Goal: Task Accomplishment & Management: Manage account settings

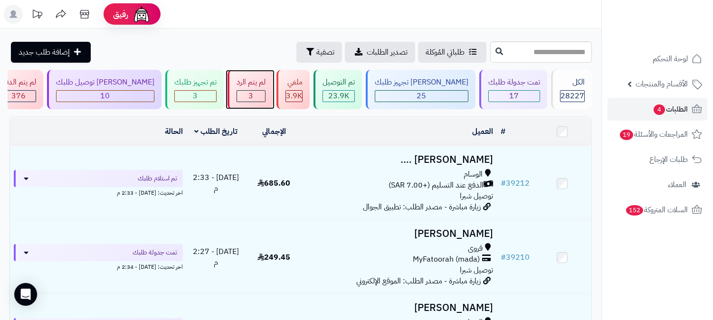
click at [254, 93] on span "3" at bounding box center [251, 95] width 5 height 11
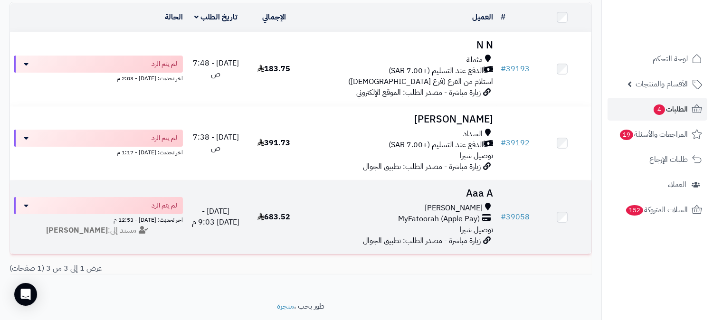
scroll to position [96, 0]
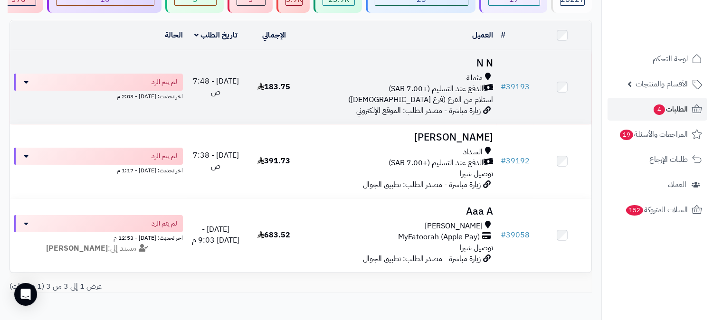
click at [491, 66] on h3 "N N" at bounding box center [400, 63] width 186 height 11
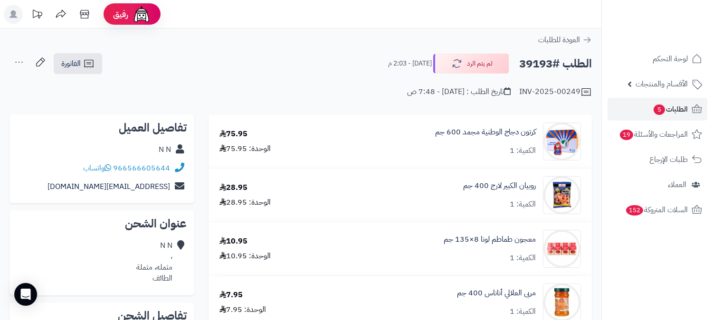
click at [165, 143] on div "N N" at bounding box center [101, 150] width 169 height 19
click at [165, 148] on link "N N" at bounding box center [165, 149] width 12 height 11
click at [680, 115] on span "الطلبات 5" at bounding box center [669, 109] width 35 height 13
click at [679, 107] on span "الطلبات 5" at bounding box center [669, 109] width 35 height 13
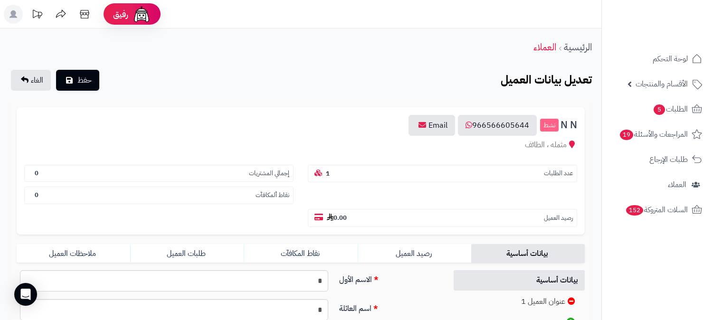
scroll to position [158, 0]
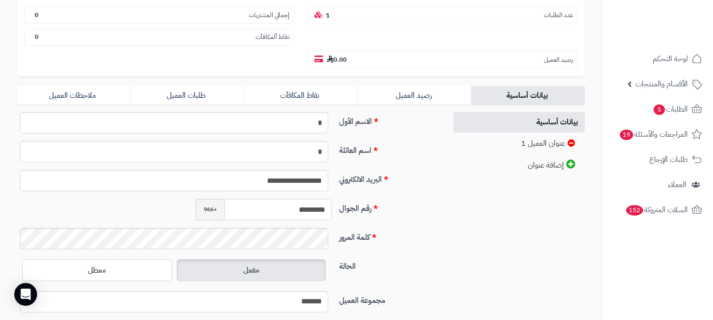
click at [305, 199] on input "*********" at bounding box center [277, 209] width 107 height 21
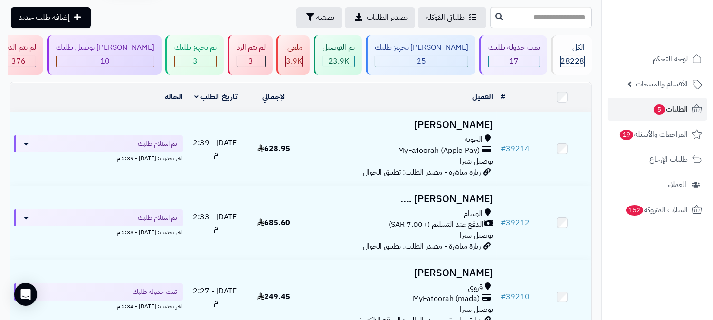
scroll to position [105, 0]
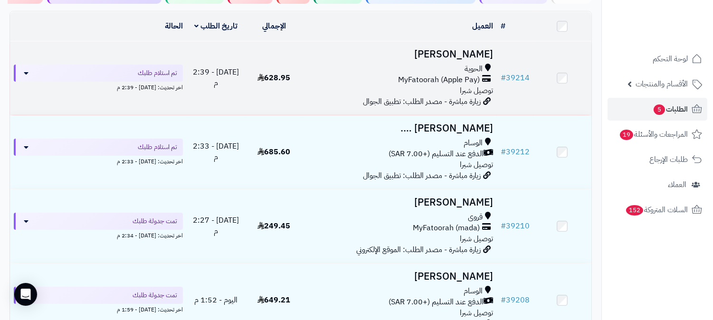
click at [473, 55] on h3 "احمد العتيبي" at bounding box center [400, 54] width 186 height 11
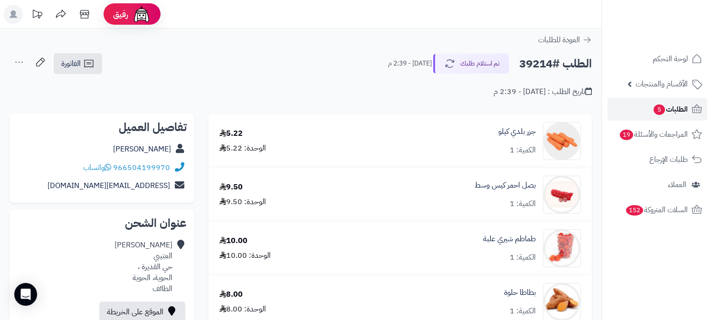
click at [673, 110] on span "الطلبات 5" at bounding box center [669, 109] width 35 height 13
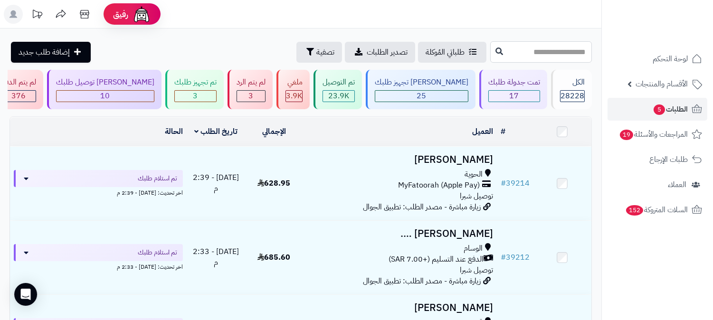
click at [543, 53] on input "text" at bounding box center [541, 51] width 102 height 21
type input "*****"
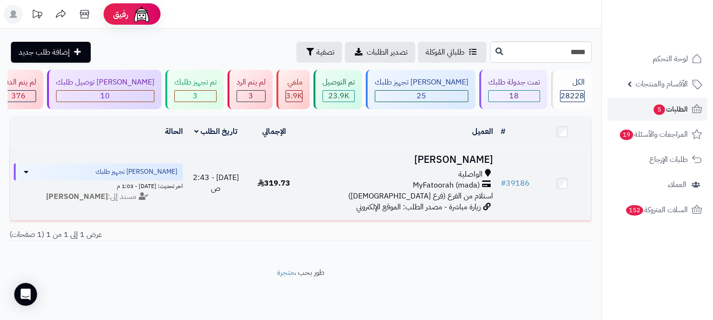
click at [468, 161] on h3 "[PERSON_NAME]" at bounding box center [400, 159] width 186 height 11
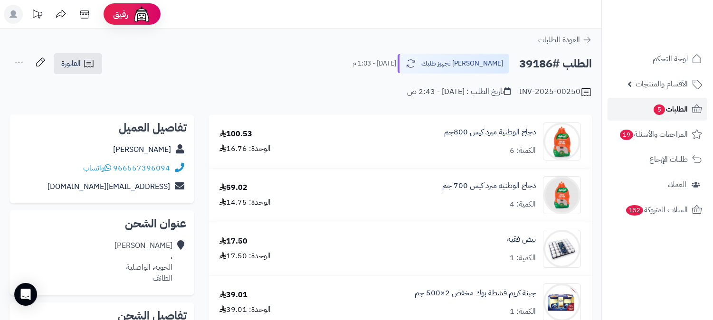
click at [676, 107] on span "الطلبات 5" at bounding box center [669, 109] width 35 height 13
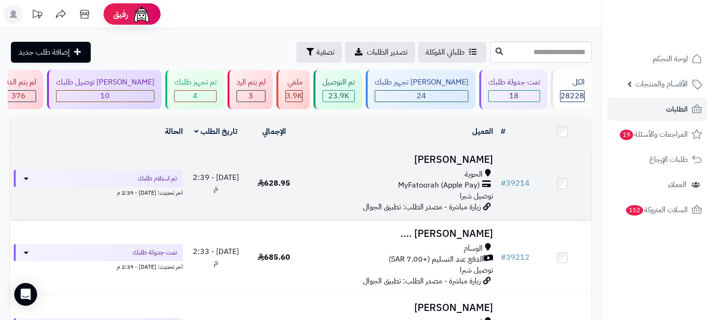
click at [464, 154] on h3 "احمد العتيبي" at bounding box center [400, 159] width 186 height 11
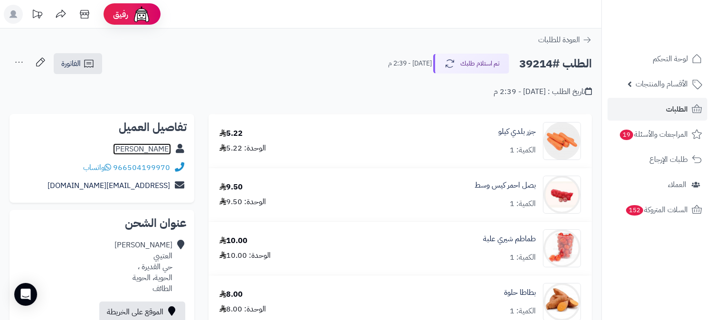
click at [145, 147] on link "احمد العتيبي" at bounding box center [142, 148] width 58 height 11
click at [533, 62] on h2 "الطلب #39214" at bounding box center [555, 63] width 73 height 19
copy h2 "39214"
click at [660, 104] on link "الطلبات" at bounding box center [657, 109] width 100 height 23
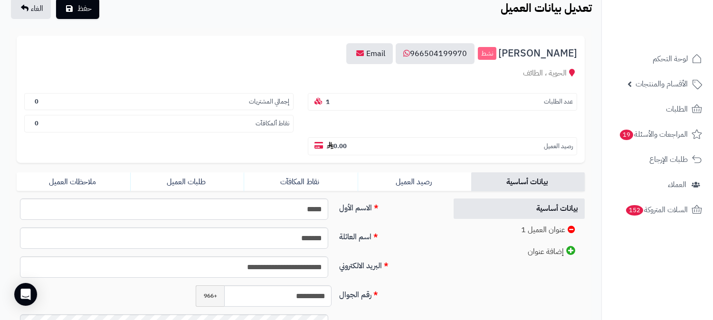
scroll to position [211, 0]
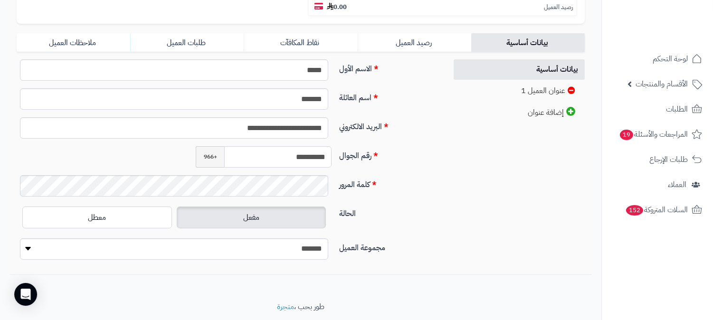
drag, startPoint x: 282, startPoint y: 136, endPoint x: 343, endPoint y: 131, distance: 61.0
click at [359, 146] on div "**********" at bounding box center [228, 160] width 430 height 29
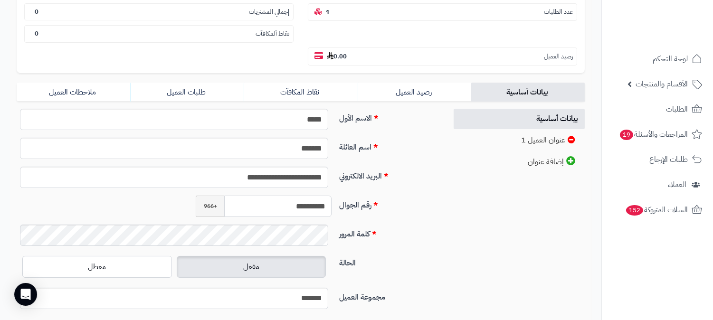
scroll to position [53, 0]
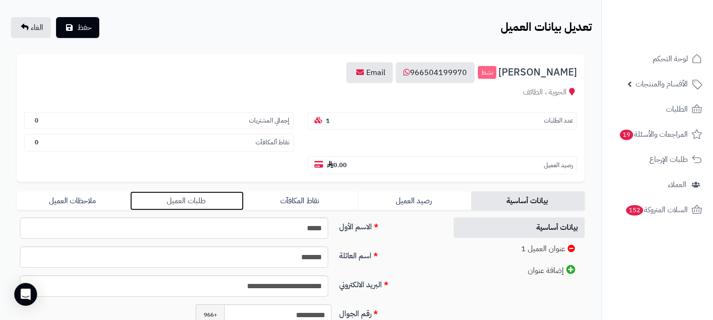
click at [196, 191] on link "طلبات العميل" at bounding box center [186, 200] width 113 height 19
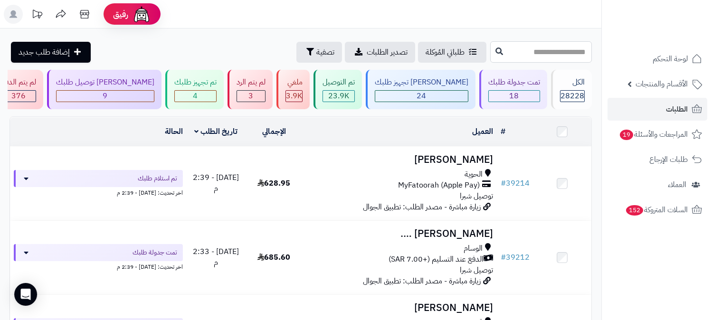
paste input "*****"
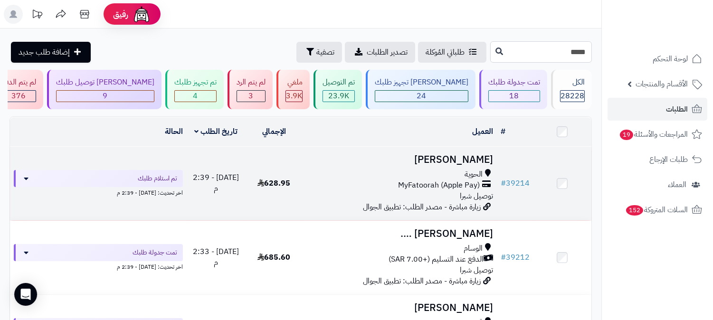
type input "*****"
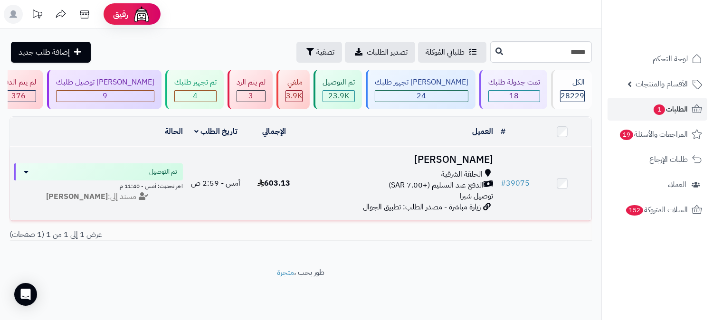
click at [477, 155] on h3 "غيث العتيبي" at bounding box center [400, 159] width 186 height 11
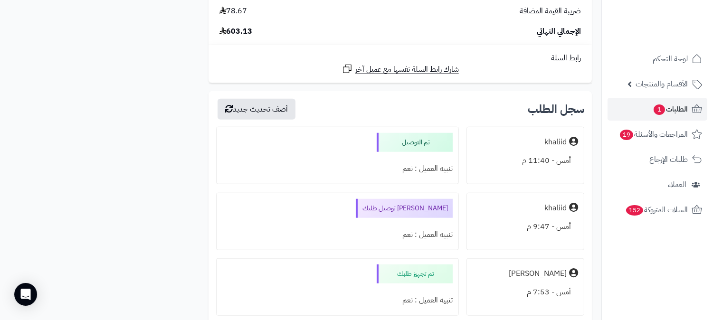
scroll to position [1452, 0]
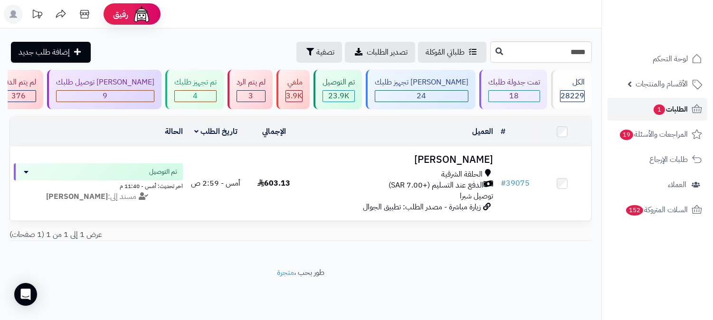
click at [661, 110] on span "1" at bounding box center [658, 109] width 11 height 10
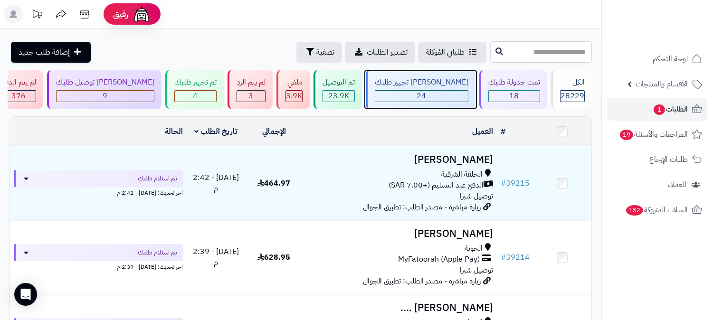
drag, startPoint x: 0, startPoint y: 0, endPoint x: 442, endPoint y: 92, distance: 452.0
click at [426, 92] on span "24" at bounding box center [421, 95] width 9 height 11
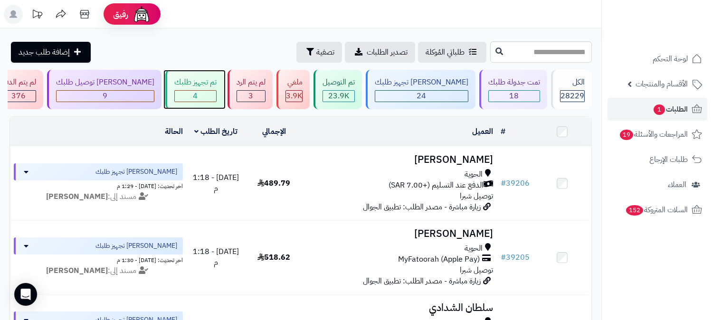
click at [198, 90] on span "4" at bounding box center [195, 95] width 5 height 11
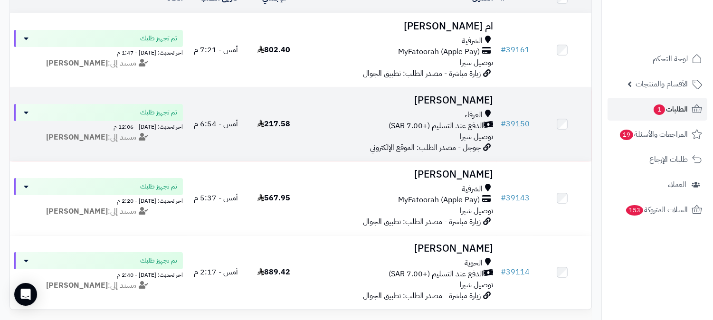
scroll to position [158, 0]
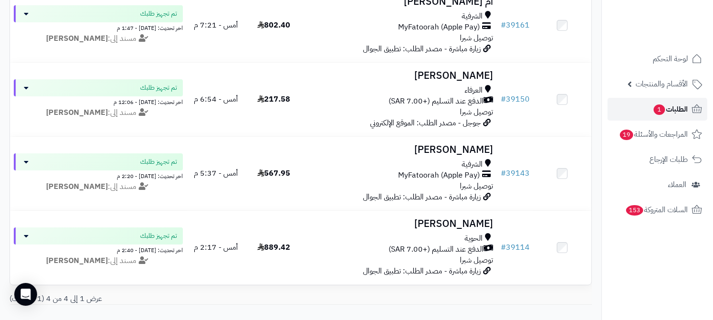
click at [674, 106] on span "الطلبات 1" at bounding box center [669, 109] width 35 height 13
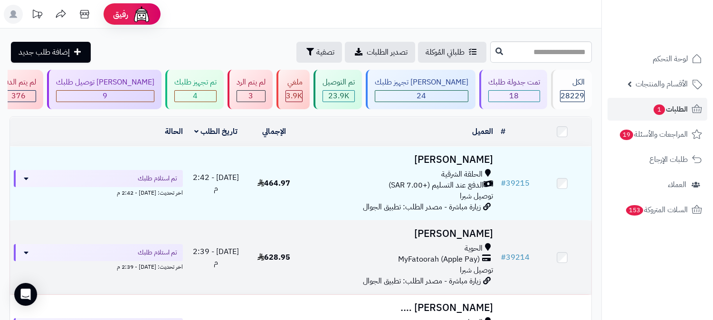
click at [470, 229] on h3 "[PERSON_NAME]" at bounding box center [400, 233] width 186 height 11
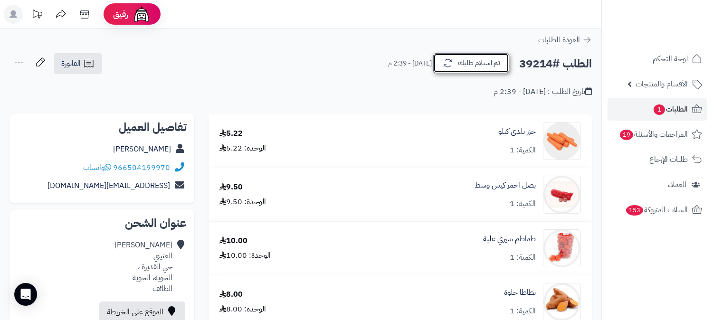
click at [483, 64] on button "تم استلام طلبك" at bounding box center [471, 63] width 76 height 20
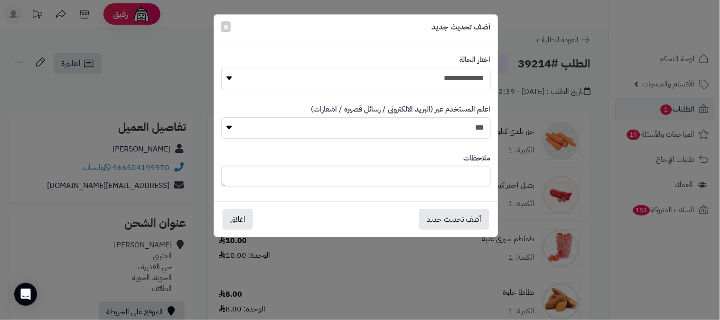
click at [456, 81] on select "**********" at bounding box center [356, 78] width 270 height 21
select select "*"
click at [221, 68] on select "**********" at bounding box center [356, 78] width 270 height 21
click at [472, 173] on textarea at bounding box center [356, 176] width 270 height 21
type textarea "**********"
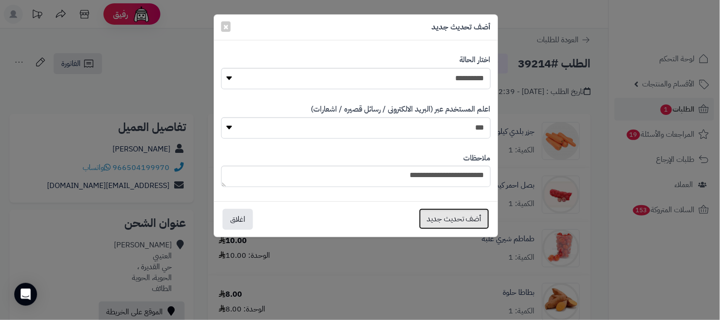
click at [467, 217] on button "أضف تحديث جديد" at bounding box center [454, 218] width 70 height 21
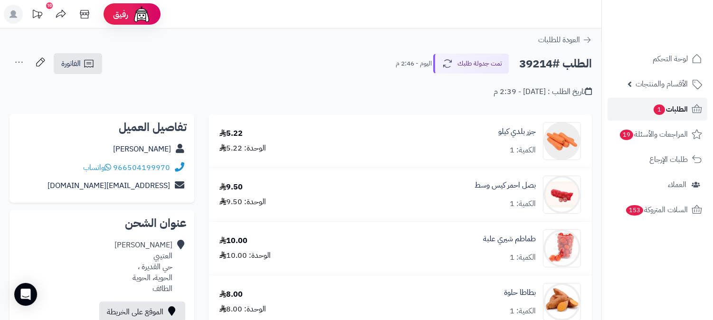
click at [681, 108] on span "الطلبات 1" at bounding box center [669, 109] width 35 height 13
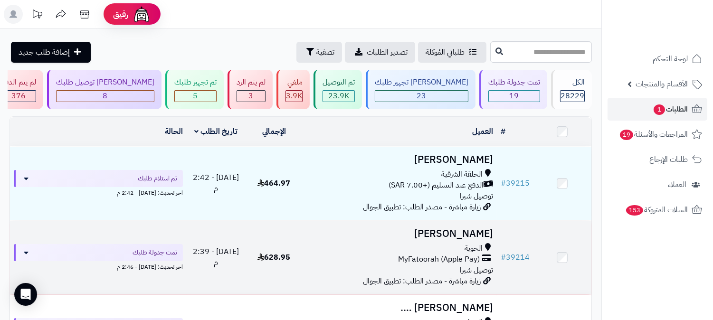
click at [468, 239] on h3 "[PERSON_NAME]" at bounding box center [400, 233] width 186 height 11
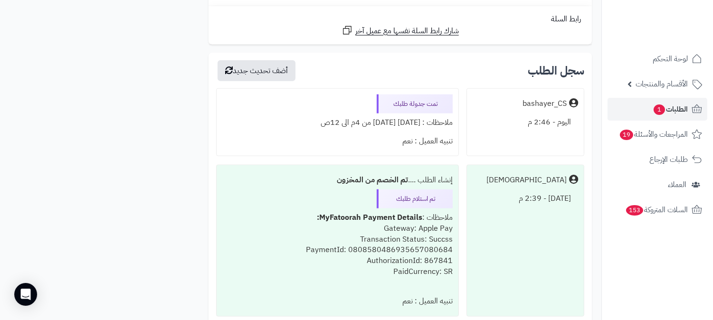
scroll to position [2163, 0]
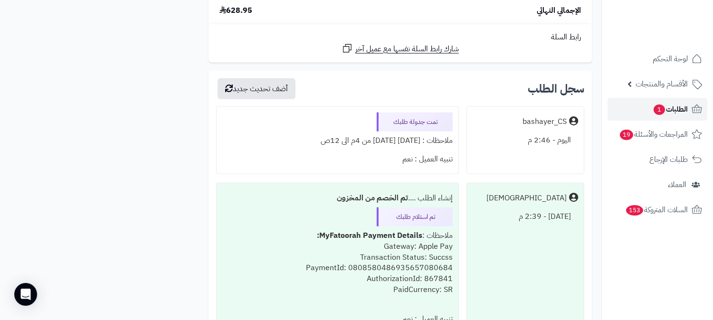
click at [682, 104] on span "الطلبات 1" at bounding box center [669, 109] width 35 height 13
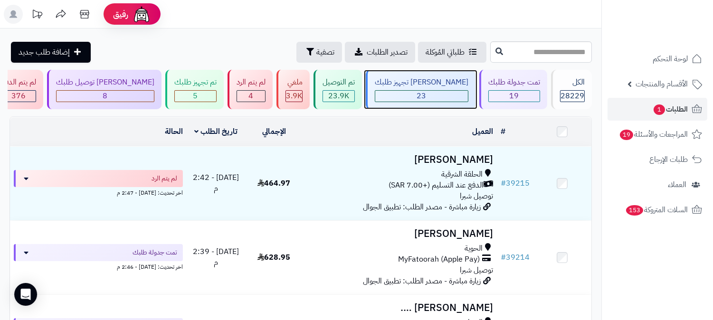
click at [448, 93] on div "23" at bounding box center [421, 96] width 93 height 11
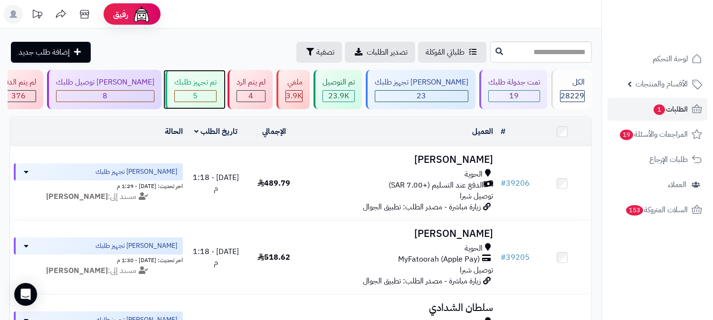
click at [224, 88] on div "تم تجهيز طلبك 5" at bounding box center [194, 89] width 58 height 39
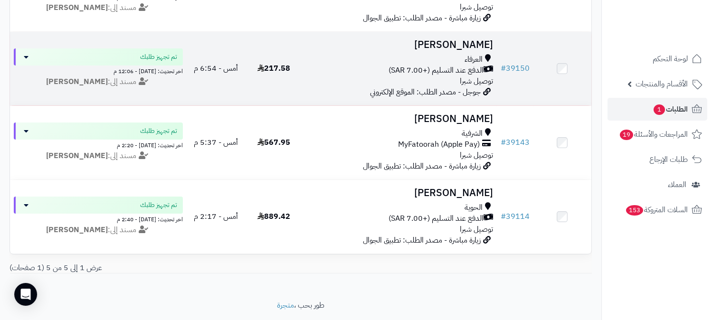
scroll to position [264, 0]
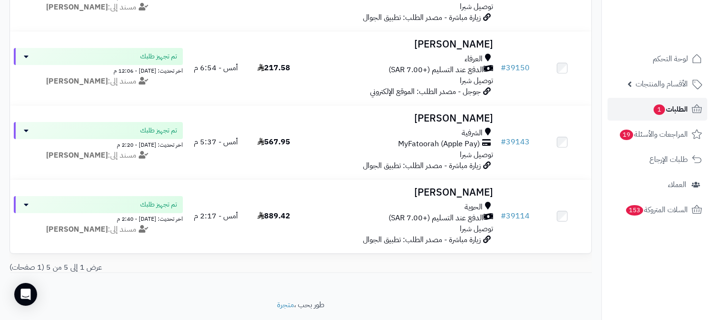
click at [687, 110] on span "الطلبات 1" at bounding box center [669, 109] width 35 height 13
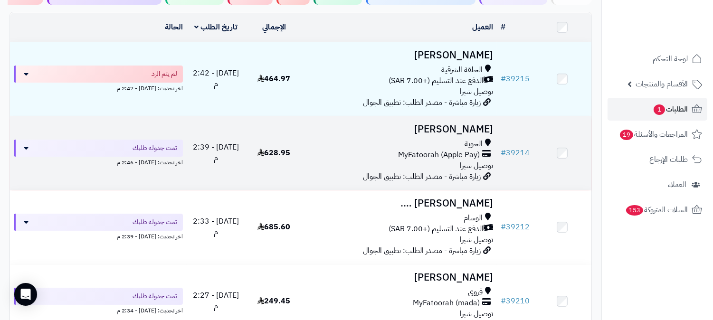
scroll to position [105, 0]
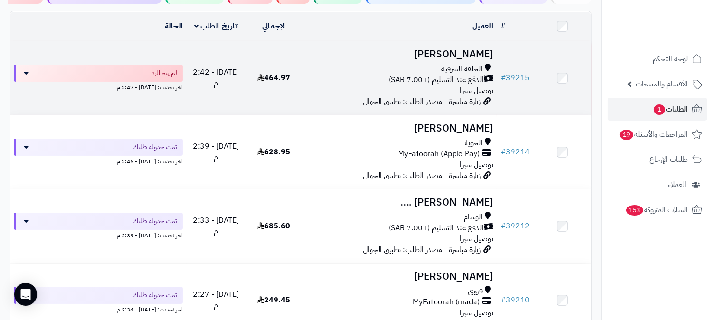
click at [473, 51] on h3 "[PERSON_NAME]" at bounding box center [400, 54] width 186 height 11
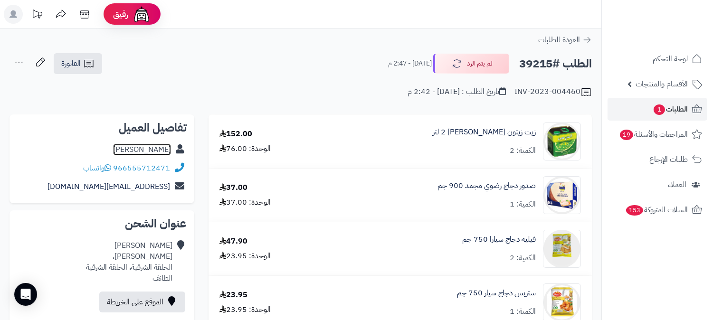
click at [169, 148] on link "مصعب الحارثي" at bounding box center [142, 149] width 58 height 11
click at [674, 104] on span "الطلبات 1" at bounding box center [669, 109] width 35 height 13
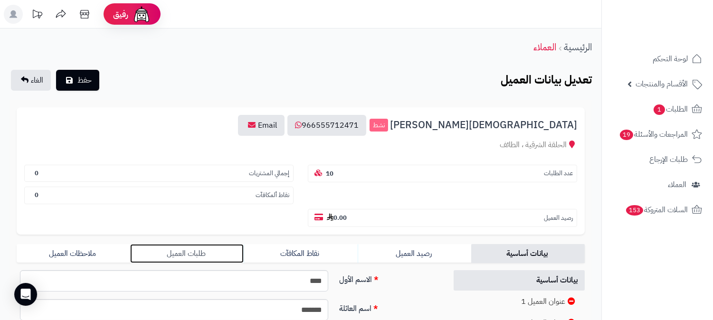
click at [214, 244] on link "طلبات العميل" at bounding box center [186, 253] width 113 height 19
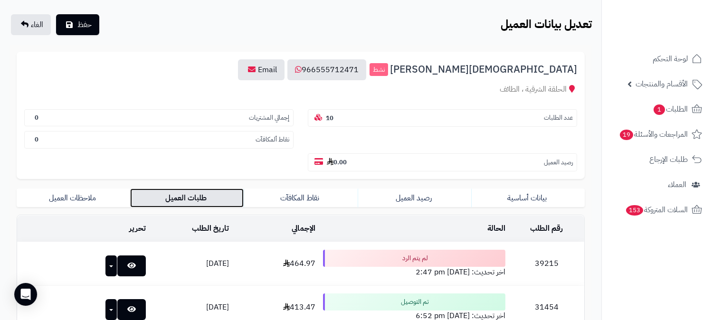
scroll to position [53, 0]
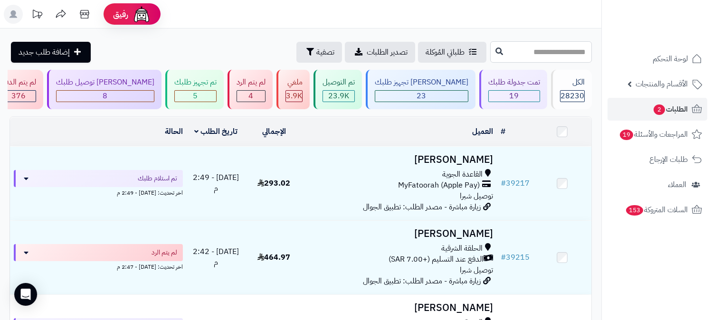
paste input "*****"
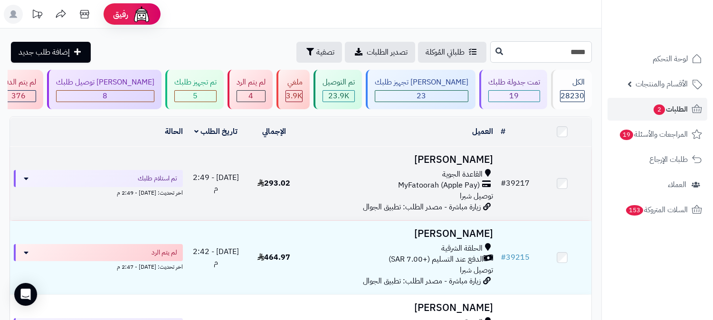
type input "*****"
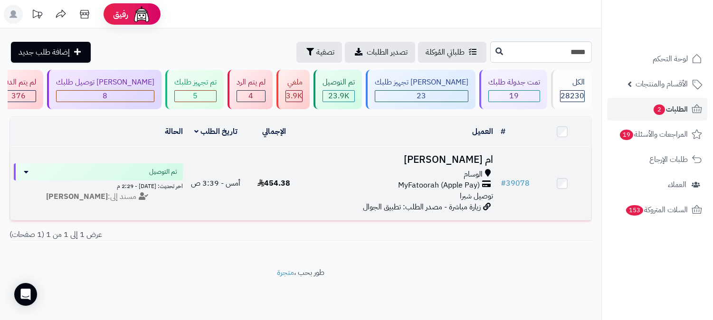
click at [475, 154] on h3 "ام [PERSON_NAME]" at bounding box center [400, 159] width 186 height 11
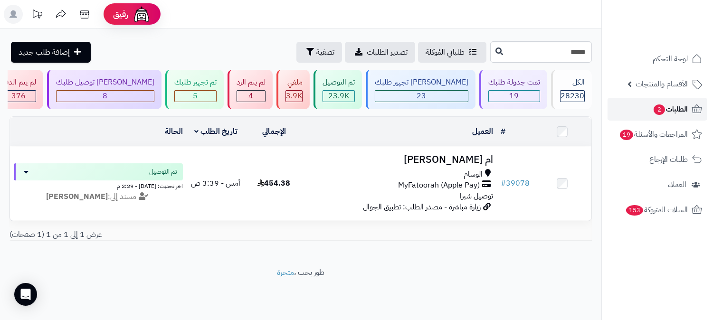
click at [690, 107] on link "الطلبات 2" at bounding box center [657, 109] width 100 height 23
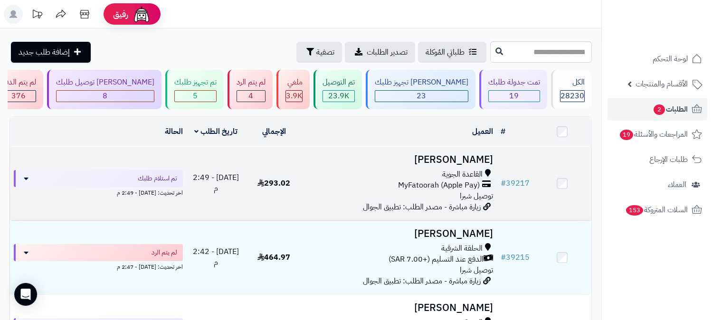
click at [476, 154] on h3 "[PERSON_NAME]" at bounding box center [400, 159] width 186 height 11
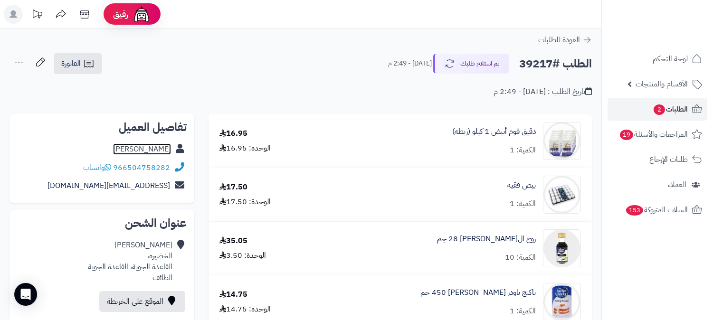
click at [148, 150] on link "اماني منصور" at bounding box center [142, 148] width 58 height 11
click at [673, 110] on span "الطلبات 2" at bounding box center [669, 109] width 35 height 13
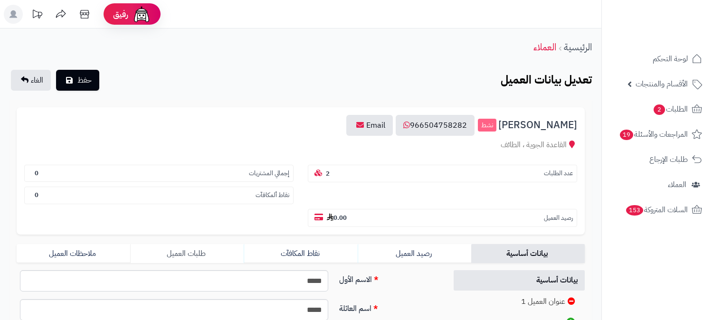
scroll to position [53, 0]
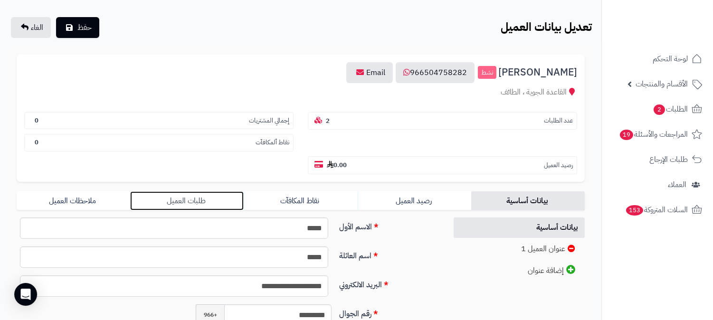
click at [177, 191] on link "طلبات العميل" at bounding box center [186, 200] width 113 height 19
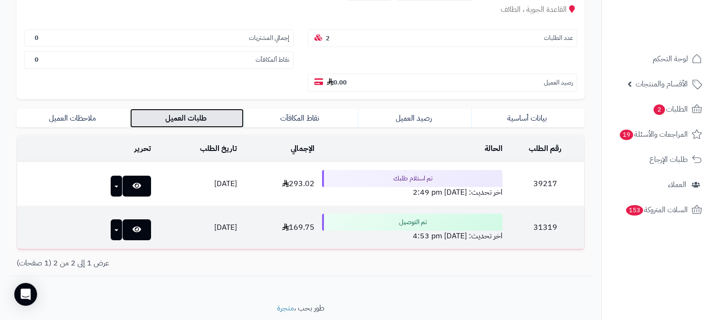
scroll to position [144, 0]
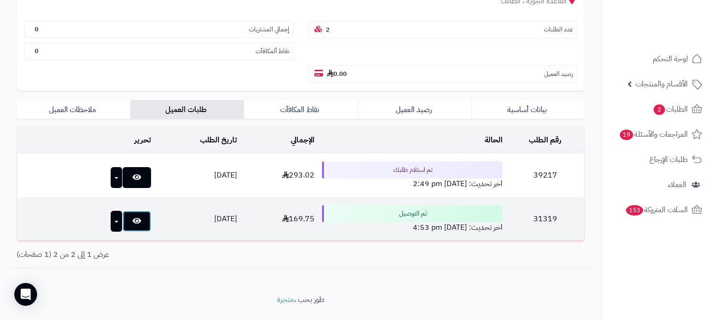
click at [122, 211] on link at bounding box center [136, 221] width 28 height 21
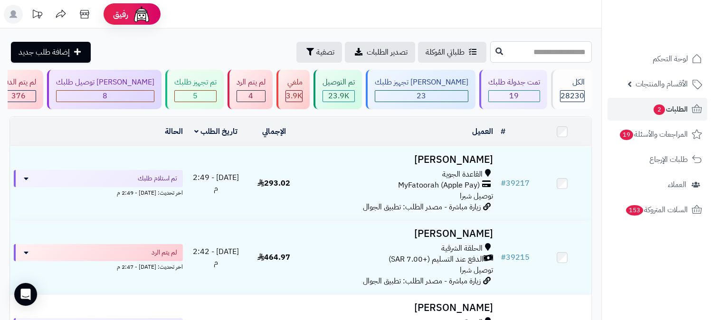
paste input "*****"
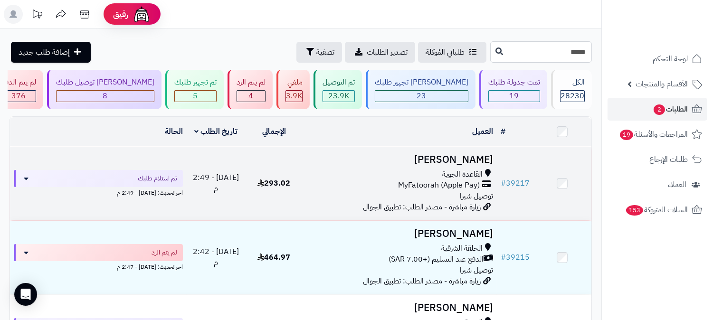
type input "*****"
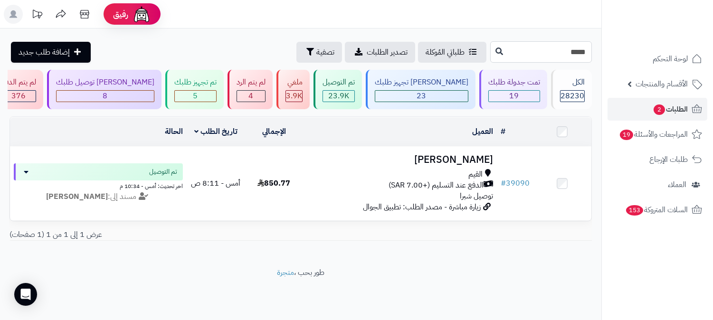
click at [575, 54] on input "*****" at bounding box center [541, 51] width 102 height 21
paste input "text"
type input "*****"
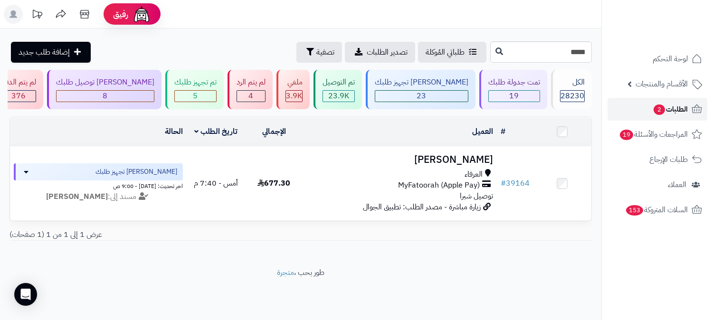
click at [667, 112] on span "الطلبات 2" at bounding box center [669, 109] width 35 height 13
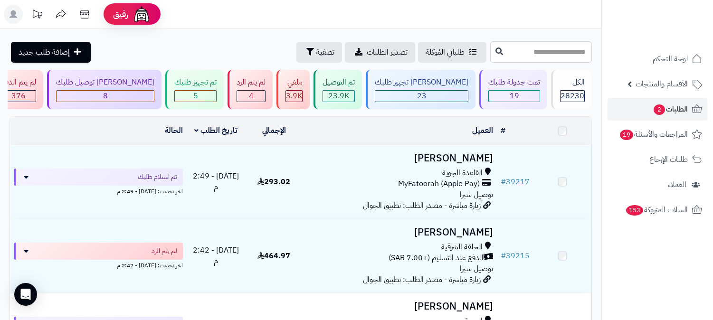
click at [273, 88] on div "لم يتم الرد 4" at bounding box center [249, 89] width 45 height 39
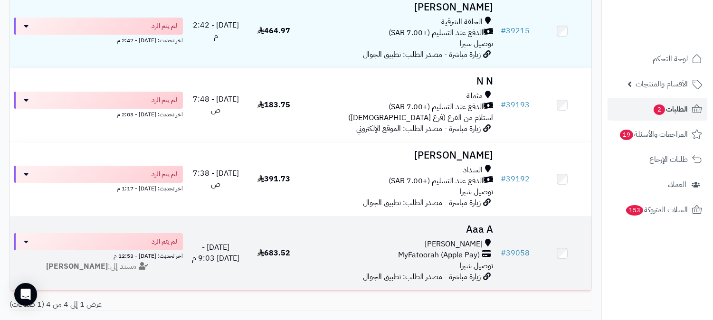
scroll to position [158, 0]
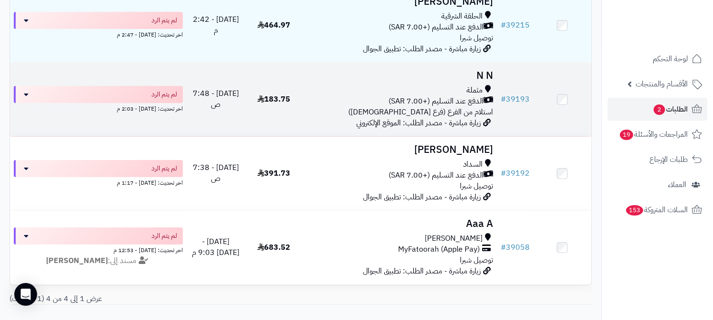
click at [489, 75] on h3 "N N" at bounding box center [400, 75] width 186 height 11
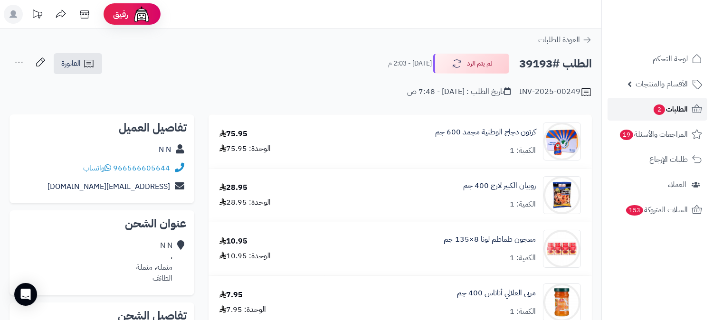
click at [674, 109] on span "الطلبات 2" at bounding box center [669, 109] width 35 height 13
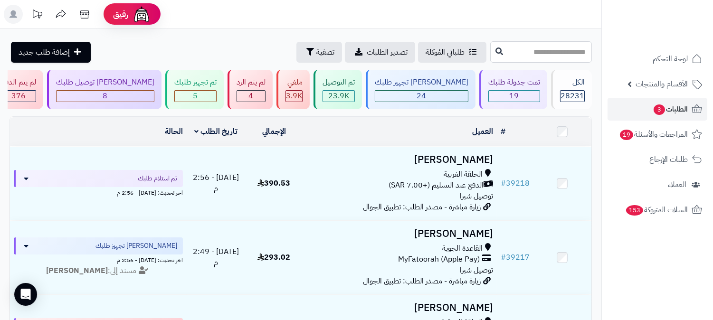
paste input "*****"
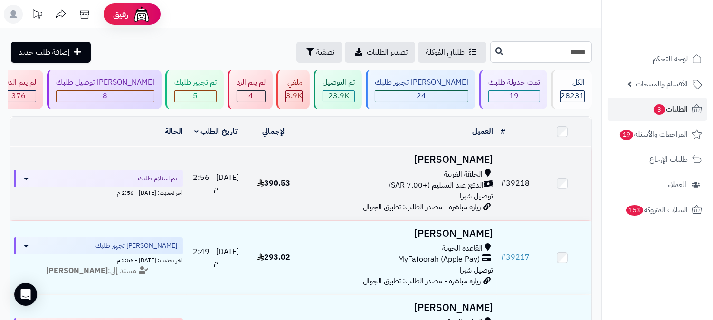
type input "*****"
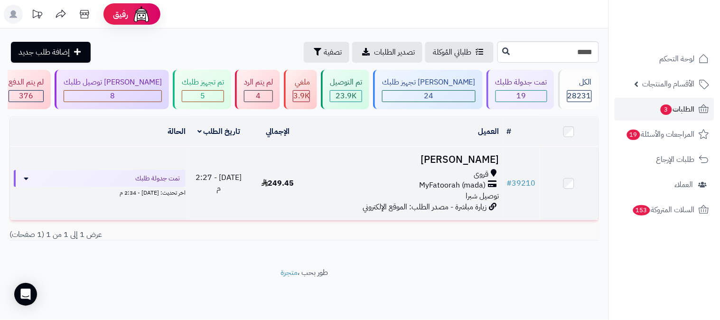
click at [471, 163] on h3 "[PERSON_NAME]" at bounding box center [405, 159] width 188 height 11
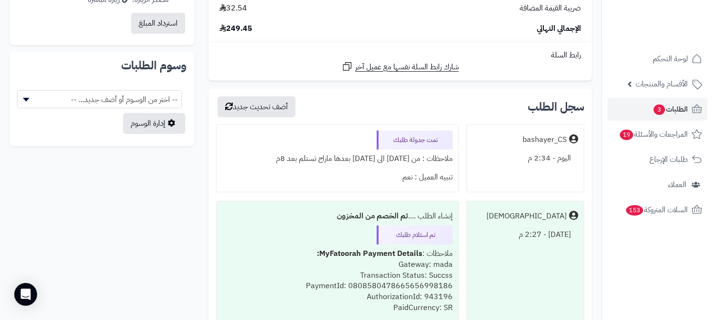
scroll to position [316, 0]
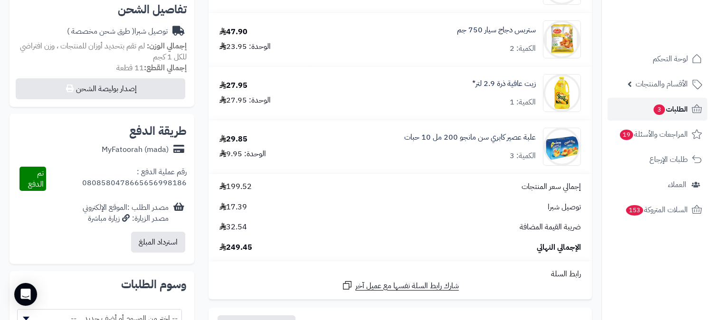
click at [660, 105] on span "3" at bounding box center [659, 109] width 12 height 11
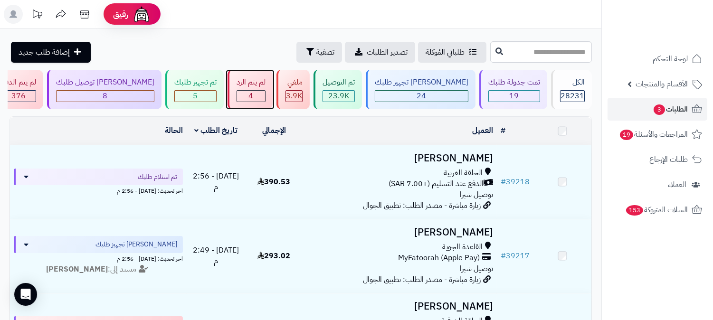
click at [265, 95] on div "4" at bounding box center [251, 96] width 28 height 11
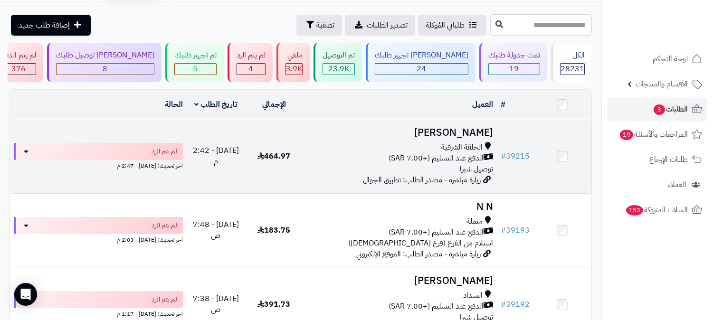
scroll to position [105, 0]
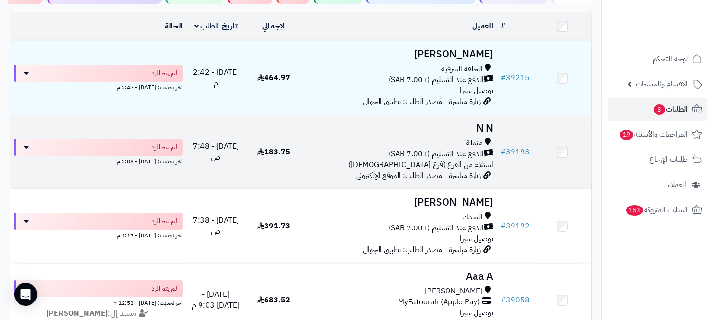
click at [476, 129] on h3 "N N" at bounding box center [400, 128] width 186 height 11
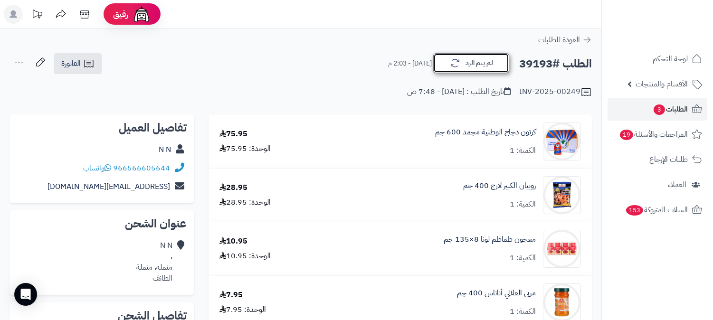
click at [501, 63] on button "لم يتم الرد" at bounding box center [471, 63] width 76 height 20
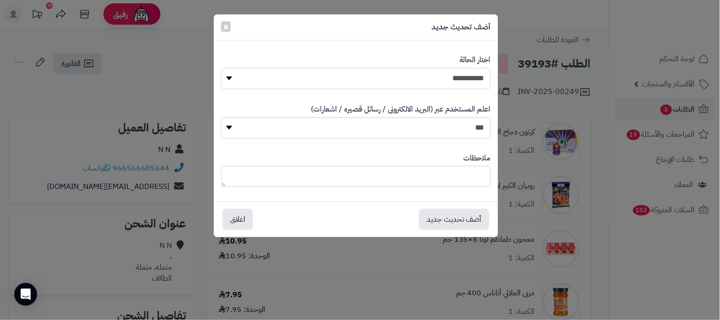
click at [480, 74] on select "**********" at bounding box center [356, 78] width 270 height 21
select select "*"
click at [221, 68] on select "**********" at bounding box center [356, 78] width 270 height 21
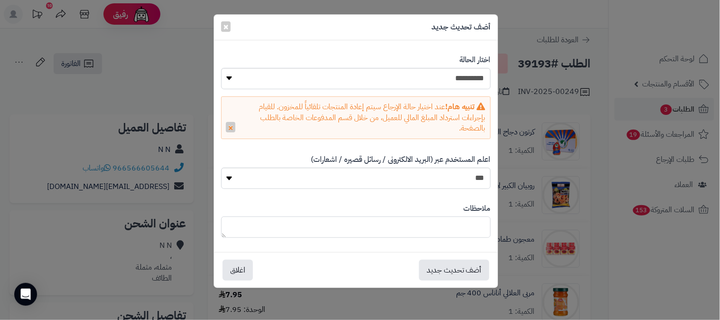
click at [477, 230] on textarea at bounding box center [356, 226] width 270 height 21
type textarea "*"
type textarea "**********"
click at [447, 268] on button "أضف تحديث جديد" at bounding box center [454, 269] width 70 height 21
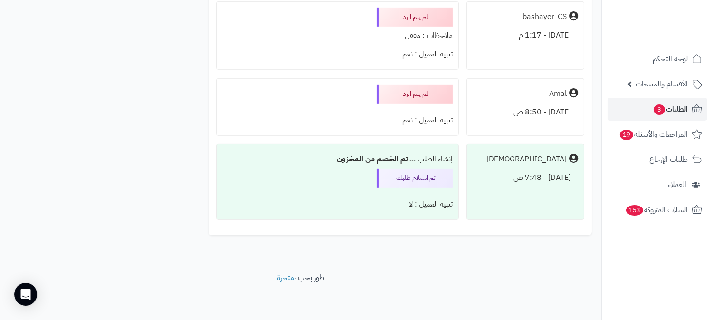
scroll to position [398, 0]
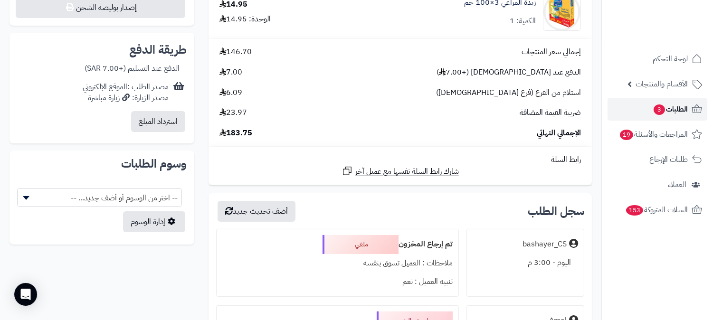
click at [666, 101] on link "الطلبات 3" at bounding box center [657, 109] width 100 height 23
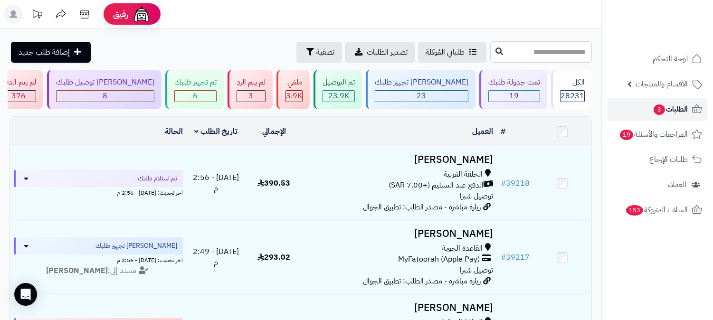
click at [679, 111] on span "الطلبات 3" at bounding box center [669, 109] width 35 height 13
click at [672, 114] on span "الطلبات 3" at bounding box center [669, 109] width 35 height 13
click at [273, 89] on div "لم يتم الرد 3" at bounding box center [249, 89] width 45 height 39
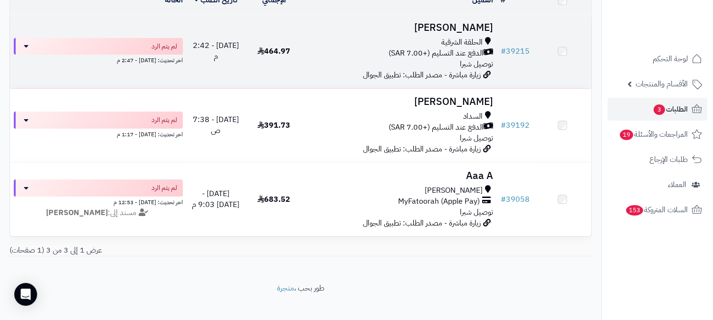
scroll to position [149, 0]
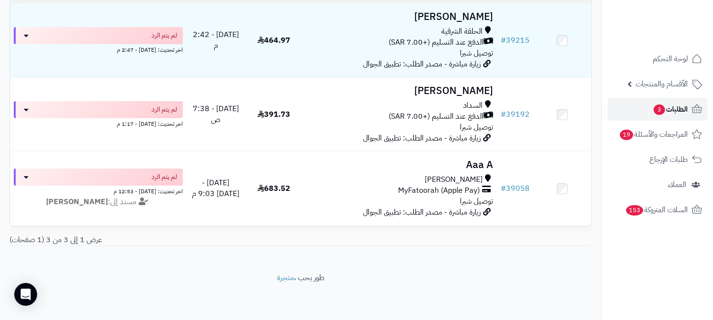
click at [676, 106] on span "الطلبات 3" at bounding box center [669, 109] width 35 height 13
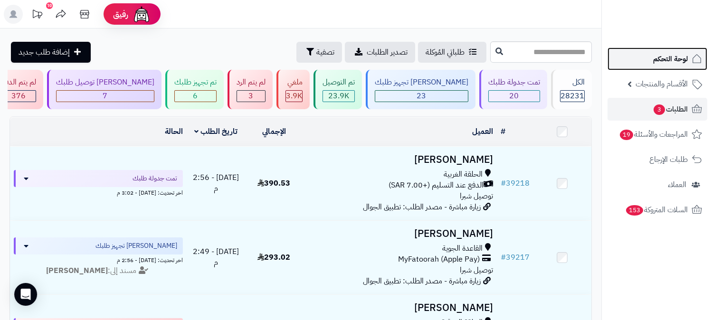
click at [673, 57] on span "لوحة التحكم" at bounding box center [670, 58] width 35 height 13
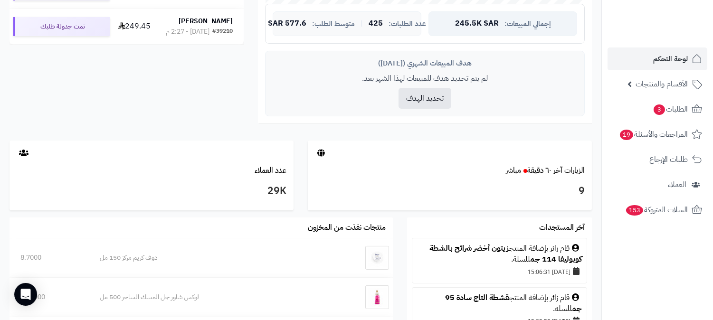
scroll to position [369, 0]
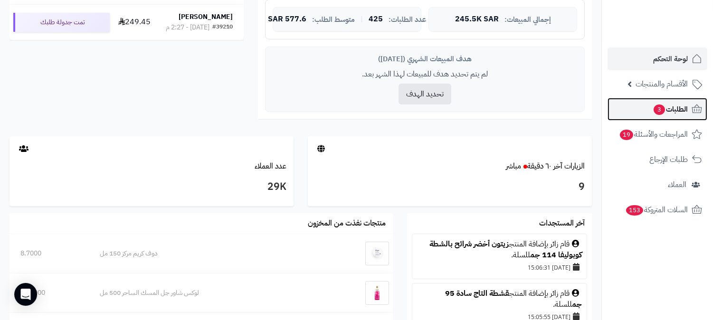
click at [673, 112] on span "الطلبات 3" at bounding box center [669, 109] width 35 height 13
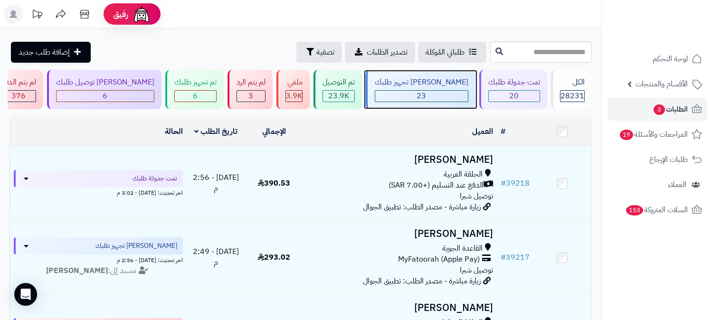
click at [459, 94] on div "23" at bounding box center [421, 96] width 93 height 11
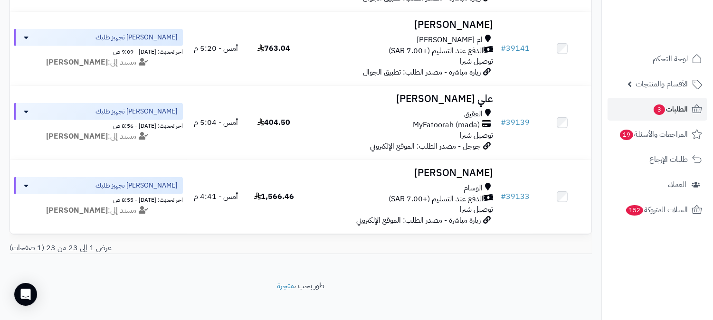
scroll to position [1632, 0]
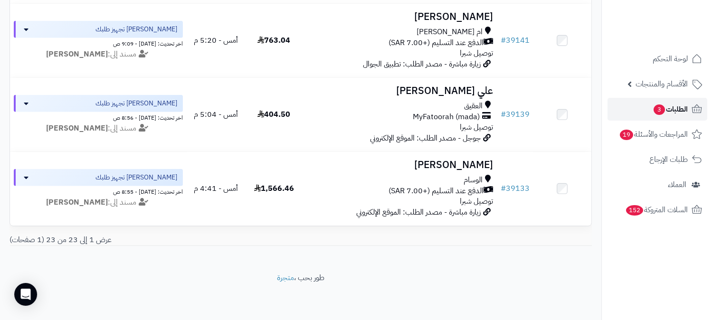
click at [685, 105] on span "الطلبات 3" at bounding box center [669, 109] width 35 height 13
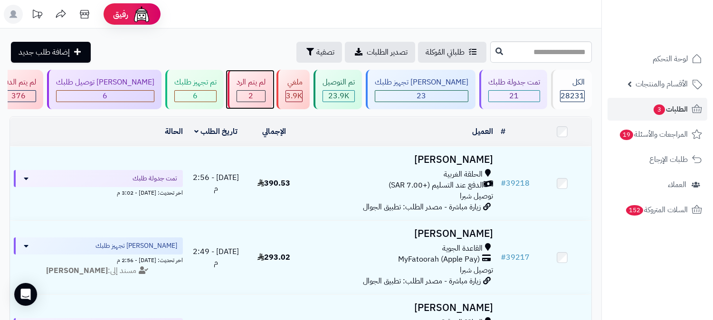
click at [265, 97] on div "2" at bounding box center [251, 96] width 28 height 11
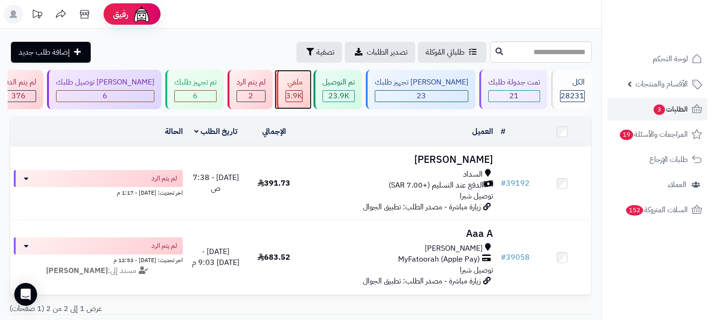
click at [302, 90] on span "3.9K" at bounding box center [294, 95] width 16 height 11
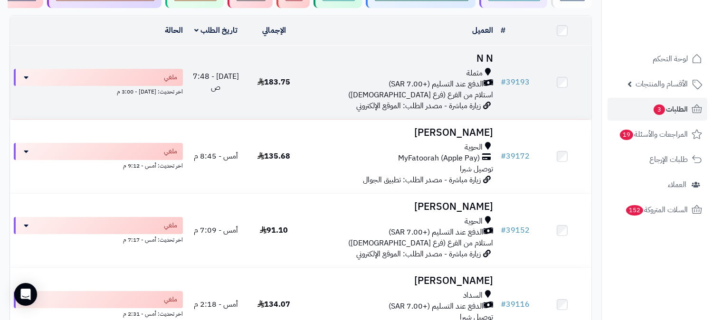
scroll to position [105, 0]
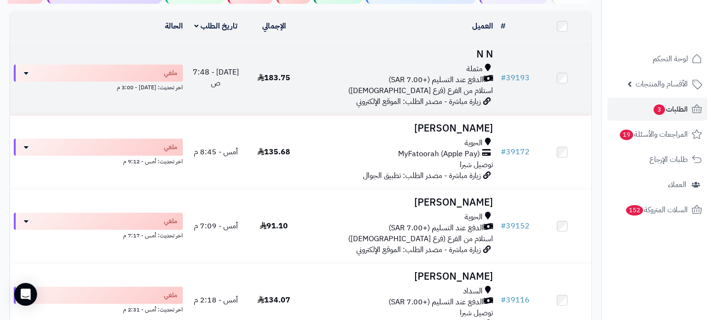
click at [490, 55] on h3 "N N" at bounding box center [400, 54] width 186 height 11
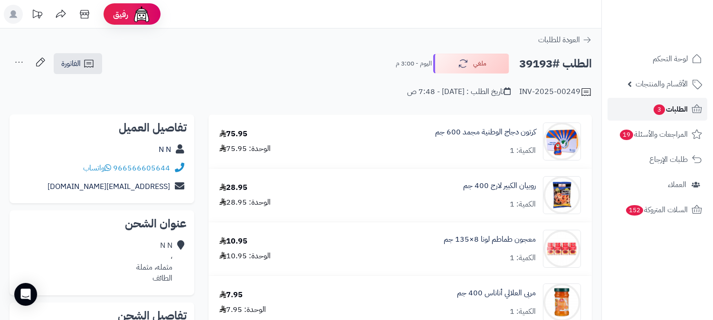
click at [677, 110] on span "الطلبات 3" at bounding box center [669, 109] width 35 height 13
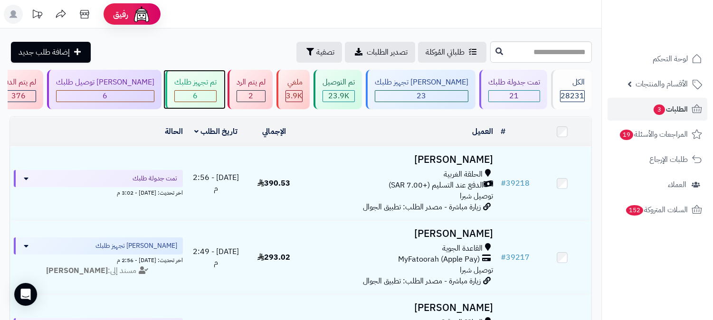
click at [224, 88] on div "تم تجهيز طلبك 6" at bounding box center [194, 89] width 58 height 39
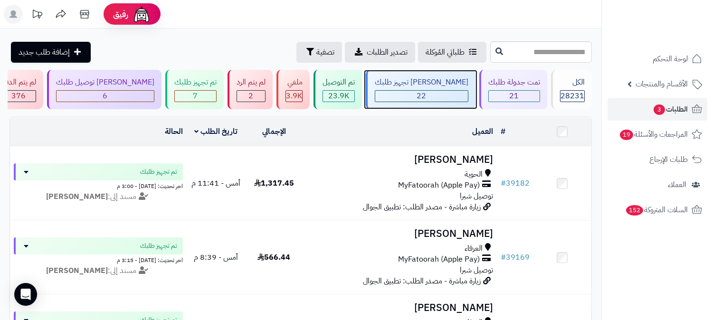
click at [443, 84] on div "[PERSON_NAME] تجهيز طلبك" at bounding box center [422, 82] width 94 height 11
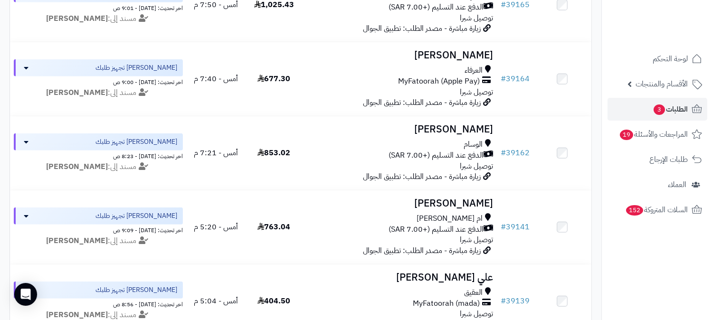
scroll to position [1371, 0]
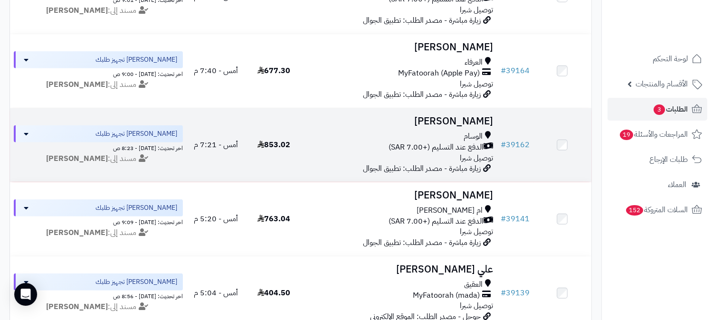
click at [477, 122] on h3 "[PERSON_NAME]" at bounding box center [400, 121] width 186 height 11
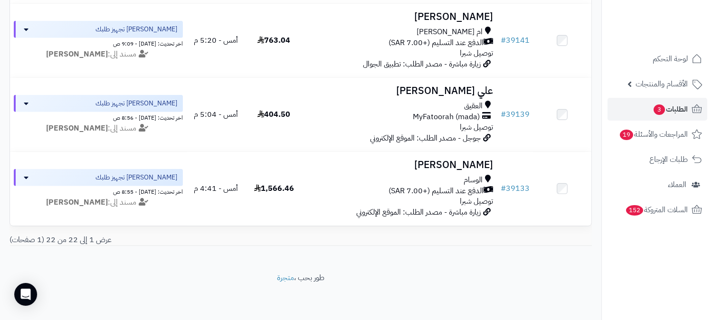
scroll to position [1558, 0]
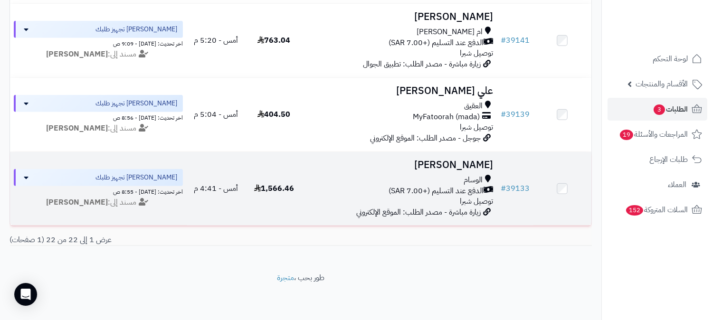
click at [474, 160] on h3 "زياد القرشي" at bounding box center [400, 165] width 186 height 11
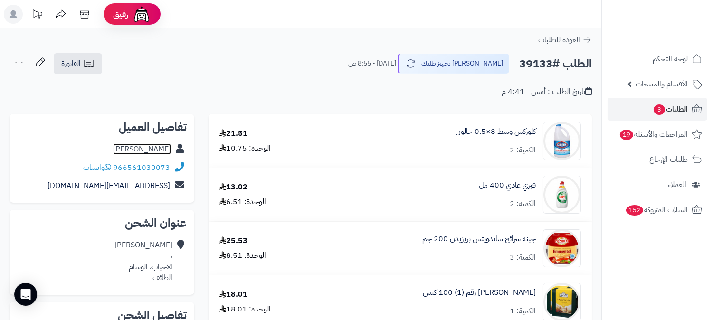
click at [154, 148] on link "زياد القرشي" at bounding box center [142, 148] width 58 height 11
click at [163, 147] on link "زياد القرشي" at bounding box center [142, 148] width 58 height 11
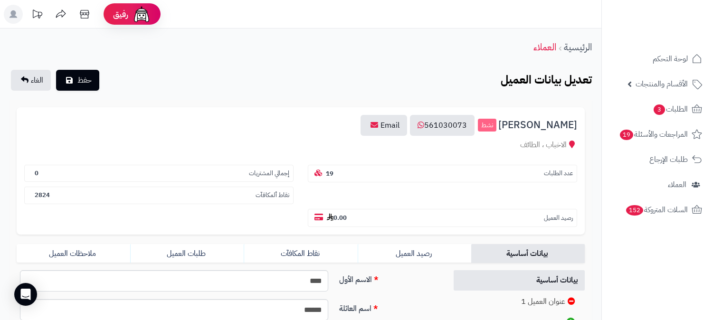
scroll to position [211, 0]
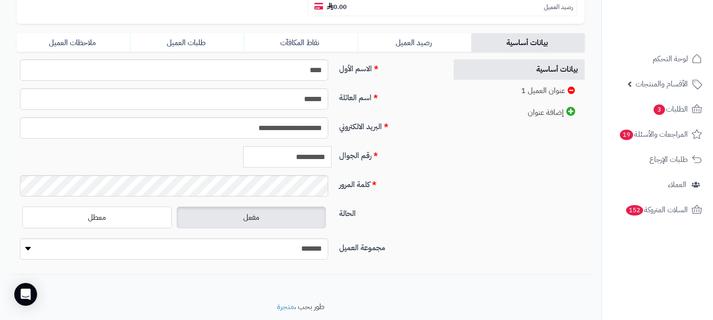
drag, startPoint x: 285, startPoint y: 133, endPoint x: 359, endPoint y: 138, distance: 74.2
click at [359, 146] on div "**********" at bounding box center [228, 160] width 430 height 29
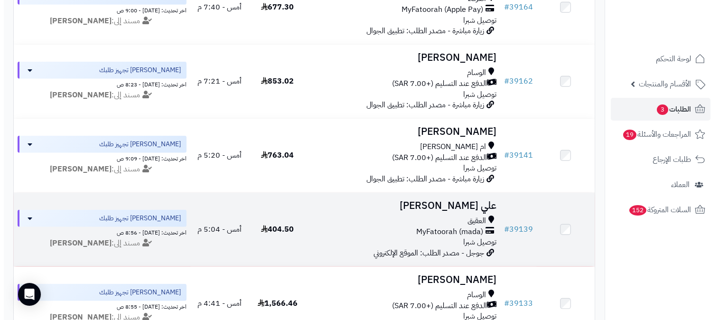
scroll to position [1399, 0]
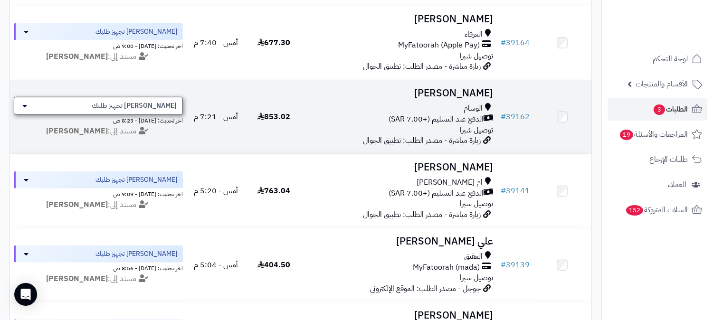
click at [138, 104] on span "[PERSON_NAME] تجهيز طلبك" at bounding box center [134, 105] width 85 height 9
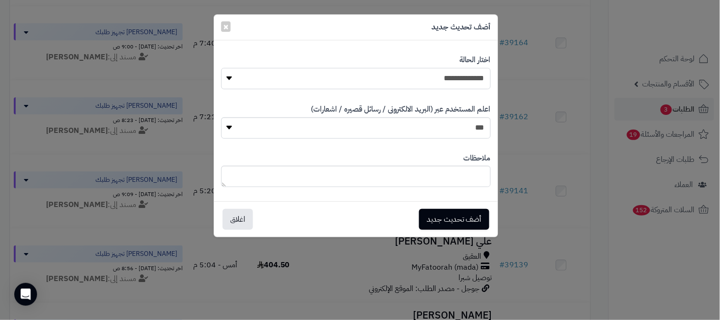
click at [384, 79] on select "**********" at bounding box center [356, 78] width 270 height 21
select select "*"
click at [221, 68] on select "**********" at bounding box center [356, 78] width 270 height 21
click at [460, 173] on textarea at bounding box center [356, 176] width 270 height 21
type textarea "**********"
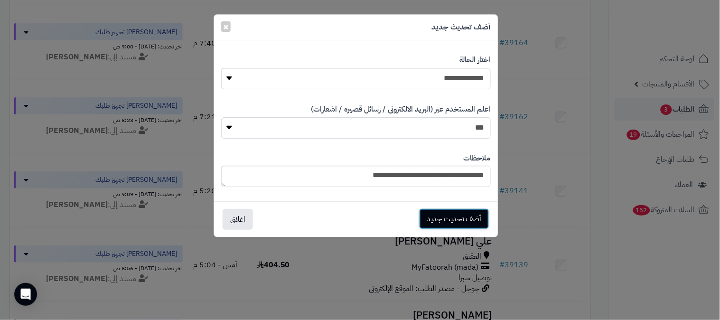
click at [471, 216] on button "أضف تحديث جديد" at bounding box center [454, 218] width 70 height 21
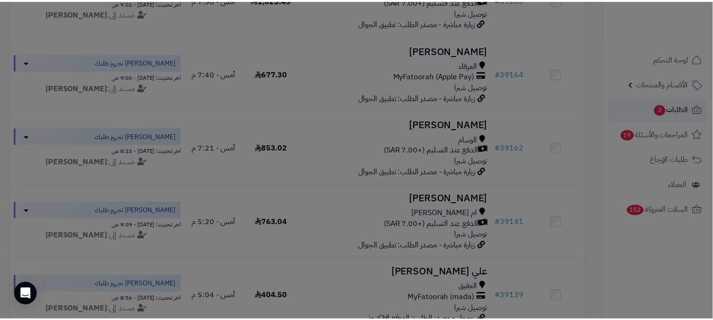
scroll to position [1431, 0]
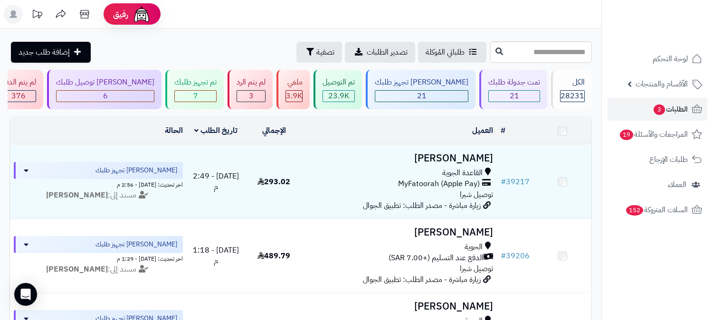
scroll to position [1407, 0]
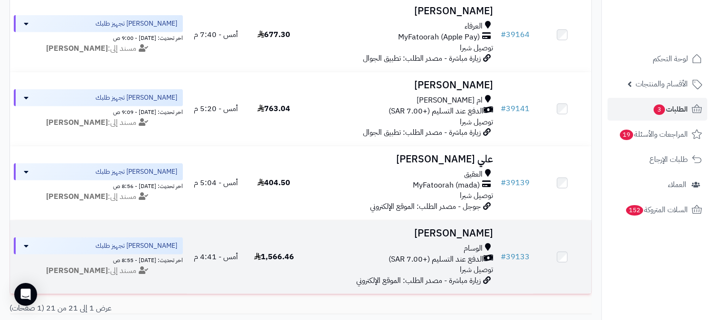
click at [470, 235] on h3 "[PERSON_NAME]" at bounding box center [400, 233] width 186 height 11
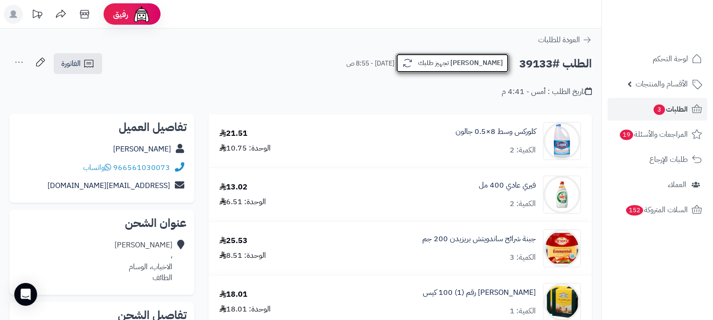
click at [476, 67] on button "[PERSON_NAME] تجهيز طلبك" at bounding box center [451, 63] width 113 height 20
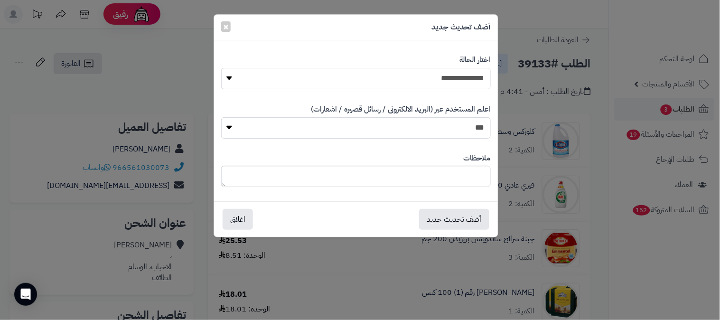
click at [472, 81] on select "**********" at bounding box center [356, 78] width 270 height 21
select select "*"
click at [221, 68] on select "**********" at bounding box center [356, 78] width 270 height 21
click at [473, 179] on textarea at bounding box center [356, 176] width 270 height 21
type textarea "**********"
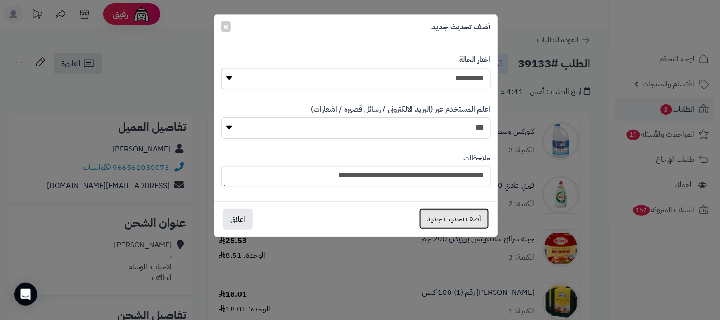
click at [473, 222] on button "أضف تحديث جديد" at bounding box center [454, 218] width 70 height 21
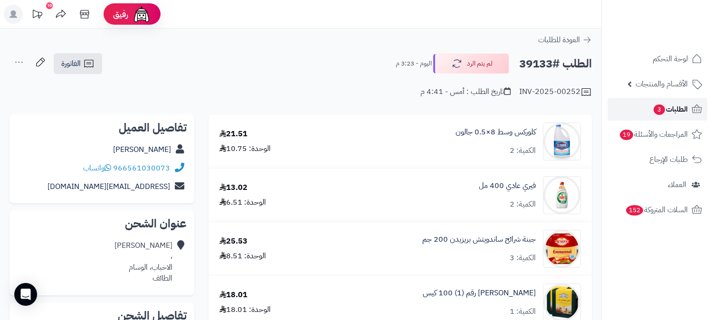
click at [679, 110] on span "الطلبات 3" at bounding box center [669, 109] width 35 height 13
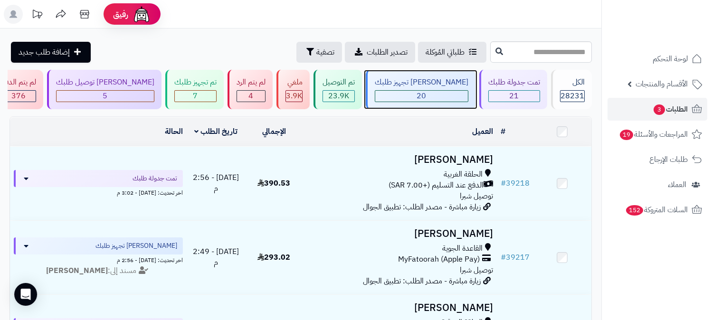
click at [444, 84] on div "[PERSON_NAME] تجهيز طلبك" at bounding box center [422, 82] width 94 height 11
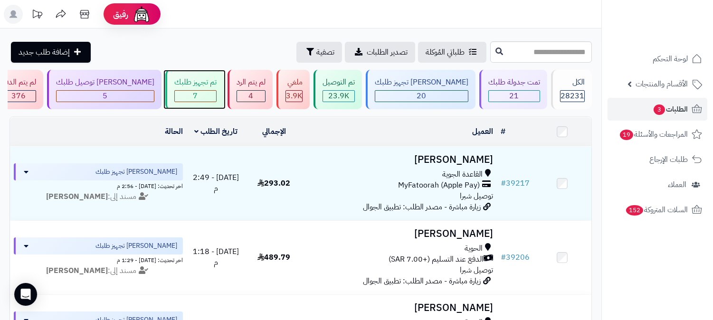
click at [216, 84] on div "تم تجهيز طلبك" at bounding box center [195, 82] width 42 height 11
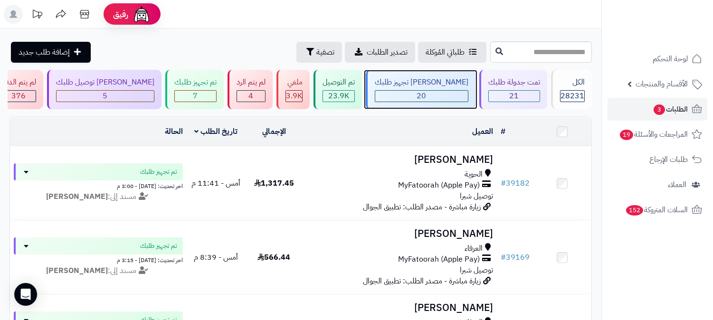
click at [464, 91] on div "20" at bounding box center [421, 96] width 93 height 11
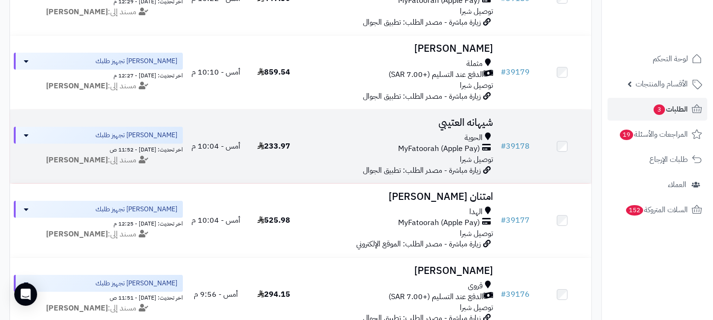
scroll to position [1093, 0]
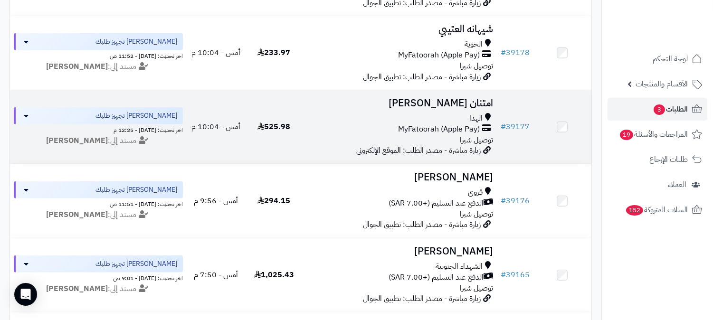
click at [476, 108] on h3 "امتنان محمد" at bounding box center [400, 103] width 186 height 11
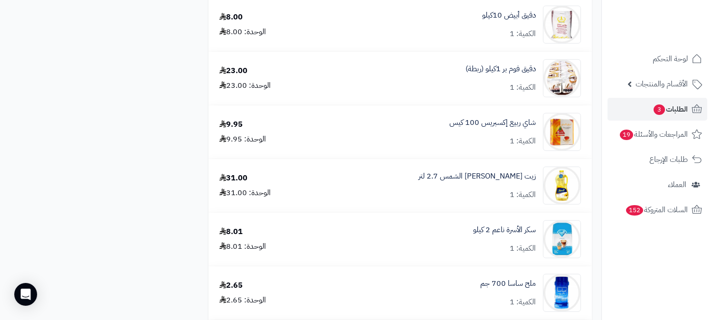
scroll to position [1530, 0]
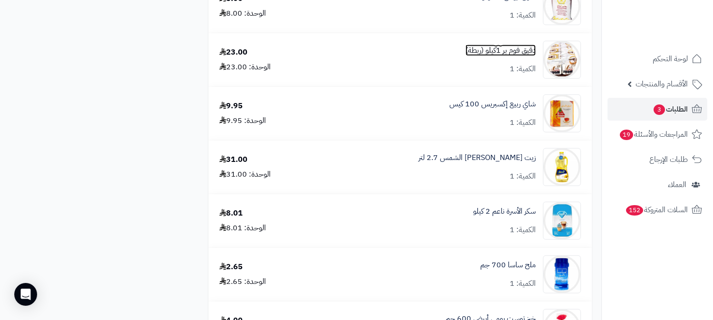
click at [492, 53] on link "دقيق فوم بر 1كيلو (ربطة)" at bounding box center [500, 50] width 70 height 11
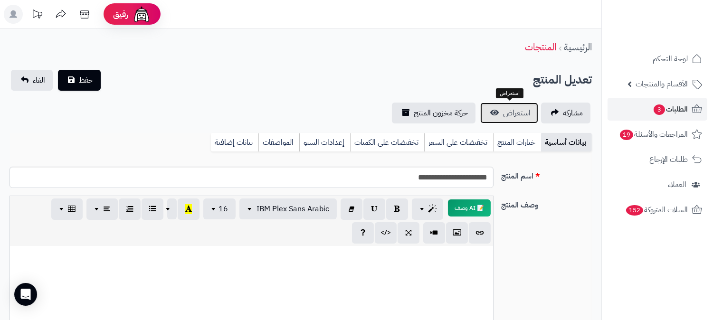
scroll to position [1082, 0]
click at [670, 110] on span "الطلبات 3" at bounding box center [669, 109] width 35 height 13
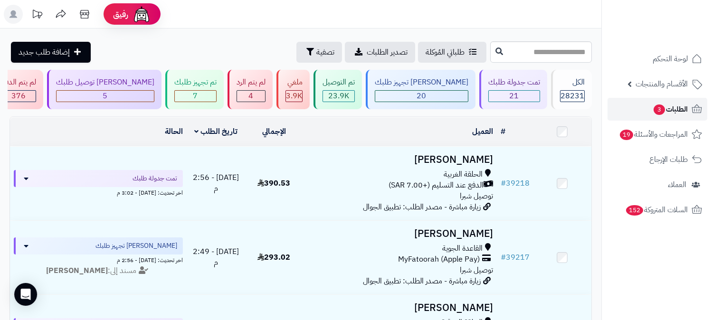
click at [673, 105] on span "الطلبات 3" at bounding box center [669, 109] width 35 height 13
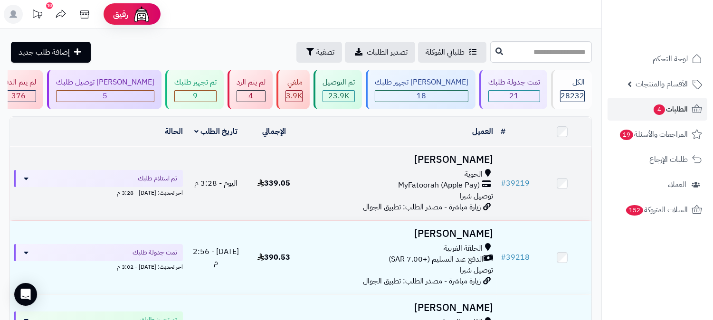
click at [458, 158] on h3 "منصور الشربي" at bounding box center [400, 159] width 186 height 11
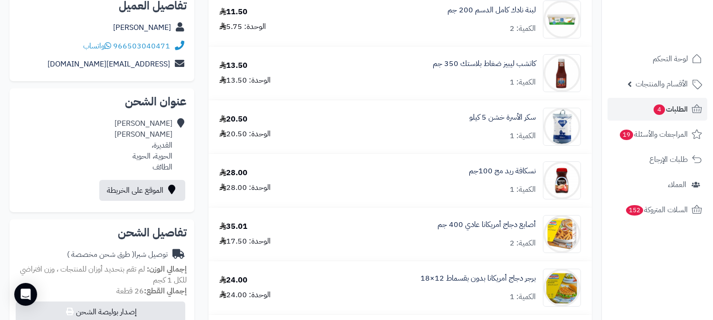
scroll to position [53, 0]
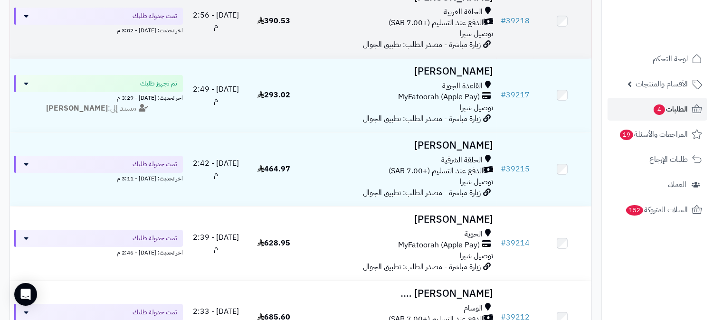
scroll to position [264, 0]
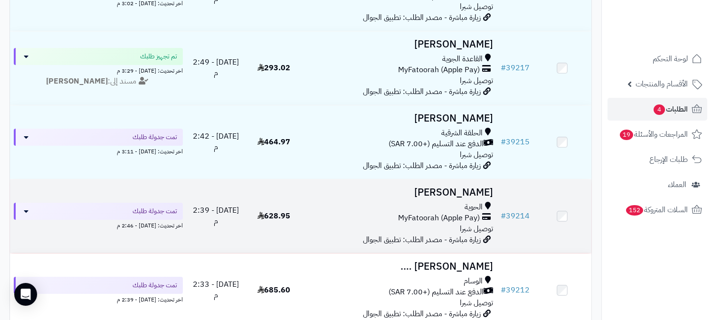
click at [466, 187] on h3 "[PERSON_NAME]" at bounding box center [400, 192] width 186 height 11
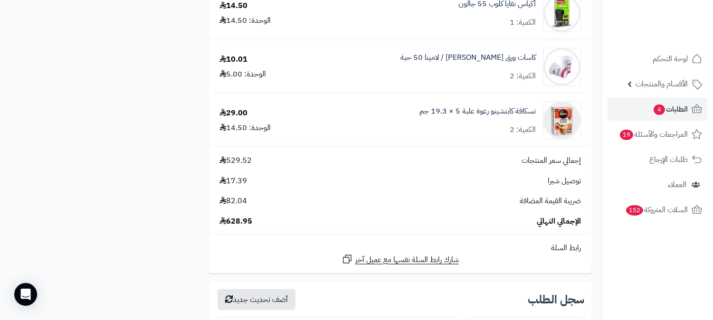
scroll to position [2163, 0]
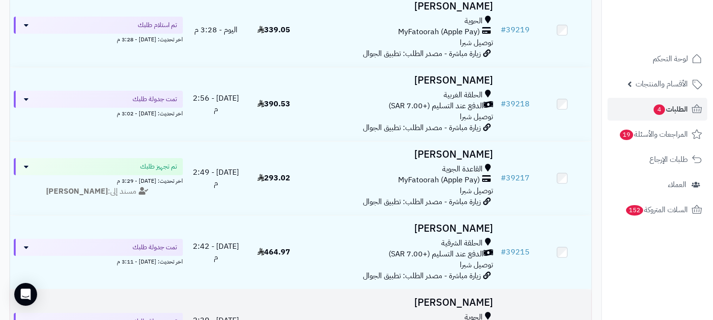
scroll to position [105, 0]
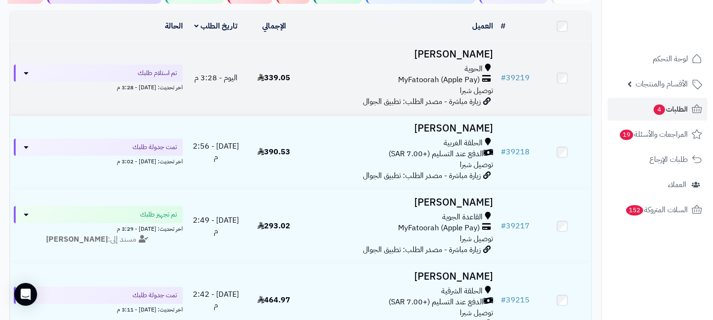
click at [453, 60] on td "[PERSON_NAME] الحوية MyFatoorah (Apple Pay) توصيل شبرا زيارة مباشرة - مصدر الطل…" at bounding box center [400, 78] width 194 height 74
click at [462, 56] on h3 "[PERSON_NAME]" at bounding box center [400, 54] width 186 height 11
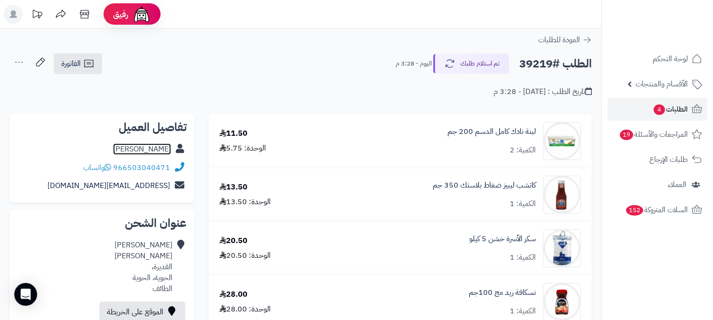
click at [151, 153] on link "منصور الشربي" at bounding box center [142, 148] width 58 height 11
click at [543, 69] on h2 "الطلب #39219" at bounding box center [555, 63] width 73 height 19
click at [542, 68] on h2 "الطلب #39219" at bounding box center [555, 63] width 73 height 19
copy h2 "39219"
click at [681, 106] on span "الطلبات 4" at bounding box center [669, 109] width 35 height 13
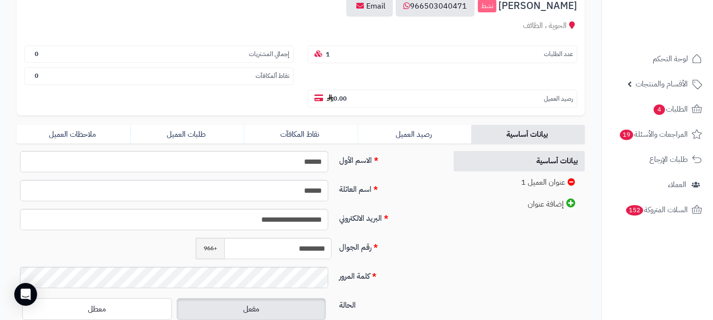
scroll to position [158, 0]
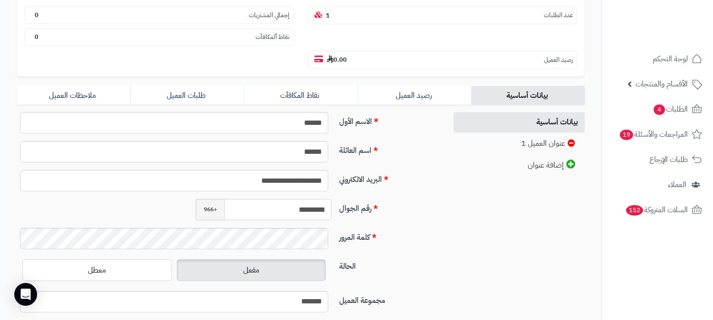
click at [303, 199] on input "*********" at bounding box center [277, 209] width 107 height 21
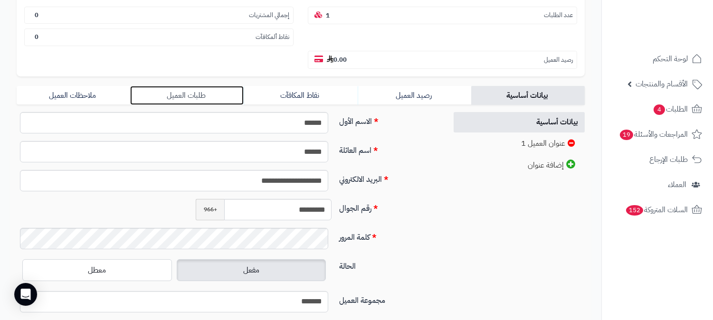
click at [181, 86] on link "طلبات العميل" at bounding box center [186, 95] width 113 height 19
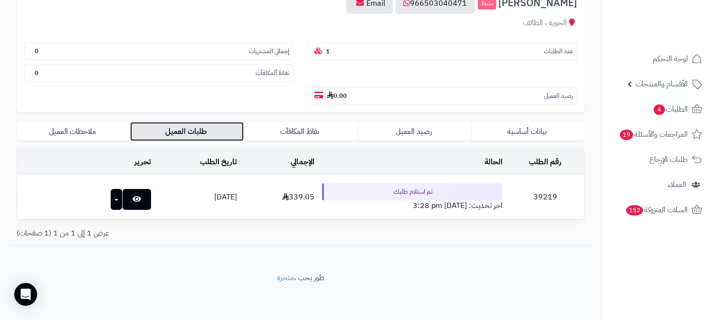
scroll to position [100, 0]
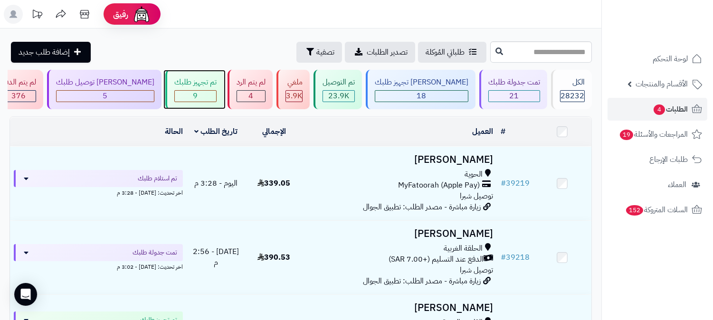
click at [216, 80] on div "تم تجهيز طلبك" at bounding box center [195, 82] width 42 height 11
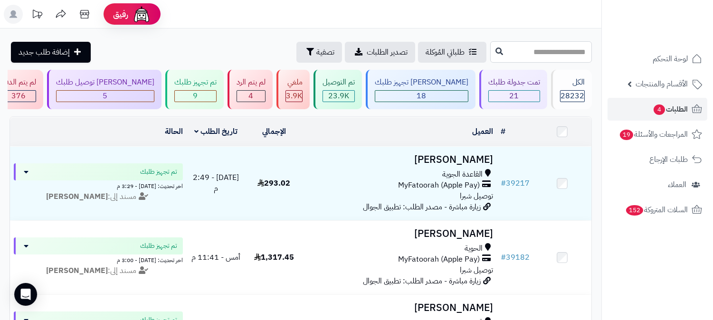
click at [537, 57] on input "text" at bounding box center [541, 51] width 102 height 21
type input "*****"
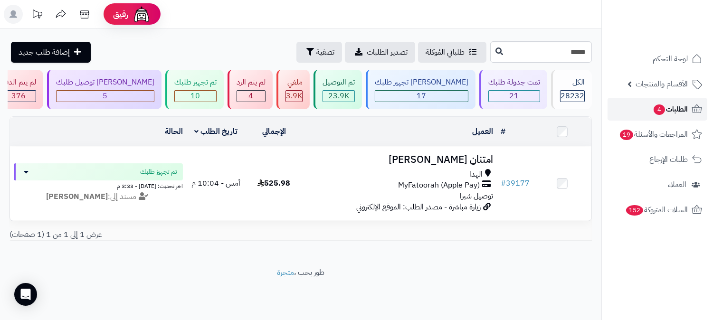
click at [672, 110] on span "الطلبات 4" at bounding box center [669, 109] width 35 height 13
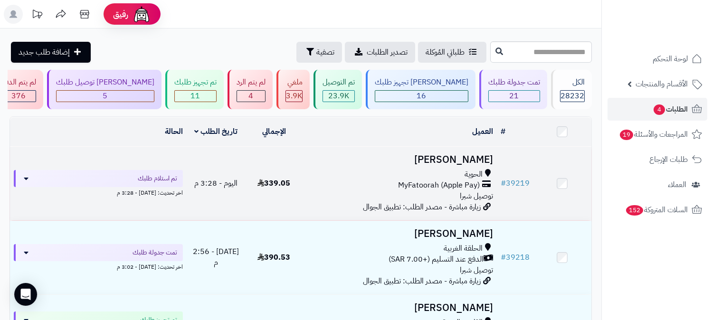
click at [462, 158] on h3 "منصور الشربي" at bounding box center [400, 159] width 186 height 11
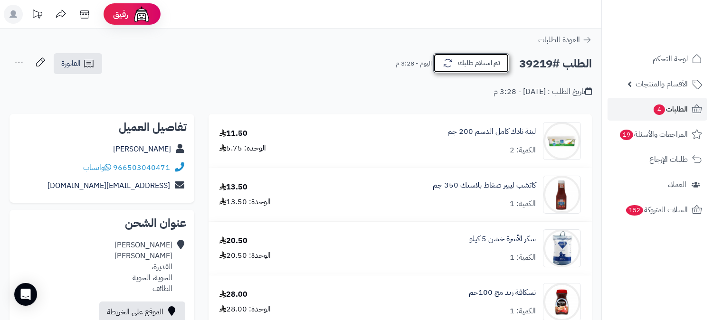
click at [471, 68] on button "تم استلام طلبك" at bounding box center [471, 63] width 76 height 20
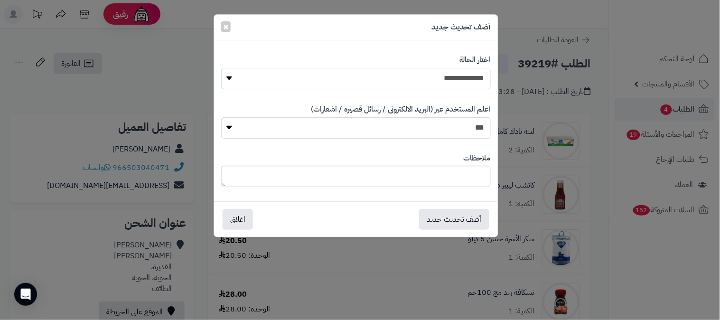
click at [473, 71] on select "**********" at bounding box center [356, 78] width 270 height 21
select select "*"
click at [221, 68] on select "**********" at bounding box center [356, 78] width 270 height 21
click at [464, 169] on textarea at bounding box center [356, 176] width 270 height 21
type textarea "**********"
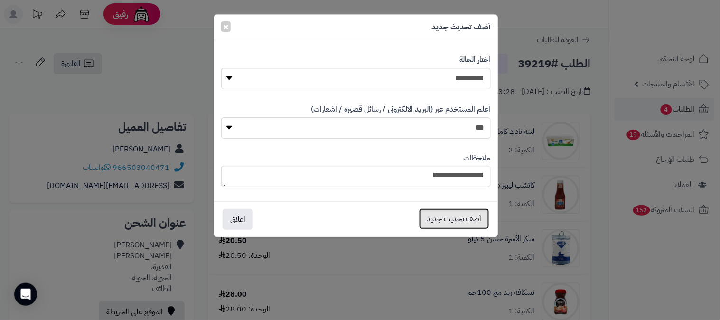
click at [468, 221] on button "أضف تحديث جديد" at bounding box center [454, 218] width 70 height 21
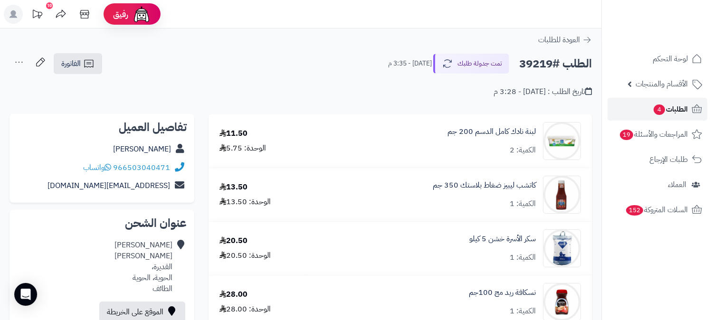
click at [672, 111] on span "الطلبات 4" at bounding box center [669, 109] width 35 height 13
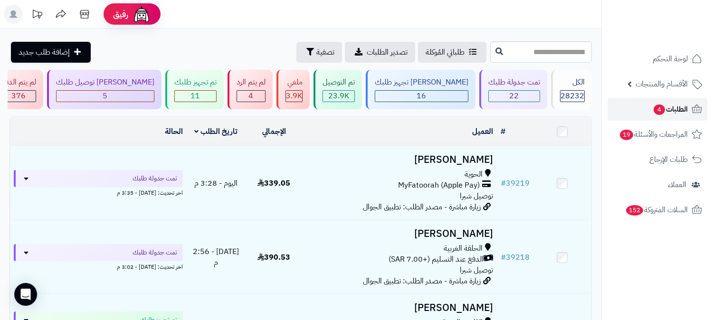
click at [658, 109] on span "4" at bounding box center [658, 109] width 11 height 10
click at [154, 90] on div "5" at bounding box center [105, 96] width 98 height 12
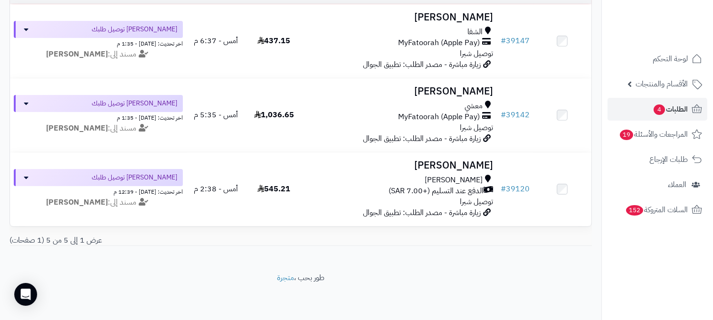
scroll to position [297, 0]
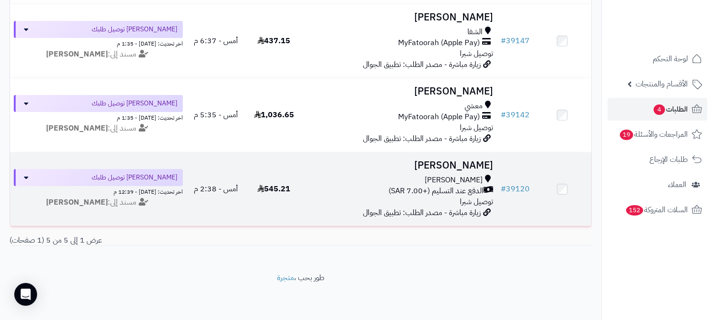
click at [467, 160] on h3 "[PERSON_NAME]" at bounding box center [400, 165] width 186 height 11
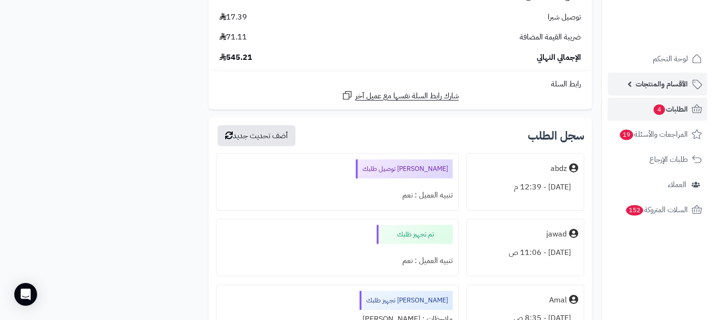
scroll to position [1688, 0]
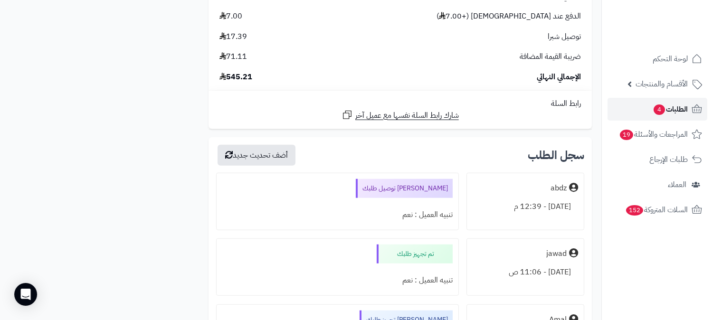
click at [676, 114] on span "الطلبات 4" at bounding box center [669, 109] width 35 height 13
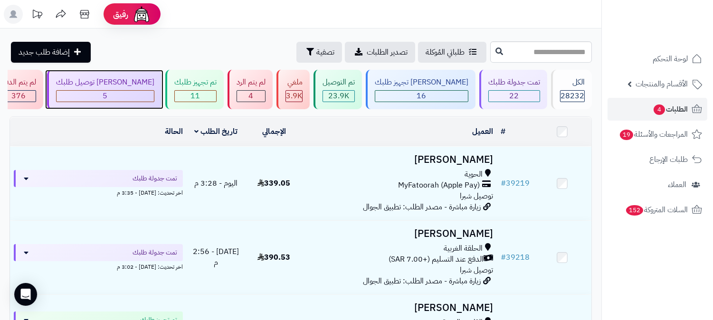
drag, startPoint x: 173, startPoint y: 86, endPoint x: 201, endPoint y: 86, distance: 27.5
click at [154, 86] on div "جاري توصيل طلبك" at bounding box center [105, 82] width 98 height 11
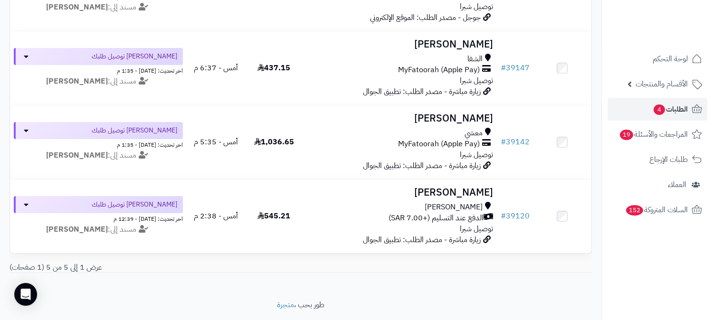
scroll to position [297, 0]
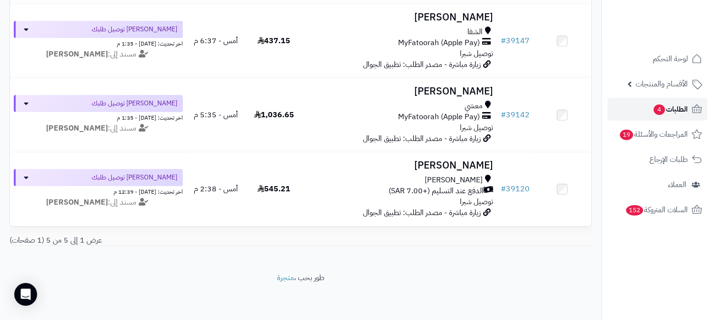
click at [684, 104] on span "الطلبات 4" at bounding box center [669, 109] width 35 height 13
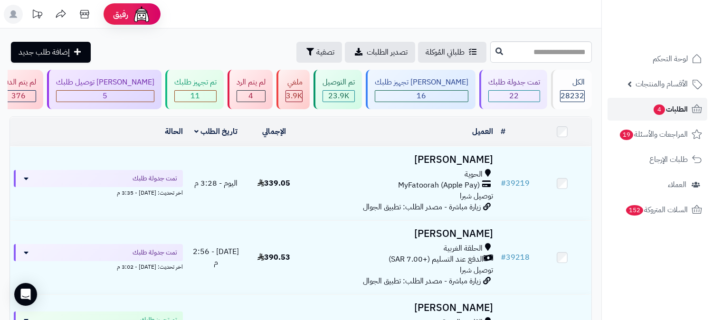
click at [668, 111] on span "الطلبات 4" at bounding box center [669, 109] width 35 height 13
click at [161, 102] on div "جاري توصيل طلبك 5" at bounding box center [104, 89] width 114 height 39
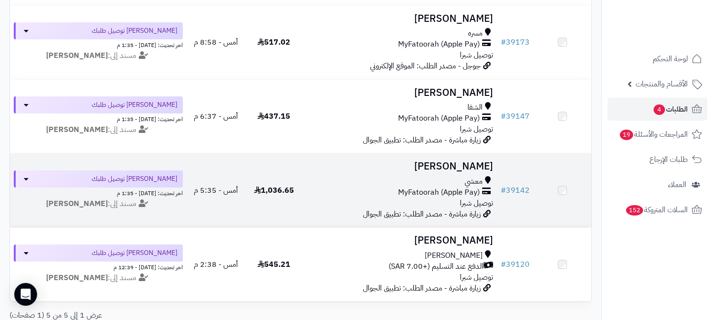
scroll to position [297, 0]
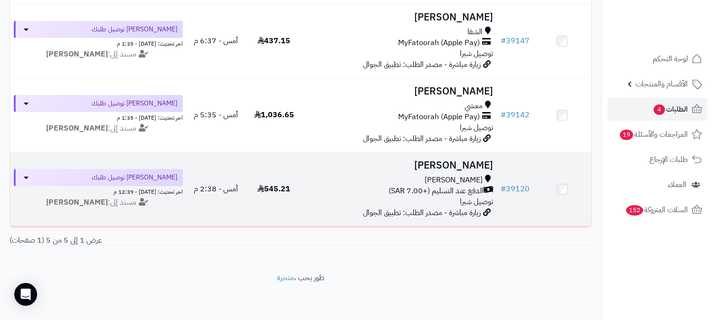
click at [458, 160] on h3 "[PERSON_NAME]" at bounding box center [400, 165] width 186 height 11
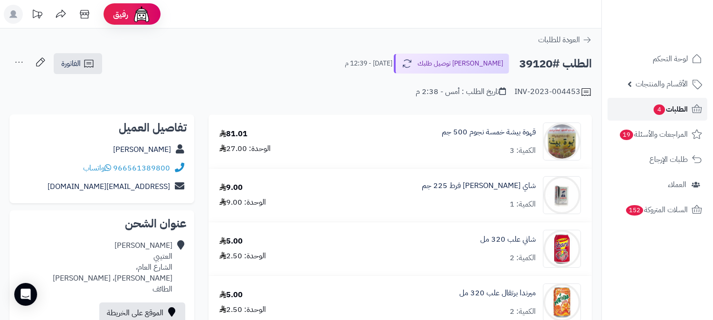
click at [676, 115] on span "الطلبات 4" at bounding box center [669, 109] width 35 height 13
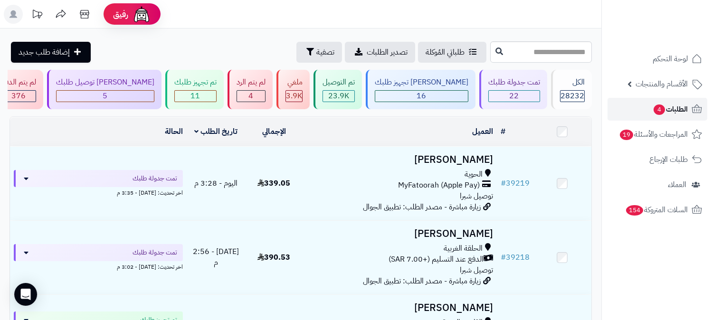
click at [684, 106] on span "الطلبات 4" at bounding box center [669, 109] width 35 height 13
click at [675, 107] on span "الطلبات 4" at bounding box center [669, 109] width 35 height 13
click at [265, 96] on div "4" at bounding box center [251, 96] width 28 height 11
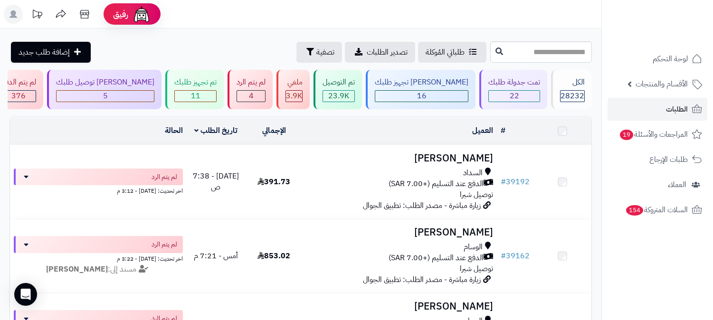
scroll to position [105, 0]
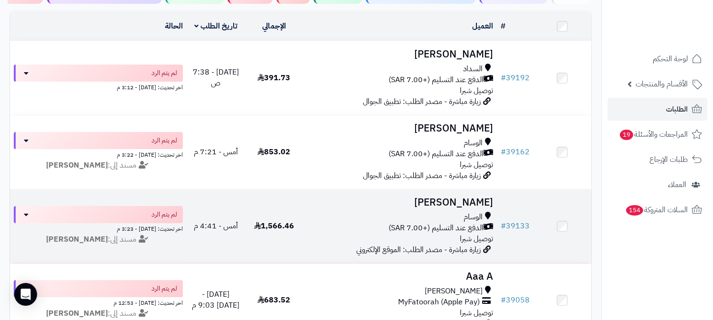
click at [471, 198] on h3 "[PERSON_NAME]" at bounding box center [400, 202] width 186 height 11
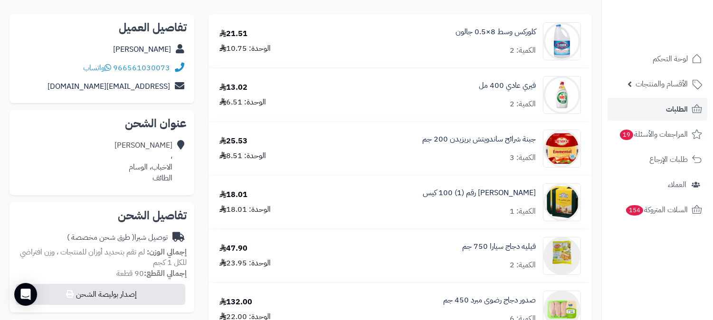
scroll to position [211, 0]
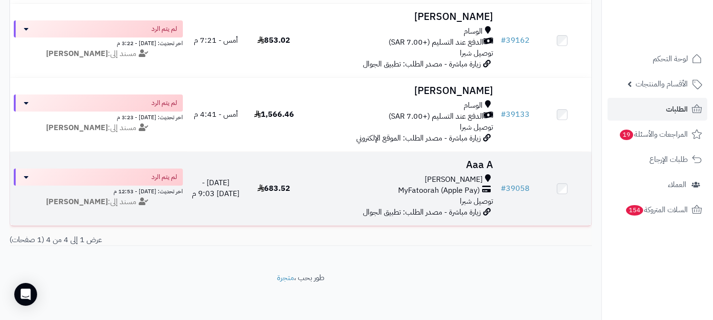
scroll to position [224, 0]
click at [479, 160] on h3 "Aaa A" at bounding box center [400, 165] width 186 height 11
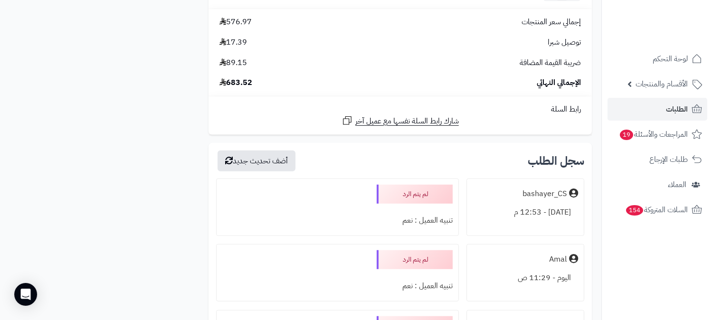
scroll to position [1055, 0]
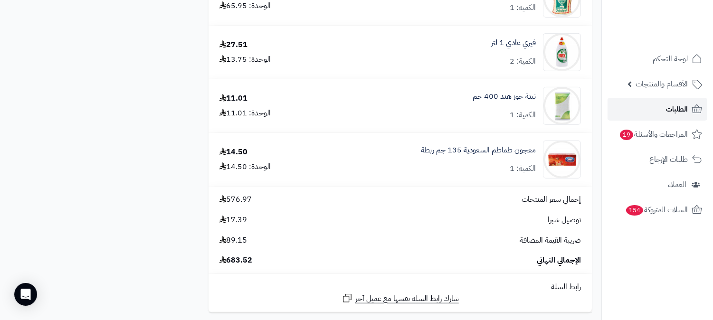
click at [686, 109] on span "الطلبات" at bounding box center [677, 109] width 22 height 13
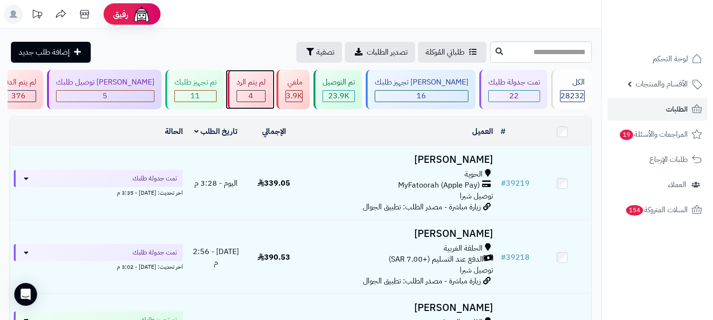
click at [265, 91] on div "4" at bounding box center [251, 96] width 28 height 11
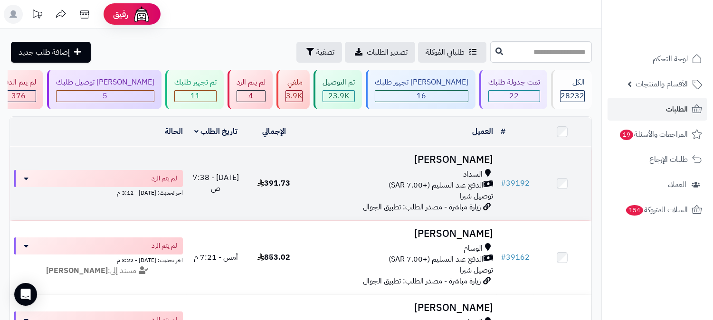
click at [471, 159] on h3 "[PERSON_NAME]" at bounding box center [400, 159] width 186 height 11
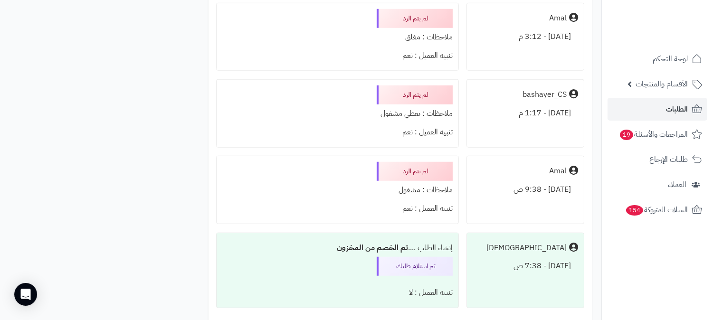
scroll to position [1424, 0]
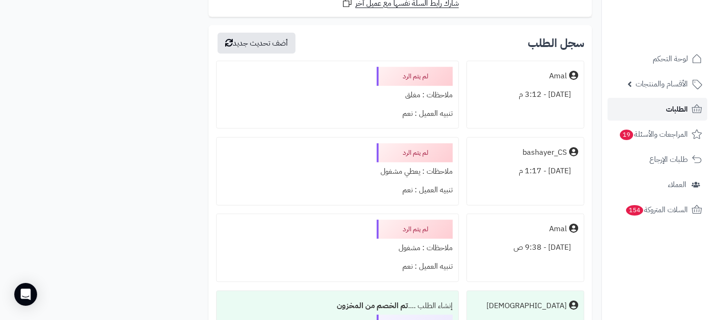
click at [646, 111] on link "الطلبات" at bounding box center [657, 109] width 100 height 23
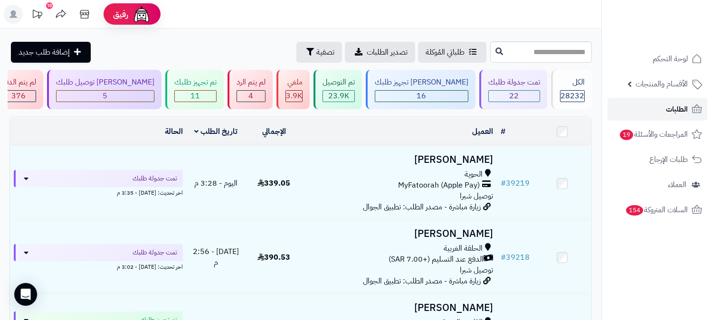
click at [660, 106] on link "الطلبات" at bounding box center [657, 109] width 100 height 23
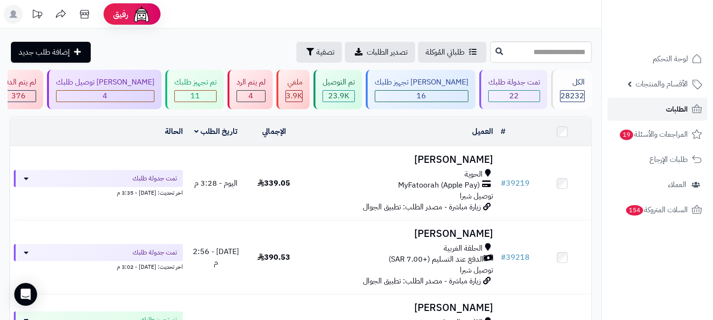
click at [673, 113] on span "الطلبات" at bounding box center [677, 109] width 22 height 13
click at [646, 104] on link "الطلبات" at bounding box center [657, 109] width 100 height 23
click at [644, 104] on link "الطلبات" at bounding box center [657, 109] width 100 height 23
click at [670, 108] on span "الطلبات" at bounding box center [677, 109] width 22 height 13
click at [675, 109] on span "الطلبات" at bounding box center [677, 109] width 22 height 13
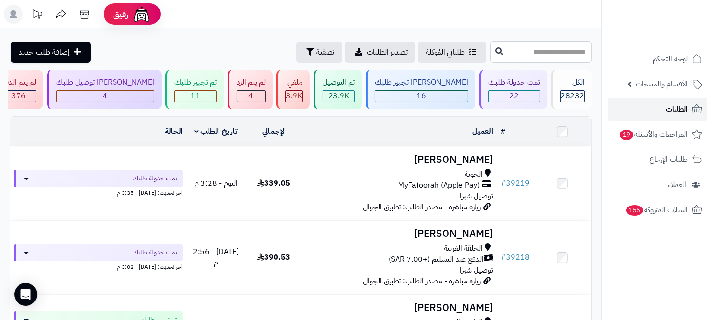
click at [670, 107] on span "الطلبات" at bounding box center [677, 109] width 22 height 13
click at [265, 98] on div "4" at bounding box center [251, 96] width 28 height 11
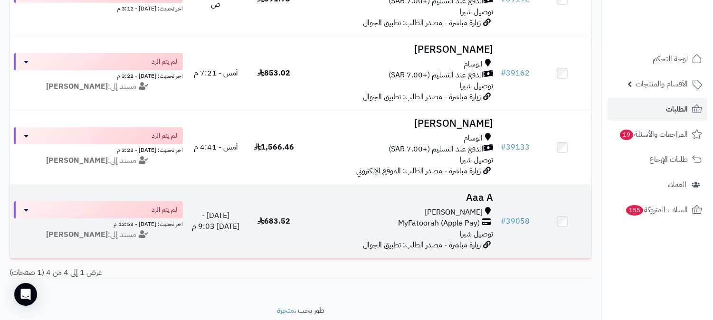
scroll to position [211, 0]
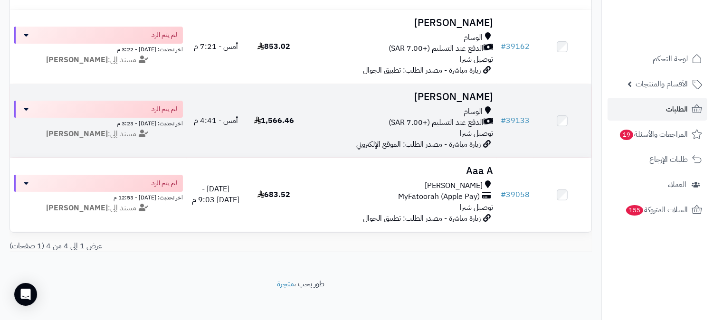
click at [474, 119] on span "الدفع عند التسليم (+7.00 SAR)" at bounding box center [435, 122] width 95 height 11
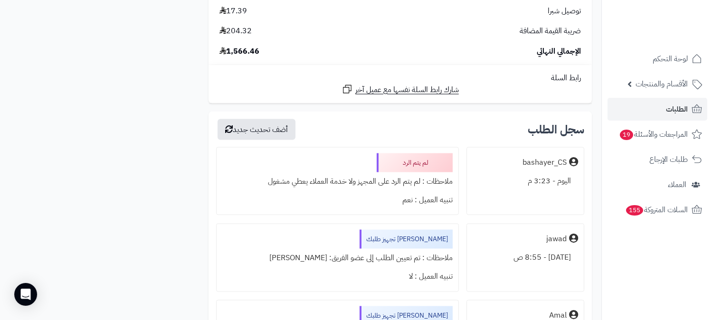
scroll to position [2690, 0]
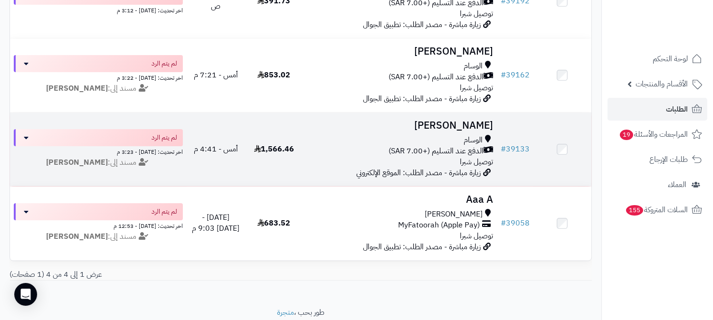
scroll to position [158, 0]
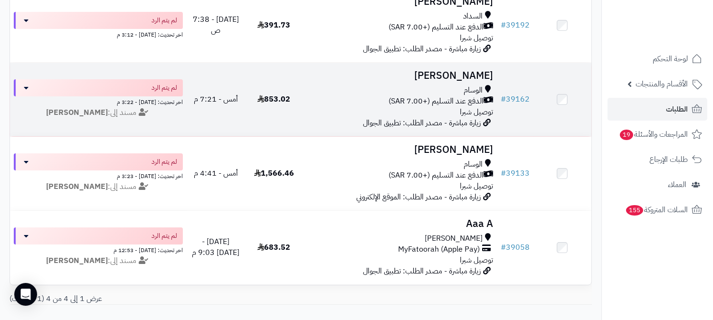
click at [444, 105] on span "الدفع عند التسليم (+7.00 SAR)" at bounding box center [435, 101] width 95 height 11
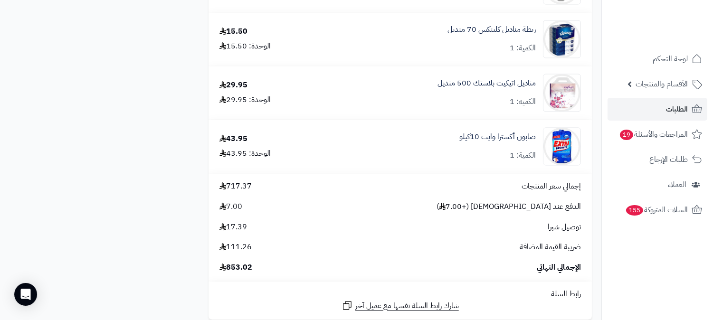
scroll to position [3692, 0]
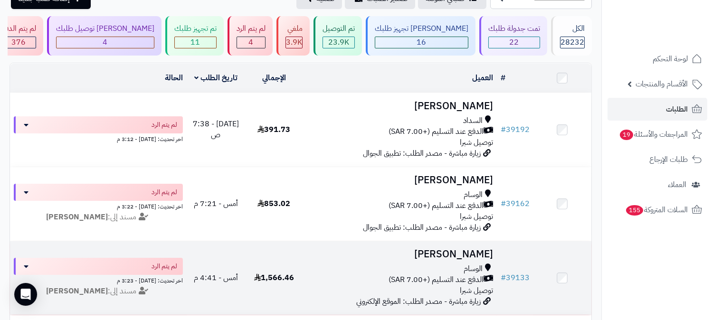
scroll to position [53, 0]
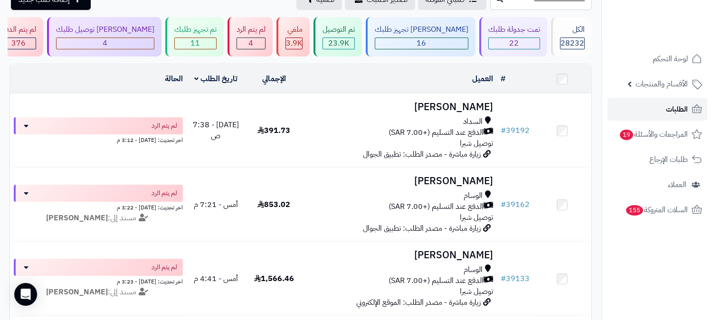
click at [663, 104] on link "الطلبات" at bounding box center [657, 109] width 100 height 23
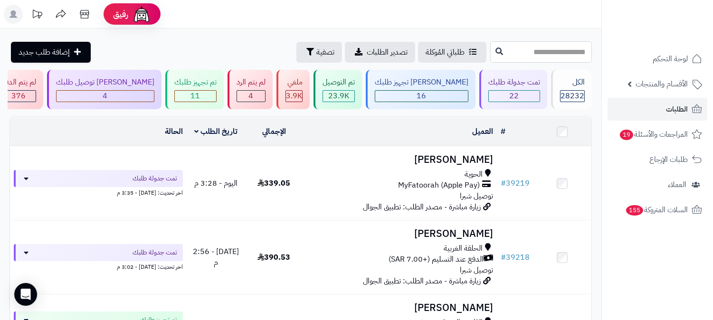
click at [574, 53] on input "text" at bounding box center [541, 51] width 102 height 21
type input "*****"
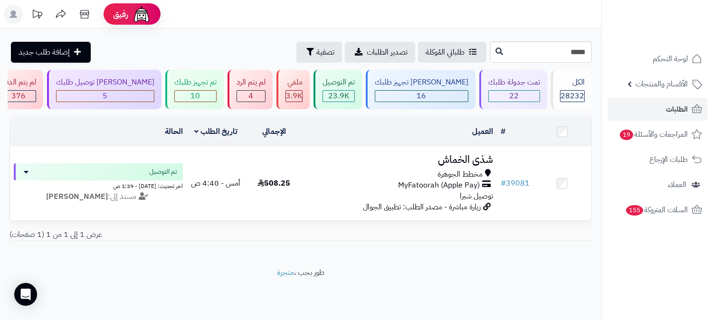
click at [471, 180] on span "MyFatoorah (Apple Pay)" at bounding box center [439, 185] width 82 height 11
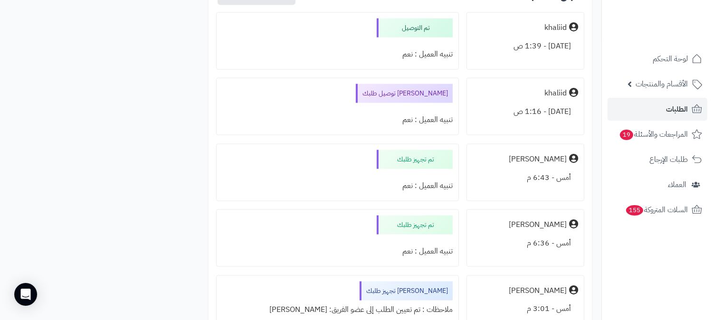
scroll to position [2479, 0]
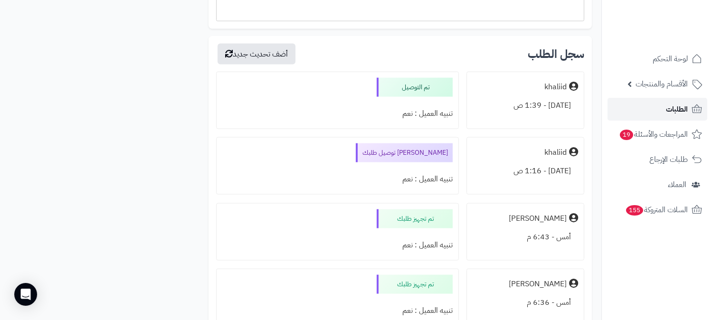
click at [653, 115] on link "الطلبات" at bounding box center [657, 109] width 100 height 23
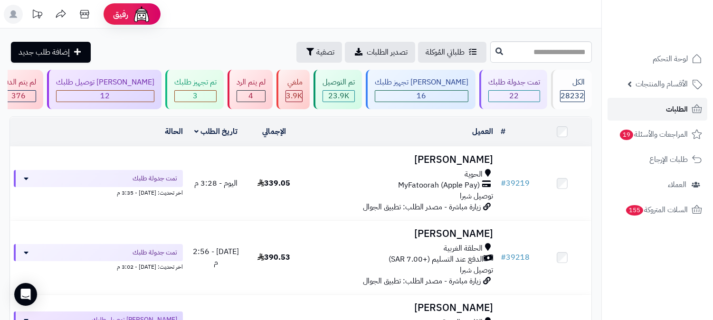
click at [665, 108] on link "الطلبات" at bounding box center [657, 109] width 100 height 23
click at [665, 106] on link "الطلبات" at bounding box center [657, 109] width 100 height 23
click at [670, 103] on span "الطلبات" at bounding box center [677, 109] width 22 height 13
click at [673, 112] on span "الطلبات" at bounding box center [677, 109] width 22 height 13
click at [687, 105] on link "الطلبات" at bounding box center [657, 109] width 100 height 23
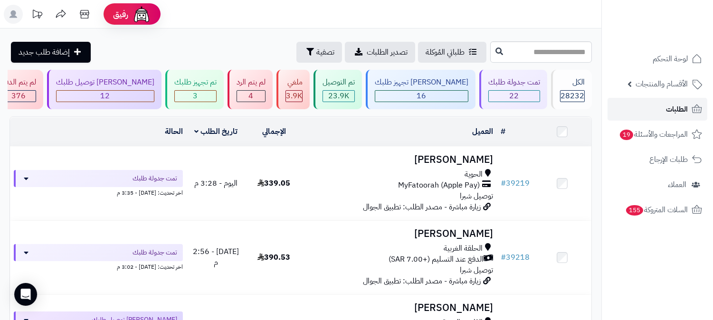
drag, startPoint x: 0, startPoint y: 0, endPoint x: 690, endPoint y: 106, distance: 697.9
click at [689, 105] on link "الطلبات" at bounding box center [657, 109] width 100 height 23
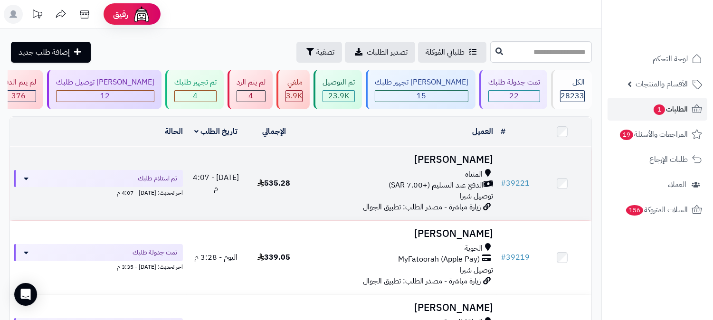
click at [429, 186] on span "الدفع عند التسليم (+7.00 SAR)" at bounding box center [435, 185] width 95 height 11
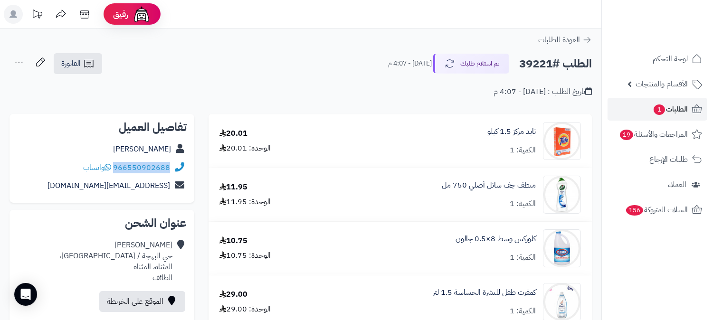
drag, startPoint x: 114, startPoint y: 168, endPoint x: 171, endPoint y: 165, distance: 56.5
click at [173, 168] on div "966550902688 واتساب" at bounding box center [101, 168] width 169 height 19
copy div "966550902688"
click at [673, 110] on span "الطلبات 1" at bounding box center [669, 109] width 35 height 13
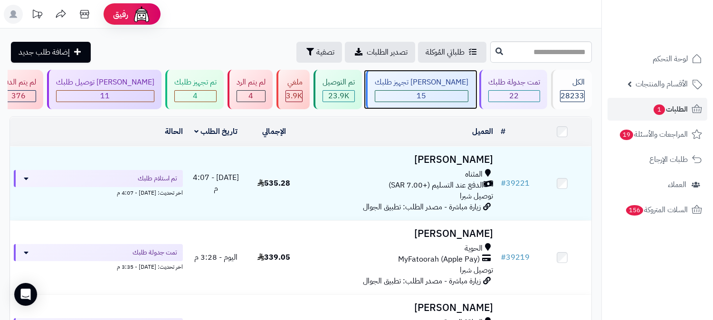
click at [459, 92] on div "15" at bounding box center [421, 96] width 93 height 11
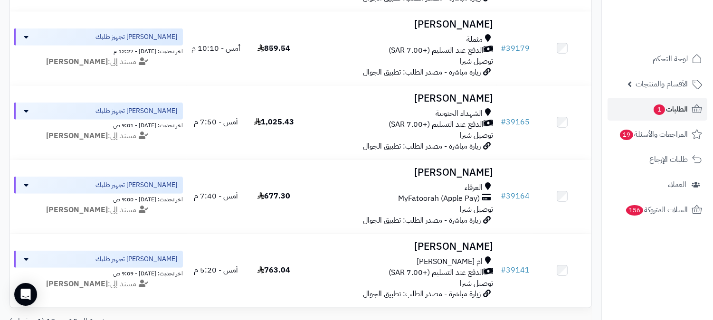
scroll to position [1039, 0]
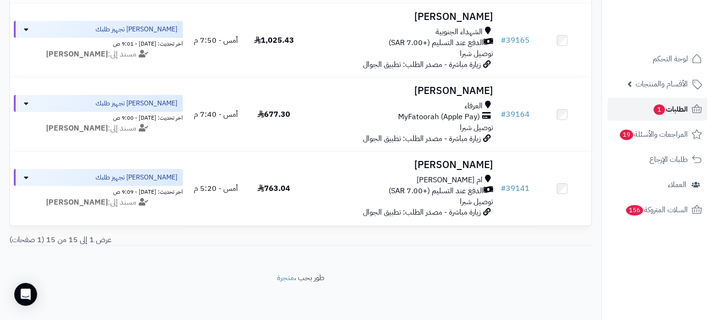
click at [658, 114] on span "1" at bounding box center [658, 109] width 11 height 10
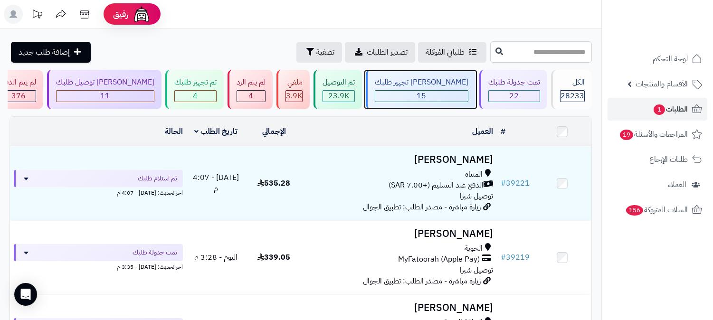
click at [452, 97] on div "15" at bounding box center [421, 96] width 93 height 11
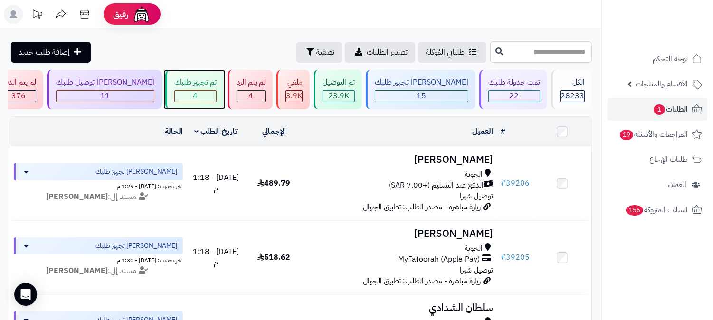
click at [216, 96] on div "4" at bounding box center [195, 96] width 41 height 11
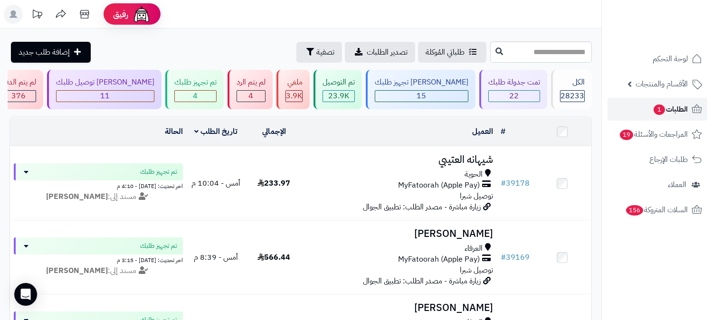
click at [660, 110] on span "1" at bounding box center [658, 109] width 11 height 10
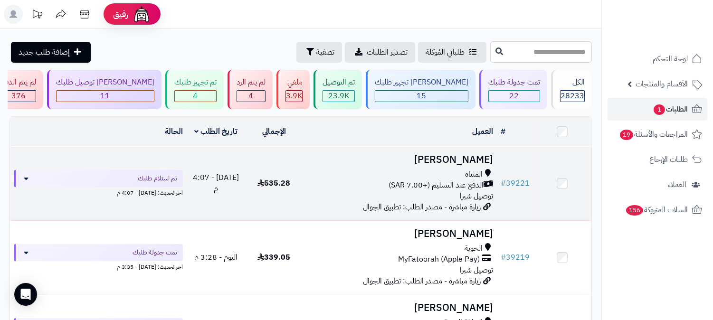
click at [486, 190] on span "توصيل شبرا" at bounding box center [476, 195] width 33 height 11
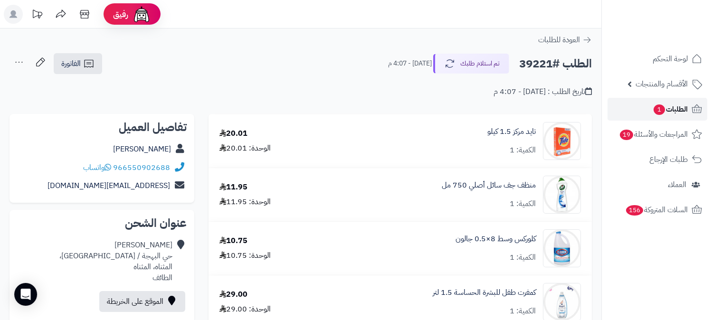
click at [679, 104] on span "الطلبات 1" at bounding box center [669, 109] width 35 height 13
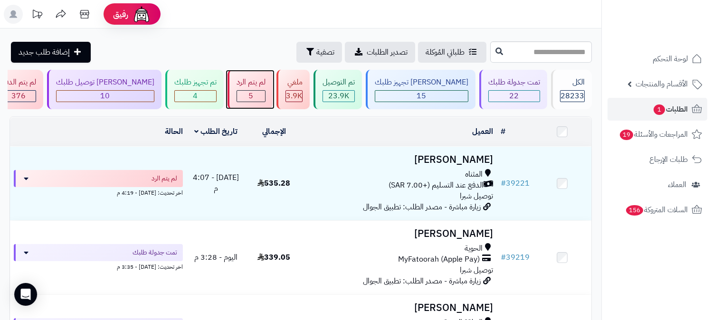
click at [265, 92] on div "5" at bounding box center [251, 96] width 28 height 11
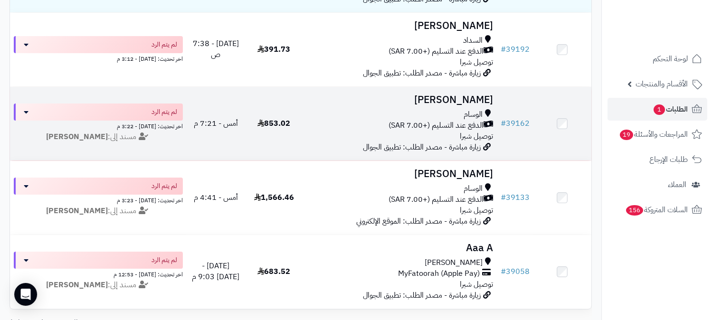
scroll to position [211, 0]
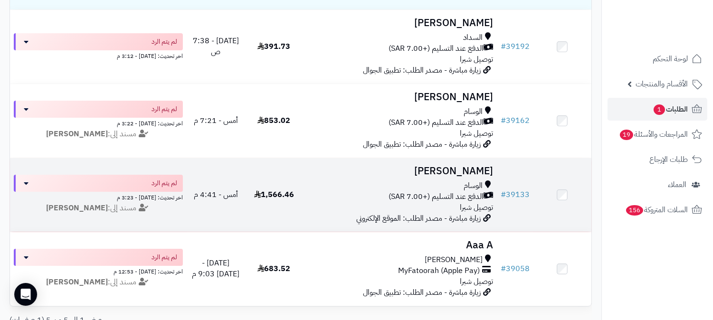
click at [480, 173] on h3 "زياد القرشي" at bounding box center [400, 171] width 186 height 11
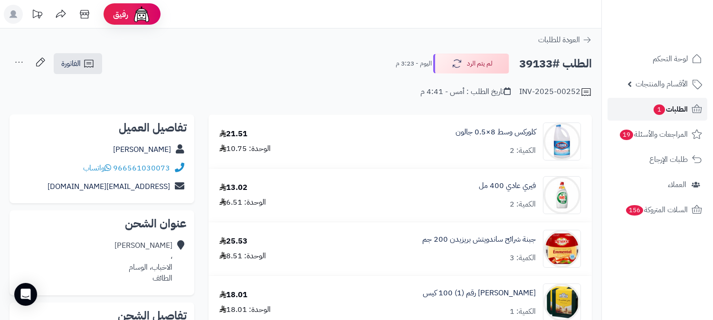
click at [675, 106] on span "الطلبات 1" at bounding box center [669, 109] width 35 height 13
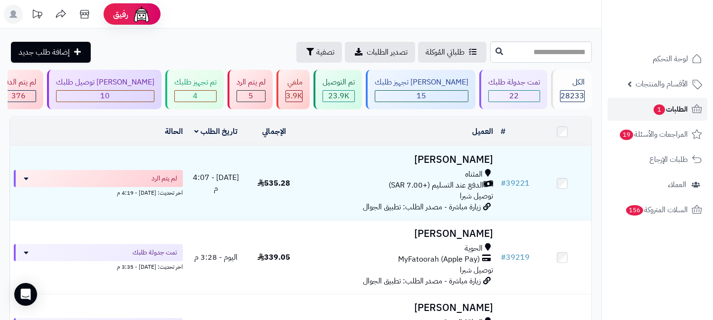
click at [688, 102] on link "الطلبات 1" at bounding box center [657, 109] width 100 height 23
click at [518, 96] on span "22" at bounding box center [513, 95] width 9 height 11
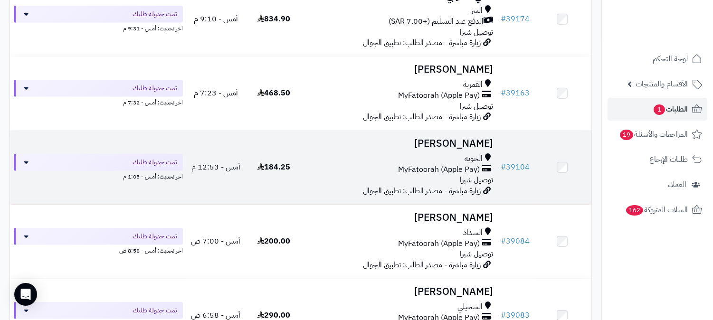
scroll to position [1424, 0]
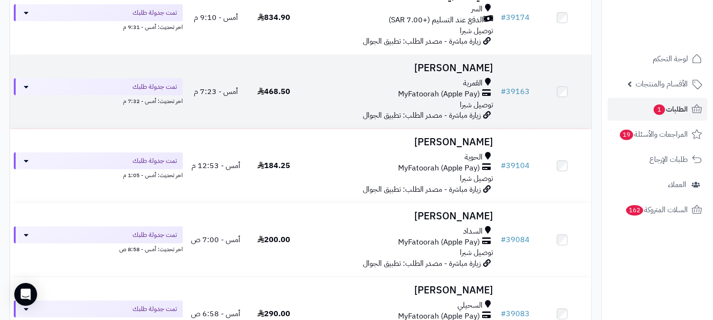
click at [481, 69] on h3 "ياسر الحارثي" at bounding box center [400, 68] width 186 height 11
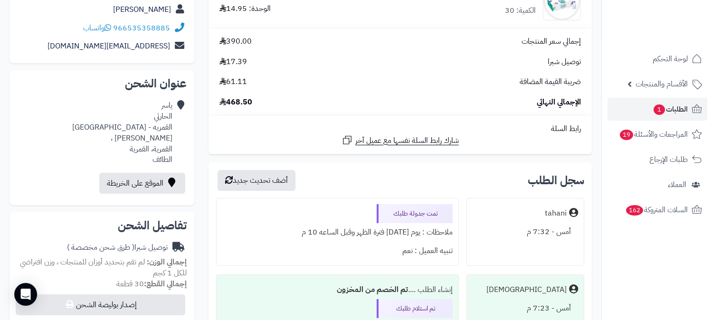
scroll to position [158, 0]
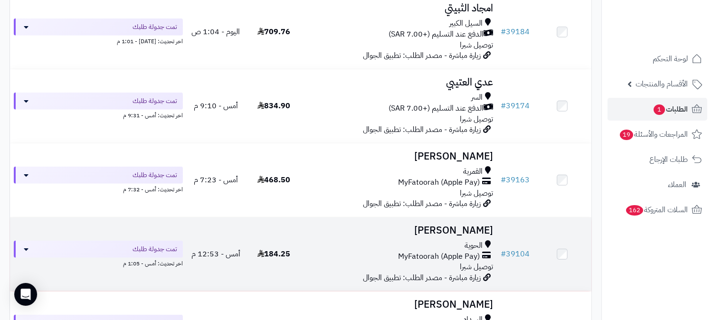
scroll to position [1318, 0]
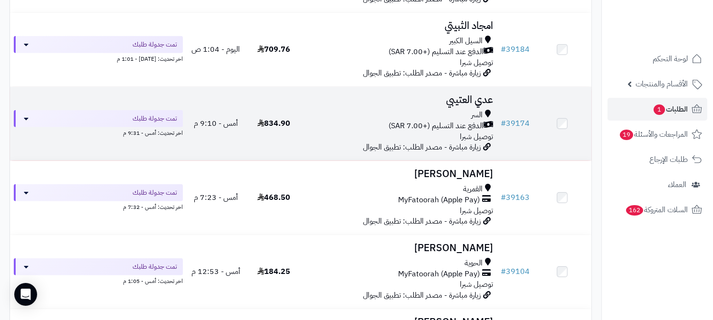
click at [472, 100] on h3 "عدي العتيبي" at bounding box center [400, 99] width 186 height 11
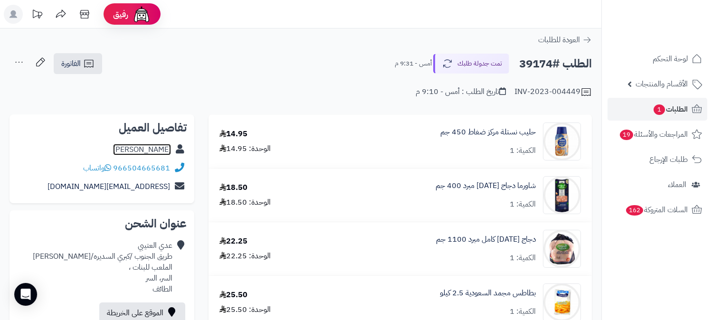
click at [153, 148] on link "[PERSON_NAME]" at bounding box center [142, 149] width 58 height 11
click at [682, 107] on span "الطلبات 1" at bounding box center [669, 109] width 35 height 13
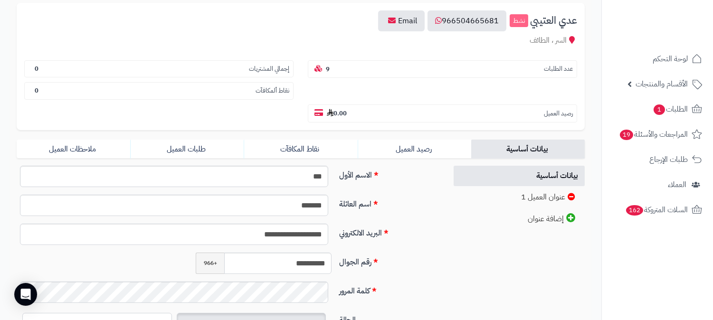
scroll to position [105, 0]
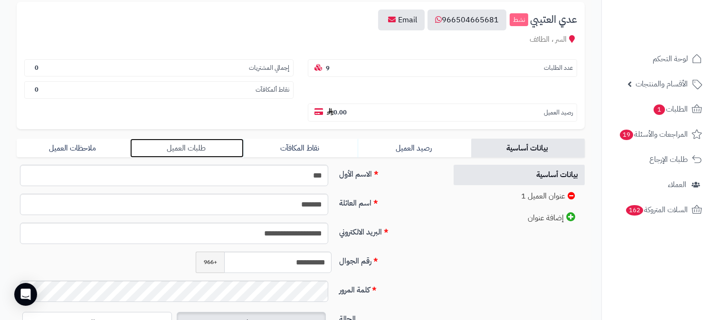
click at [197, 139] on link "طلبات العميل" at bounding box center [186, 148] width 113 height 19
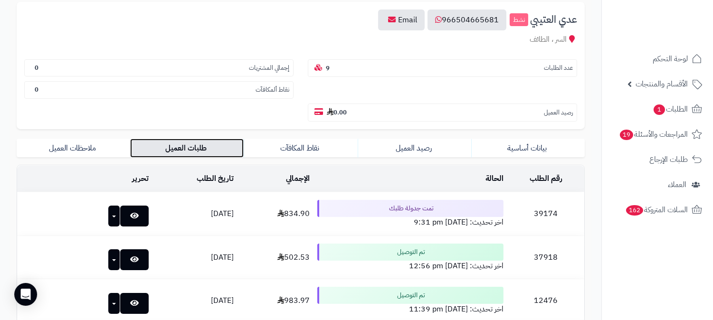
scroll to position [264, 0]
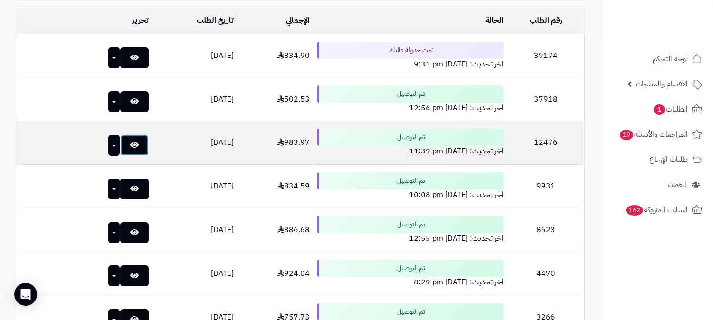
click at [130, 141] on icon at bounding box center [134, 145] width 9 height 8
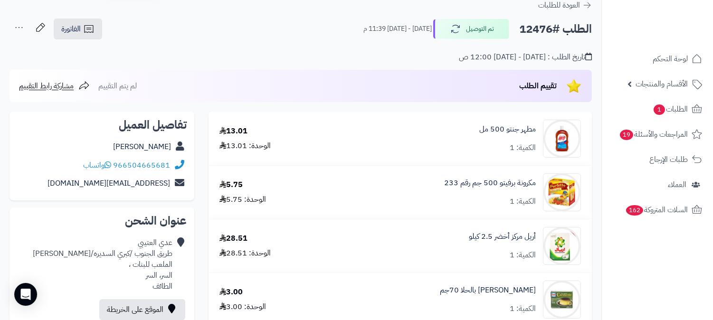
scroll to position [53, 0]
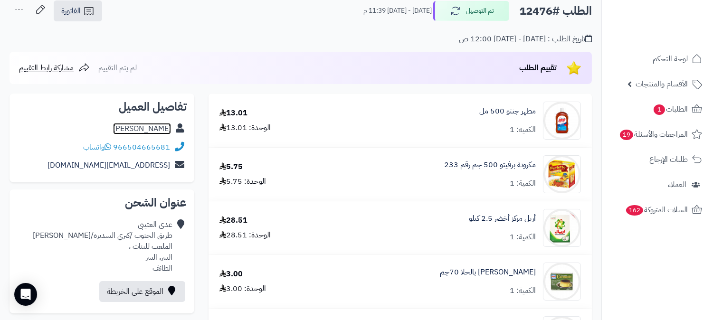
click at [157, 123] on link "[PERSON_NAME]" at bounding box center [142, 128] width 58 height 11
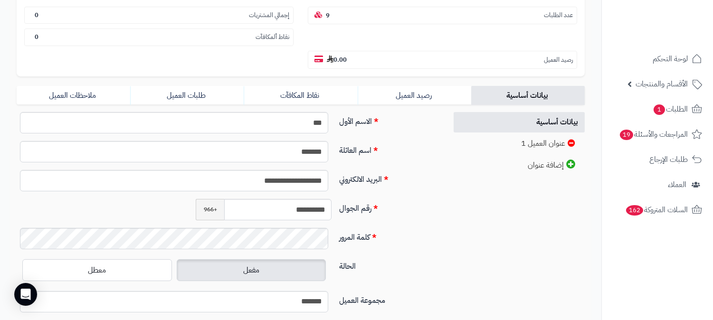
scroll to position [158, 0]
drag, startPoint x: 285, startPoint y: 188, endPoint x: 346, endPoint y: 191, distance: 60.8
click at [347, 199] on div "**********" at bounding box center [228, 213] width 430 height 29
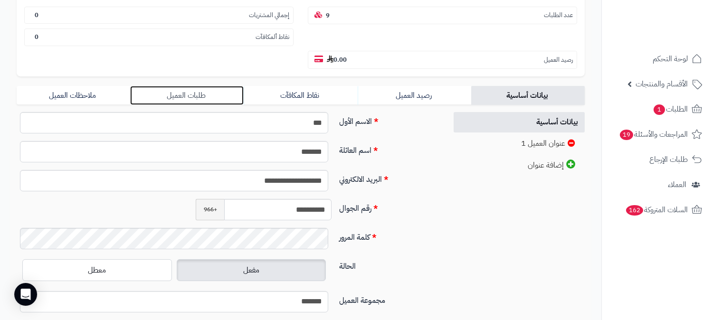
click at [181, 86] on link "طلبات العميل" at bounding box center [186, 95] width 113 height 19
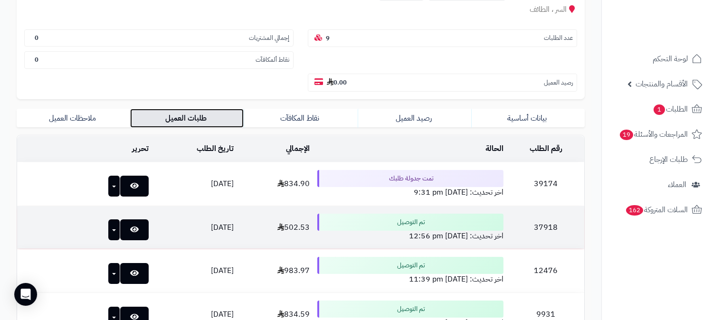
scroll to position [105, 0]
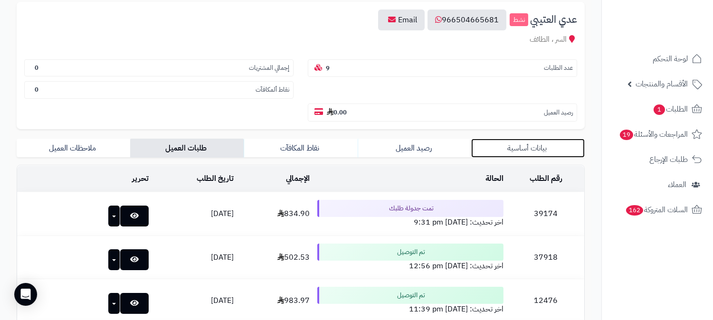
click at [548, 139] on link "بيانات أساسية" at bounding box center [527, 148] width 113 height 19
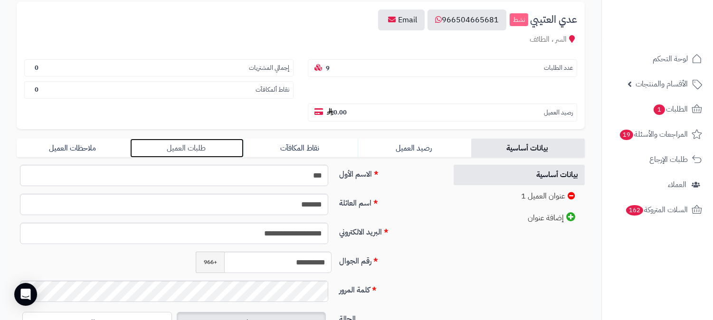
click at [191, 139] on link "طلبات العميل" at bounding box center [186, 148] width 113 height 19
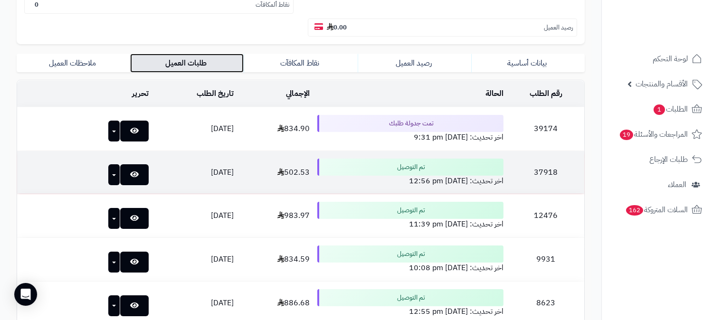
scroll to position [211, 0]
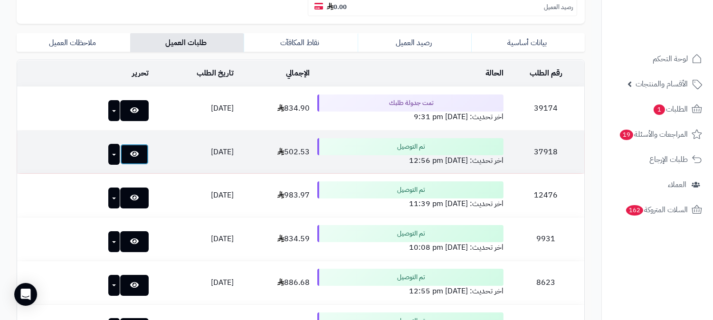
click at [130, 150] on icon at bounding box center [134, 154] width 9 height 8
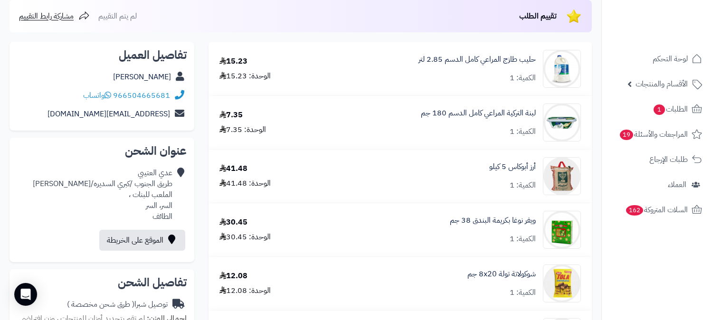
scroll to position [105, 0]
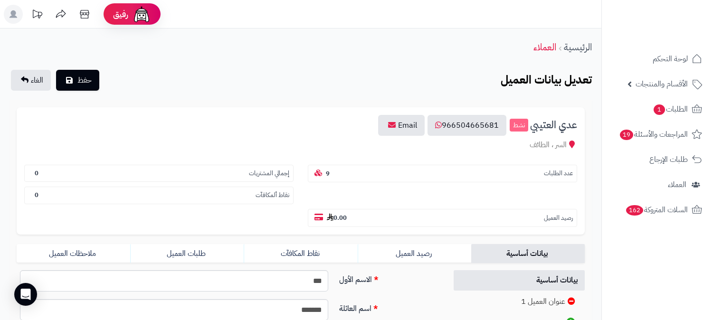
scroll to position [211, 0]
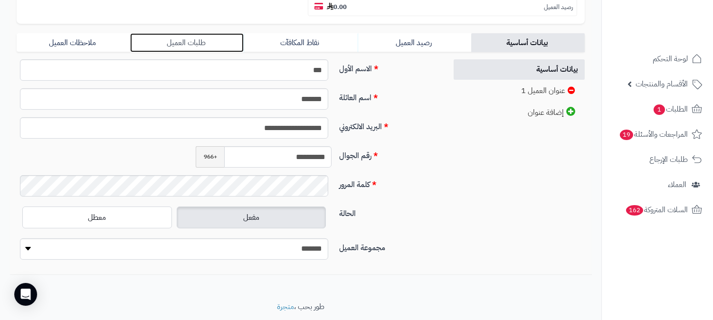
click at [209, 33] on link "طلبات العميل" at bounding box center [186, 42] width 113 height 19
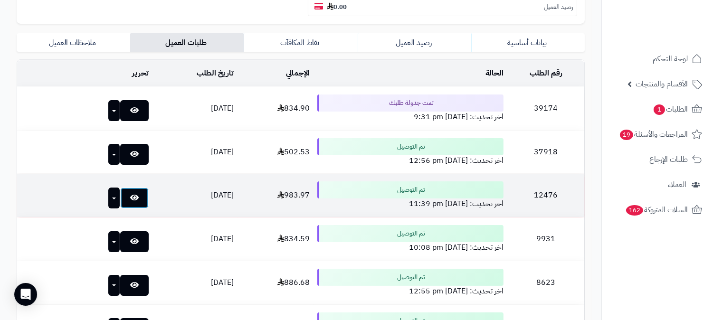
click at [130, 194] on icon at bounding box center [134, 198] width 9 height 8
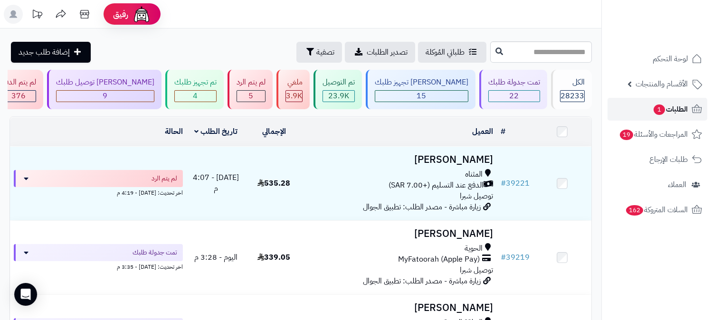
click at [679, 107] on span "الطلبات 1" at bounding box center [669, 109] width 35 height 13
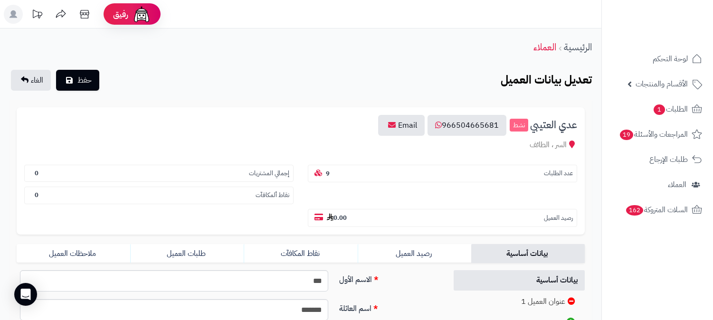
scroll to position [211, 0]
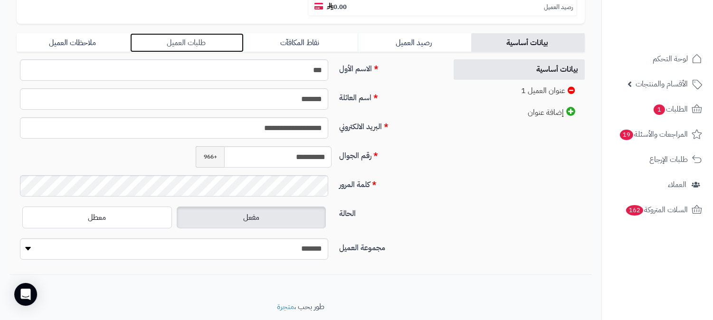
click at [228, 33] on link "طلبات العميل" at bounding box center [186, 42] width 113 height 19
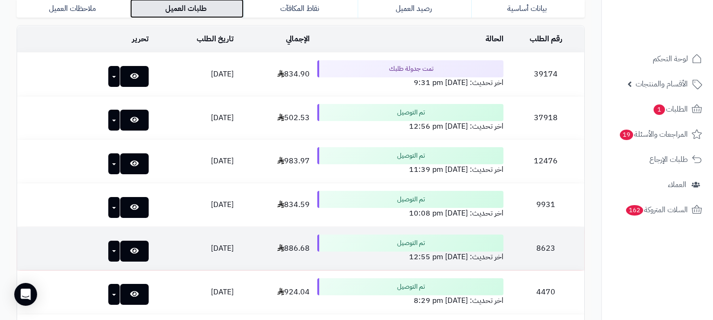
scroll to position [264, 0]
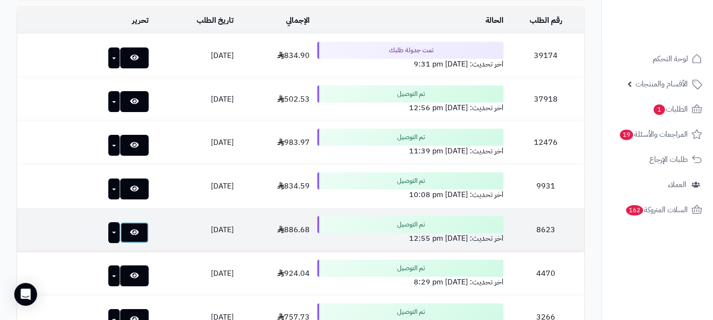
click at [130, 228] on icon at bounding box center [134, 232] width 9 height 8
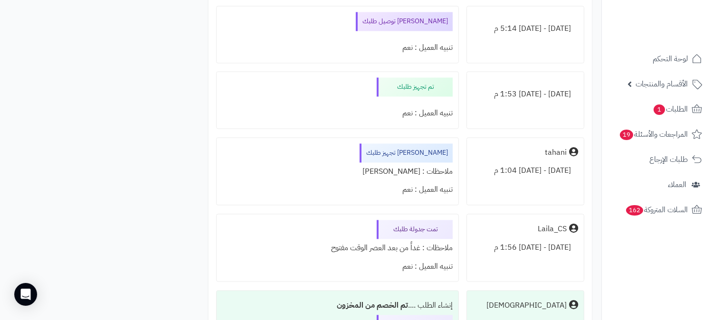
scroll to position [3587, 0]
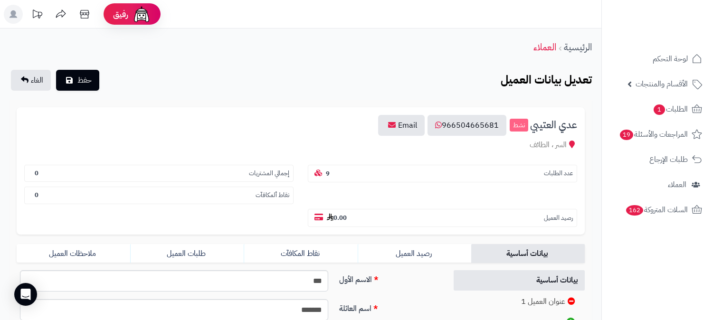
scroll to position [217, 0]
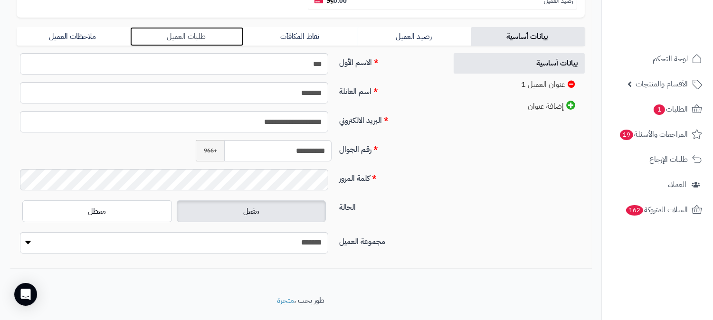
click at [198, 27] on link "طلبات العميل" at bounding box center [186, 36] width 113 height 19
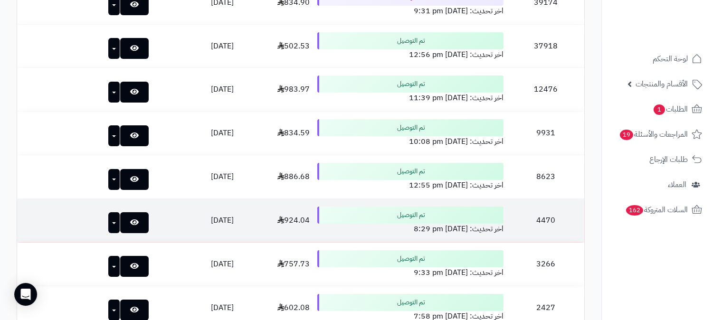
scroll to position [323, 0]
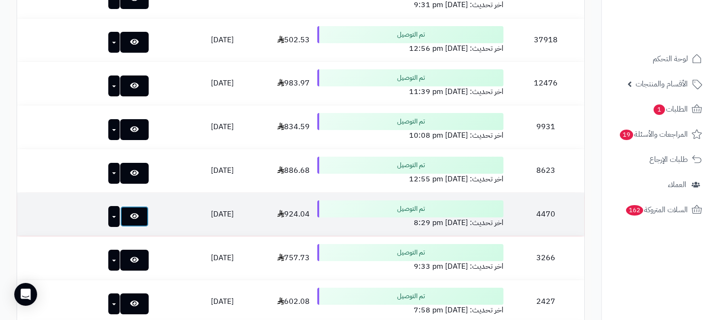
click at [130, 212] on icon at bounding box center [134, 216] width 9 height 8
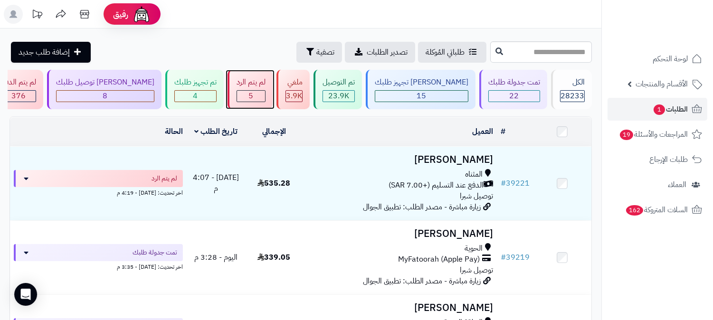
click at [265, 93] on div "5" at bounding box center [251, 96] width 28 height 11
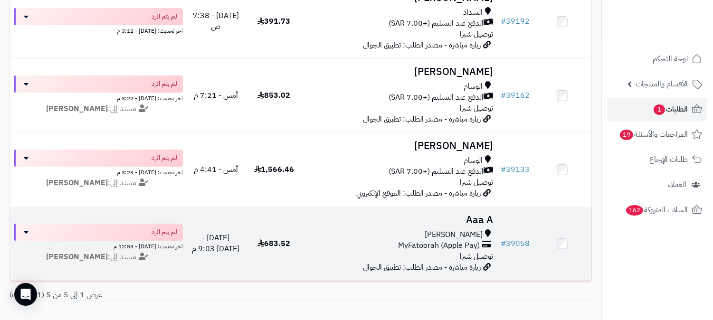
scroll to position [211, 0]
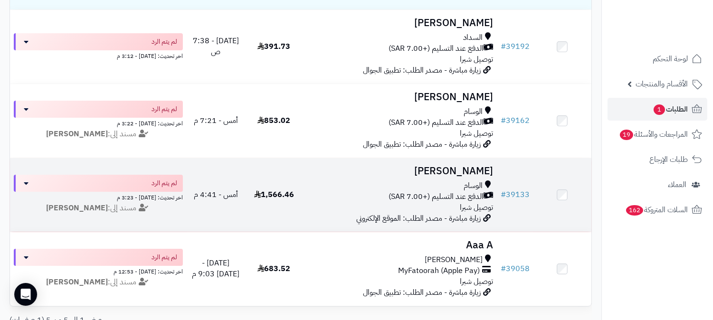
click at [448, 175] on h3 "[PERSON_NAME]" at bounding box center [400, 171] width 186 height 11
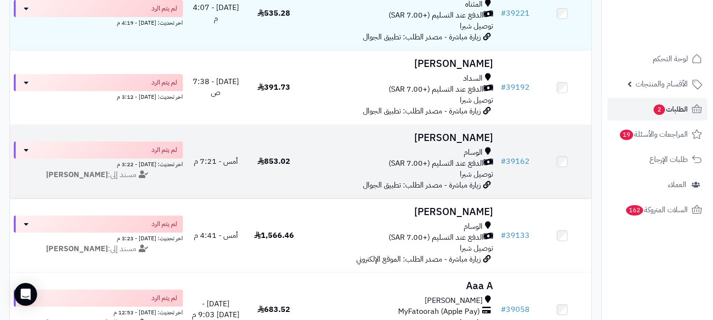
scroll to position [105, 0]
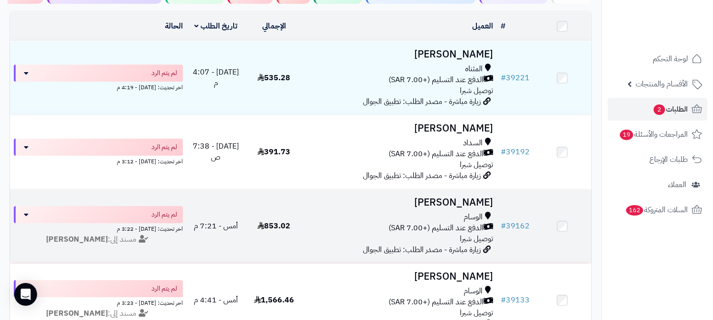
click at [479, 198] on h3 "تركي القرشي" at bounding box center [400, 202] width 186 height 11
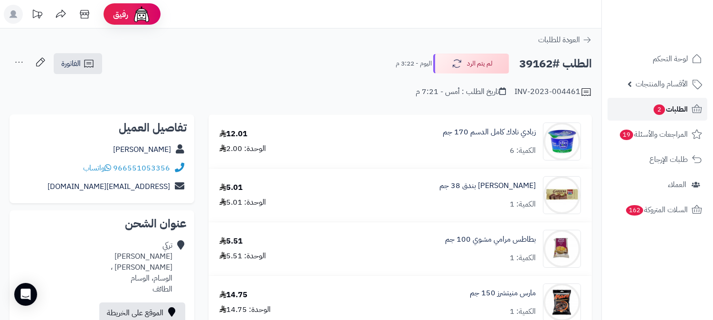
click at [675, 111] on span "الطلبات 2" at bounding box center [669, 109] width 35 height 13
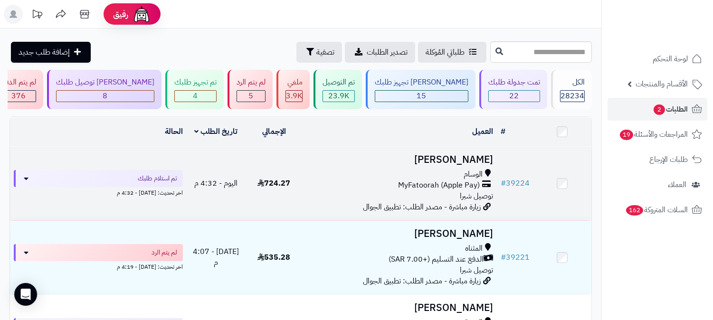
click at [481, 149] on td "عبدالعزيز السفياني الوسام MyFatoorah (Apple Pay) توصيل شبرا زيارة مباشرة - مصدر…" at bounding box center [400, 184] width 194 height 74
click at [464, 157] on h3 "[PERSON_NAME]" at bounding box center [400, 159] width 186 height 11
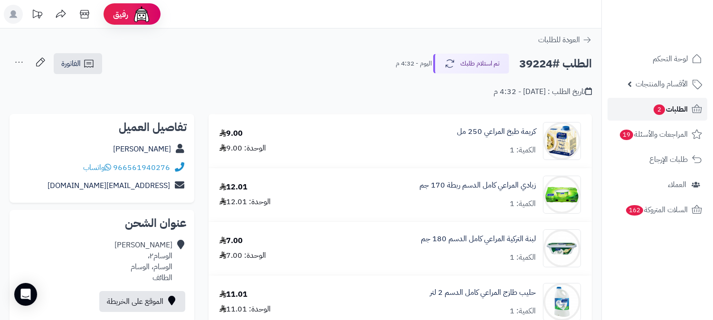
click at [677, 105] on span "الطلبات 2" at bounding box center [669, 109] width 35 height 13
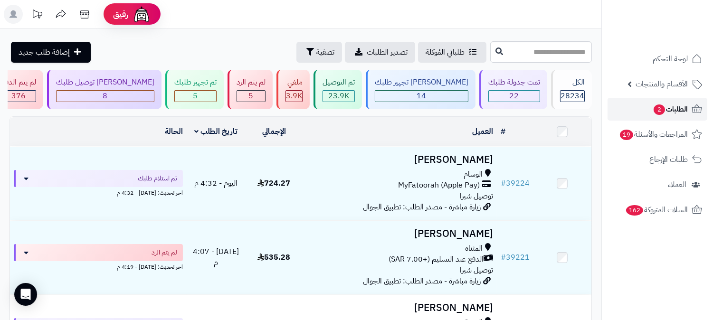
click at [678, 105] on span "الطلبات 2" at bounding box center [669, 109] width 35 height 13
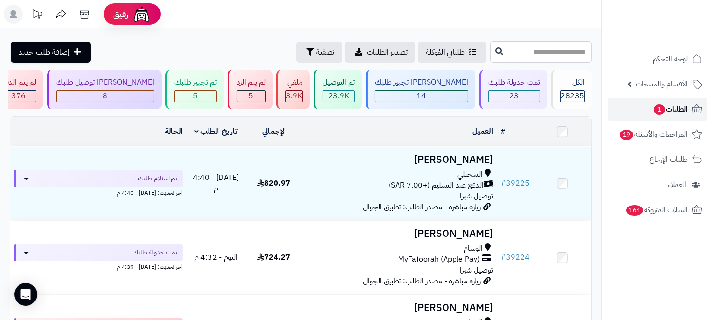
click at [667, 112] on span "الطلبات 1" at bounding box center [669, 109] width 35 height 13
click at [680, 106] on span "الطلبات 1" at bounding box center [669, 109] width 35 height 13
click at [154, 96] on div "8" at bounding box center [104, 96] width 97 height 11
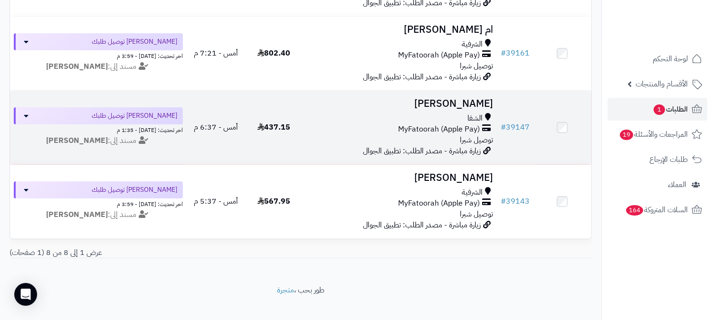
scroll to position [520, 0]
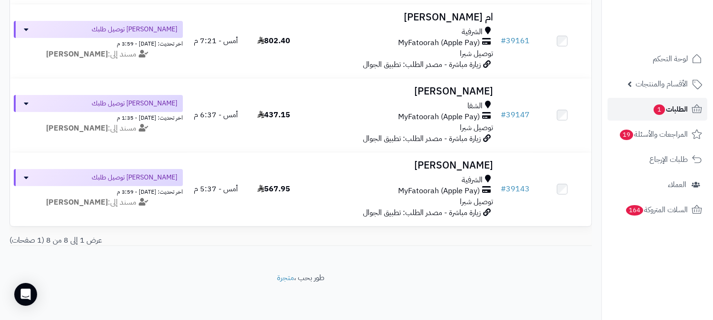
click at [683, 110] on span "الطلبات 1" at bounding box center [669, 109] width 35 height 13
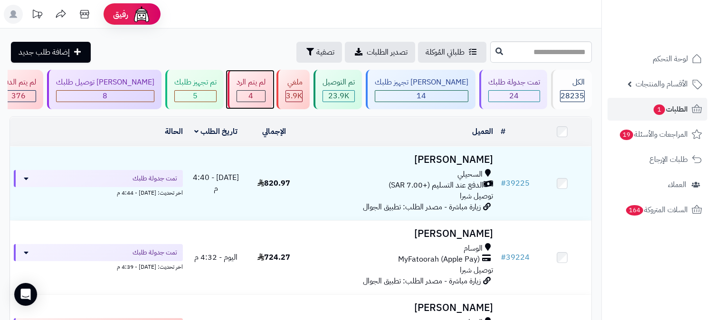
click at [265, 93] on div "4" at bounding box center [251, 96] width 28 height 11
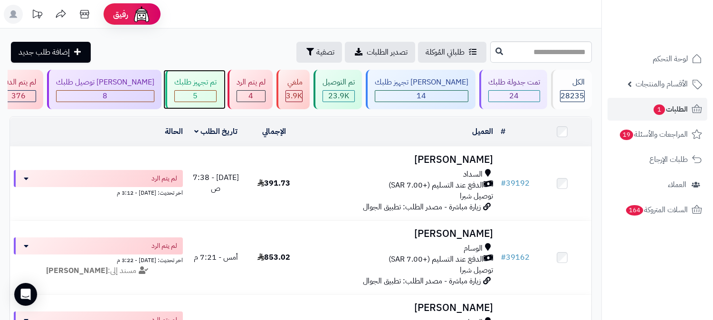
click at [216, 91] on div "5" at bounding box center [195, 96] width 41 height 11
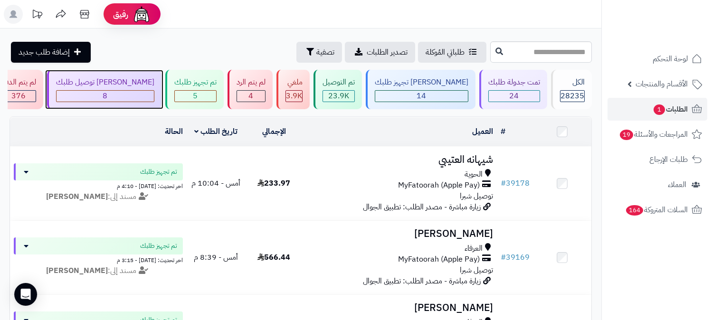
click at [154, 85] on div "[PERSON_NAME] توصيل طلبك" at bounding box center [105, 82] width 98 height 11
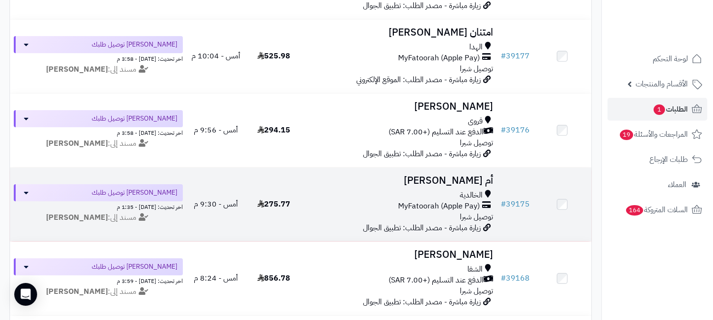
scroll to position [211, 0]
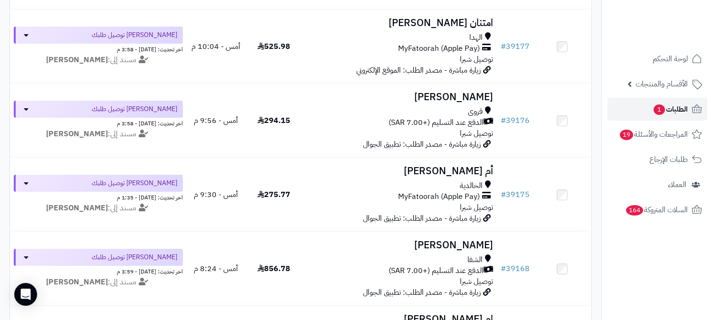
click at [675, 113] on span "الطلبات 1" at bounding box center [669, 109] width 35 height 13
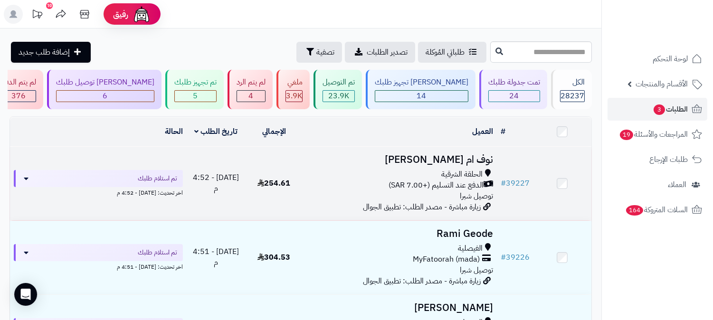
click at [475, 154] on h3 "نوف ام [PERSON_NAME]" at bounding box center [400, 159] width 186 height 11
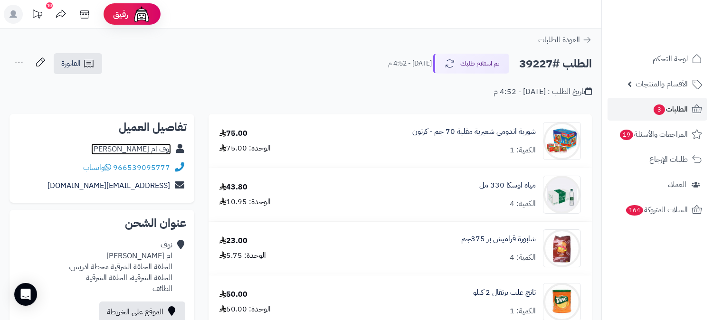
click at [153, 152] on link "نوف ام خالد" at bounding box center [131, 148] width 80 height 11
click at [540, 67] on h2 "الطلب #39227" at bounding box center [555, 63] width 73 height 19
copy h2 "39227"
click at [668, 111] on span "الطلبات 3" at bounding box center [669, 109] width 35 height 13
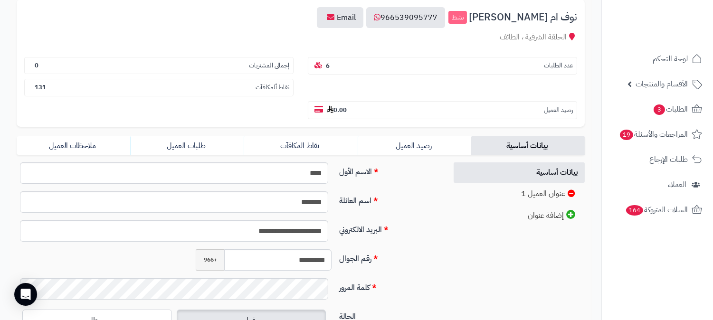
scroll to position [211, 0]
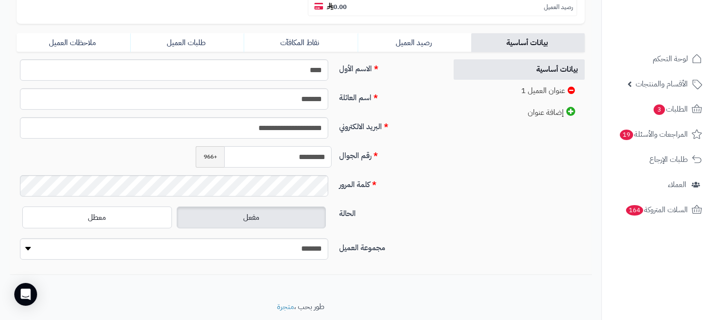
click at [303, 146] on input "*********" at bounding box center [277, 156] width 107 height 21
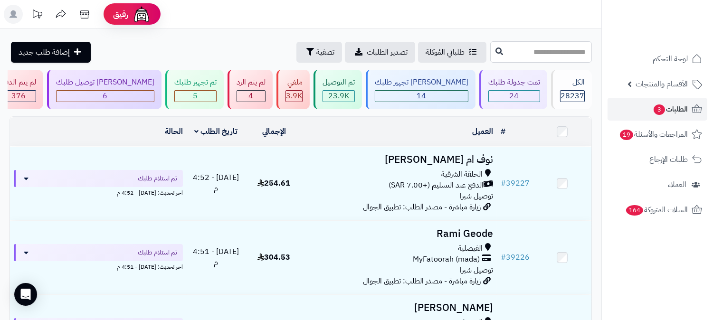
click at [554, 58] on input "text" at bounding box center [541, 51] width 102 height 21
type input "*****"
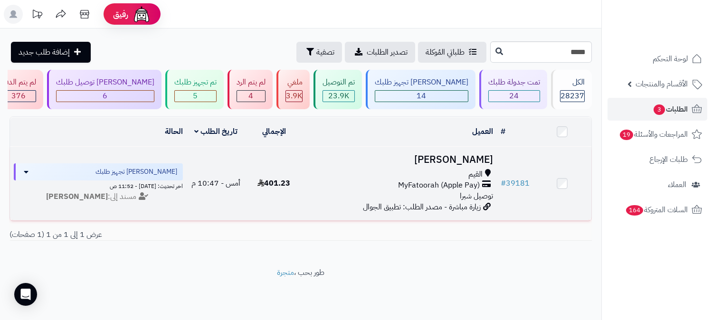
click at [468, 154] on h3 "[PERSON_NAME]" at bounding box center [400, 159] width 186 height 11
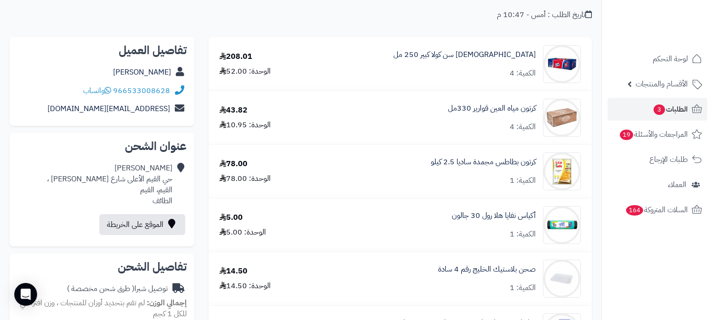
scroll to position [53, 0]
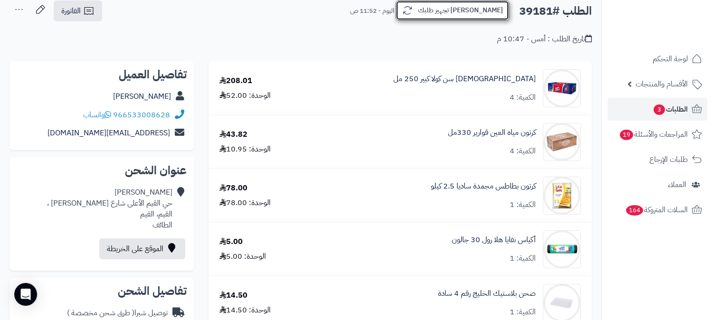
click at [496, 16] on button "[PERSON_NAME] تجهيز طلبك" at bounding box center [451, 10] width 113 height 20
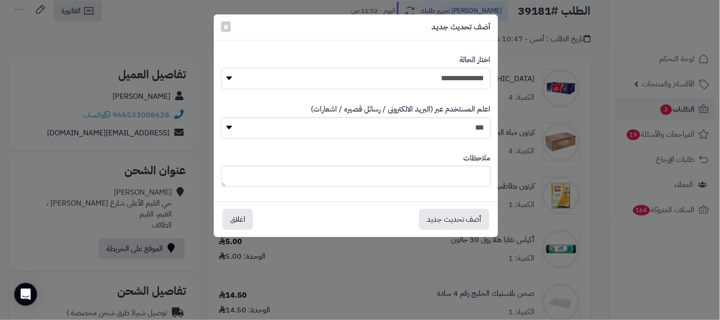
click at [456, 79] on select "**********" at bounding box center [356, 78] width 270 height 21
select select "*"
click at [221, 68] on select "**********" at bounding box center [356, 78] width 270 height 21
click at [463, 217] on button "أضف تحديث جديد" at bounding box center [454, 218] width 70 height 21
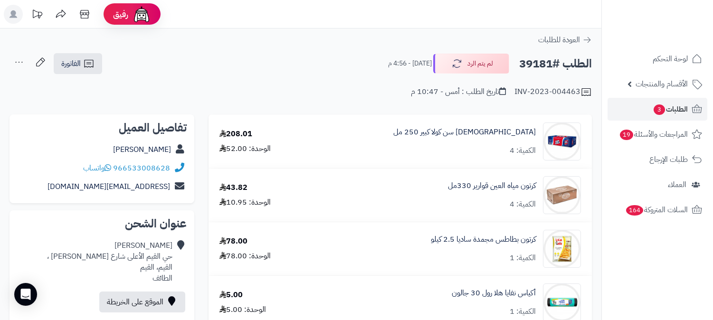
scroll to position [53, 0]
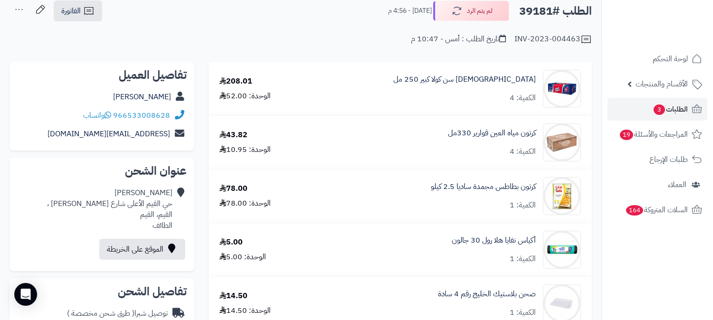
click at [679, 113] on span "الطلبات 3" at bounding box center [669, 109] width 35 height 13
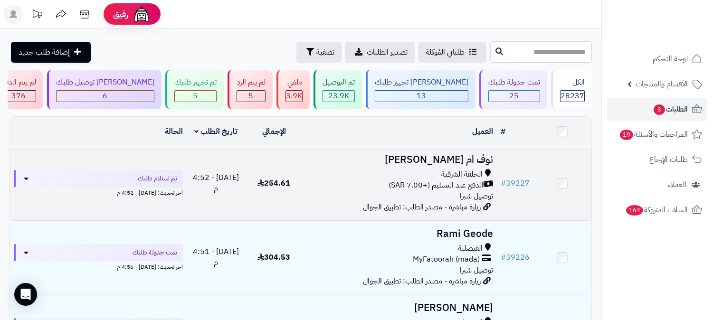
click at [471, 158] on h3 "نوف ام خالد" at bounding box center [400, 159] width 186 height 11
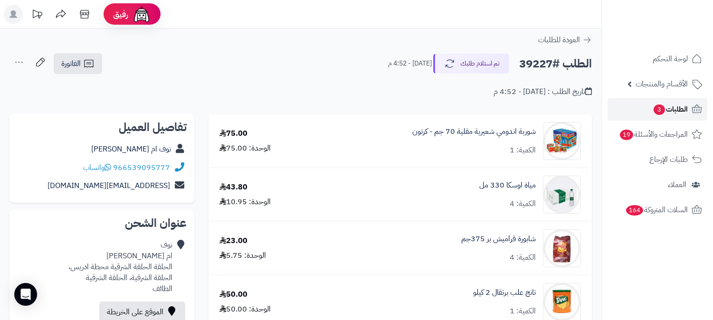
click at [667, 106] on span "الطلبات 3" at bounding box center [669, 109] width 35 height 13
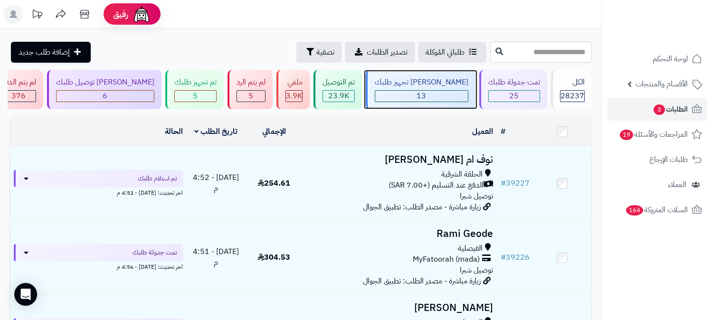
click at [455, 92] on div "13" at bounding box center [421, 96] width 93 height 11
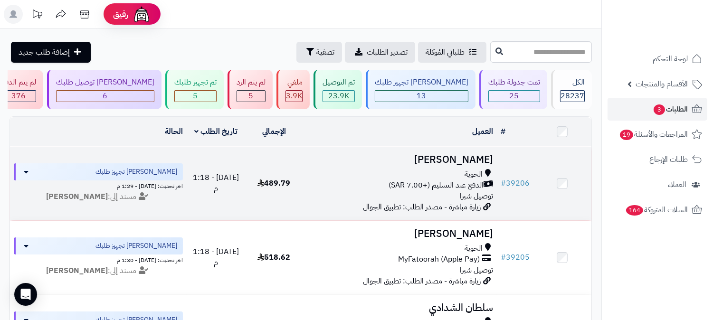
click at [476, 160] on h3 "[PERSON_NAME]" at bounding box center [400, 159] width 186 height 11
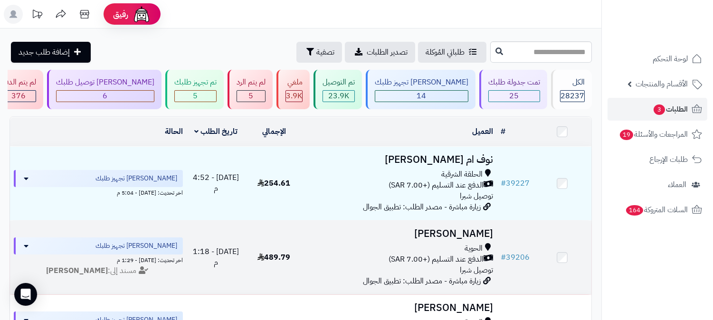
click at [458, 235] on h3 "[PERSON_NAME]" at bounding box center [400, 233] width 186 height 11
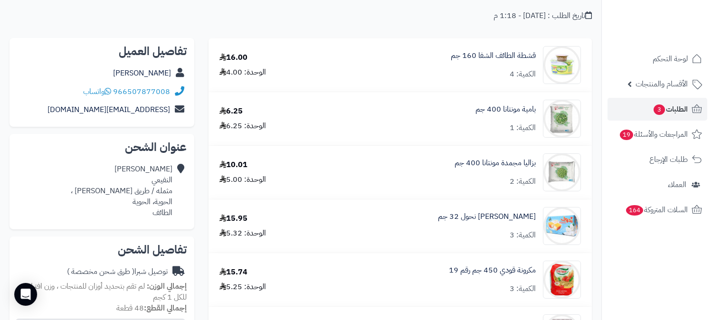
scroll to position [53, 0]
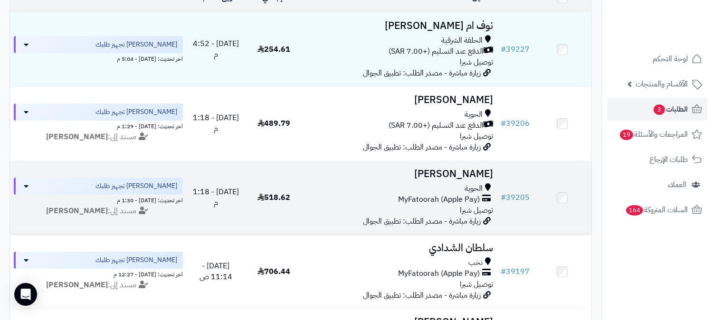
scroll to position [158, 0]
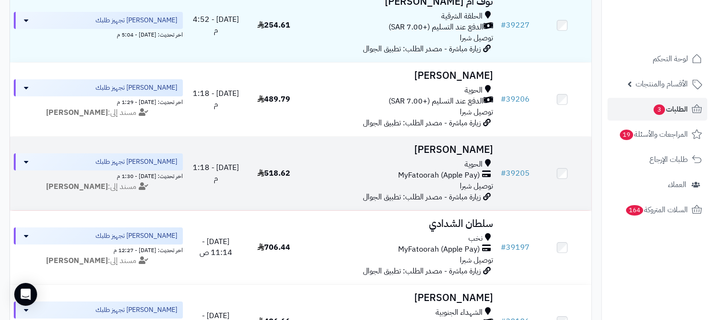
click at [481, 155] on td "محمد الزهراني الحوية MyFatoorah (Apple Pay) توصيل شبرا زيارة مباشرة - مصدر الطل…" at bounding box center [400, 174] width 194 height 74
click at [479, 144] on h3 "محمد الزهراني" at bounding box center [400, 149] width 186 height 11
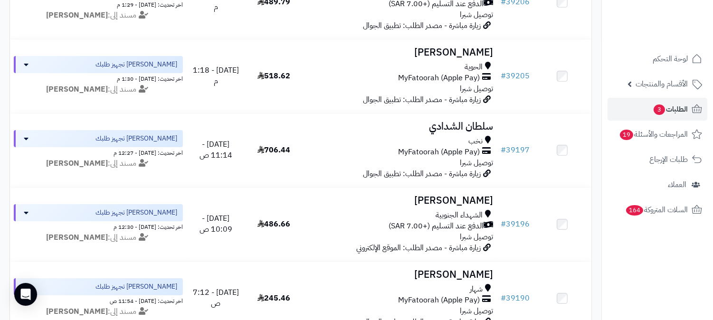
scroll to position [264, 0]
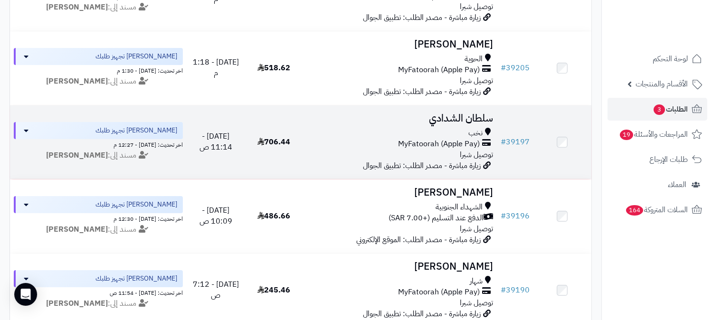
click at [468, 115] on h3 "سلطان الشدادي" at bounding box center [400, 118] width 186 height 11
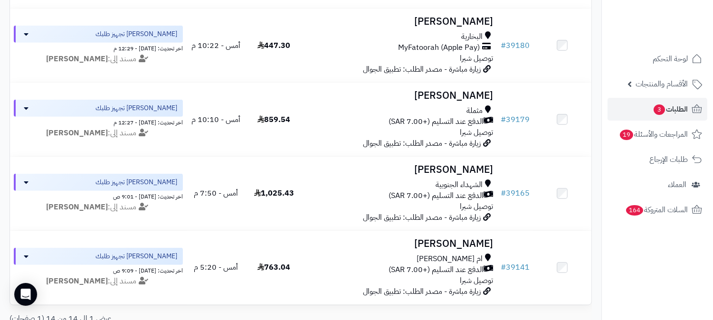
scroll to position [896, 0]
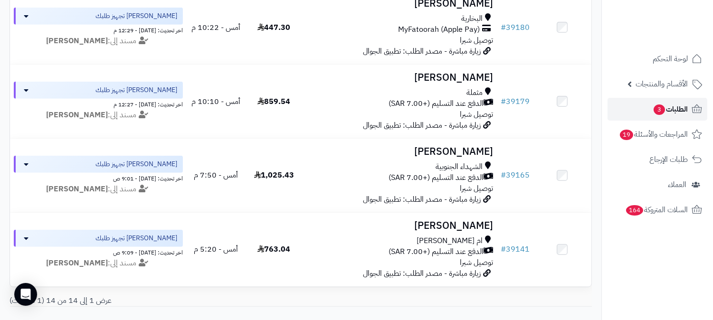
click at [662, 108] on span "3" at bounding box center [658, 109] width 11 height 10
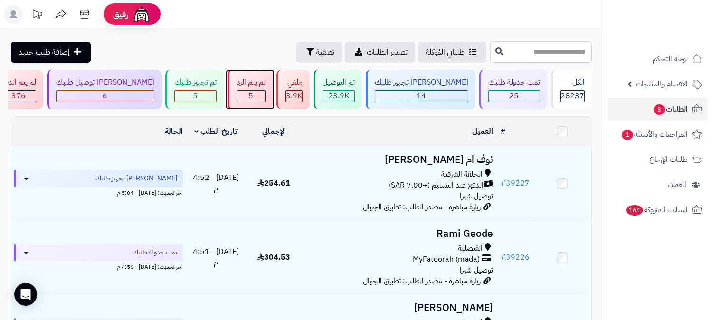
click at [265, 92] on div "5" at bounding box center [251, 96] width 28 height 11
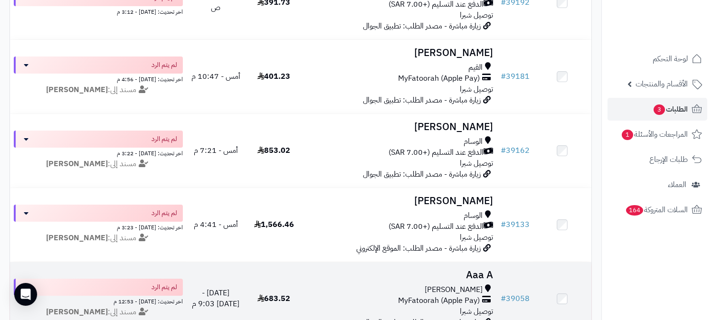
scroll to position [297, 0]
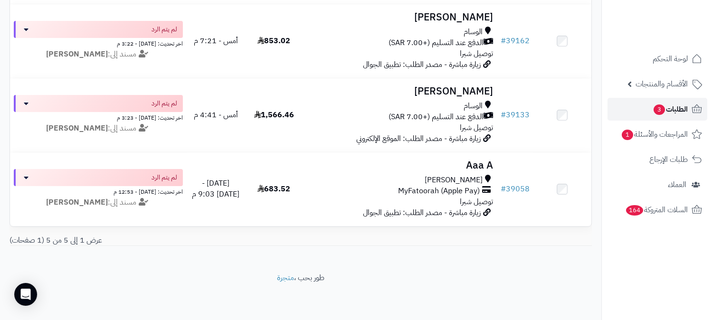
click at [675, 106] on span "الطلبات 3" at bounding box center [669, 109] width 35 height 13
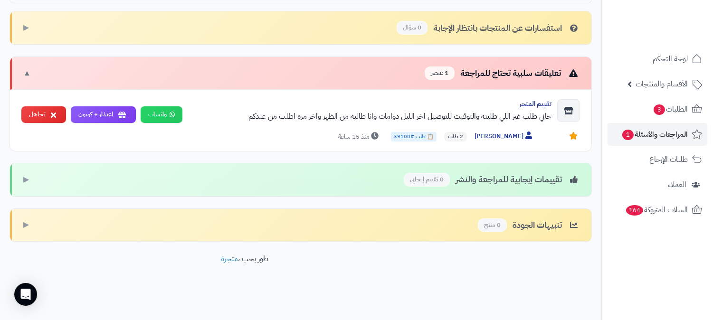
scroll to position [314, 0]
click at [46, 114] on button "تجاهل" at bounding box center [43, 114] width 45 height 17
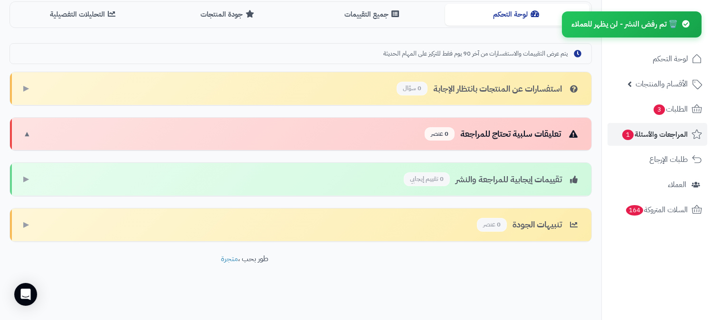
scroll to position [253, 0]
click at [673, 216] on span "السلات المتروكة 164" at bounding box center [655, 209] width 63 height 13
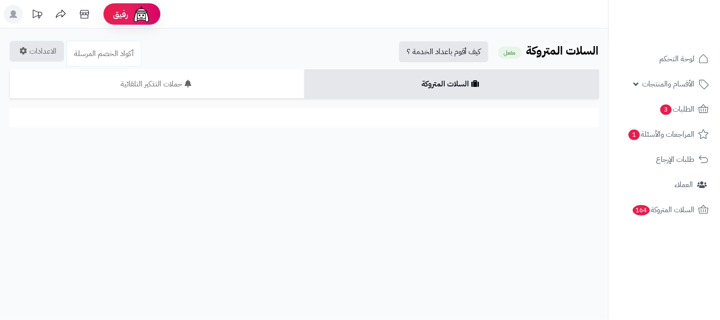
click at [679, 106] on span "الطلبات 3" at bounding box center [677, 109] width 35 height 13
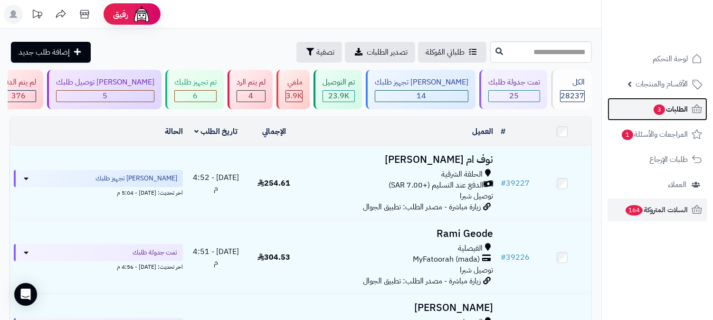
click at [689, 103] on link "الطلبات 3" at bounding box center [657, 109] width 100 height 23
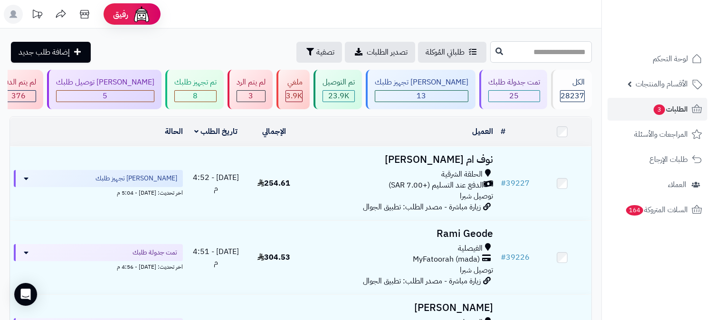
click at [583, 56] on input "text" at bounding box center [541, 51] width 102 height 21
type input "*****"
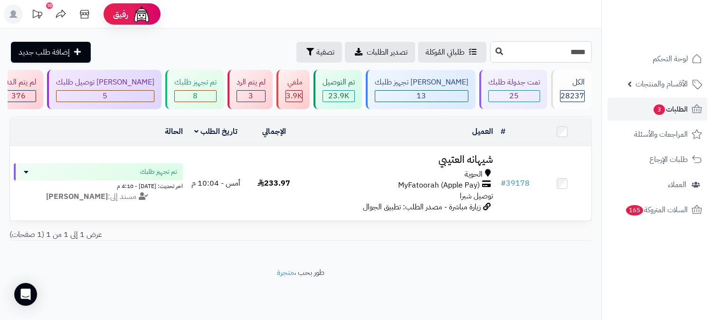
drag, startPoint x: 580, startPoint y: 52, endPoint x: 601, endPoint y: 46, distance: 21.9
click at [600, 46] on div "***** طلباتي المُوكلة تصدير الطلبات تصفية إضافة طلب جديد" at bounding box center [300, 51] width 601 height 21
type input "*****"
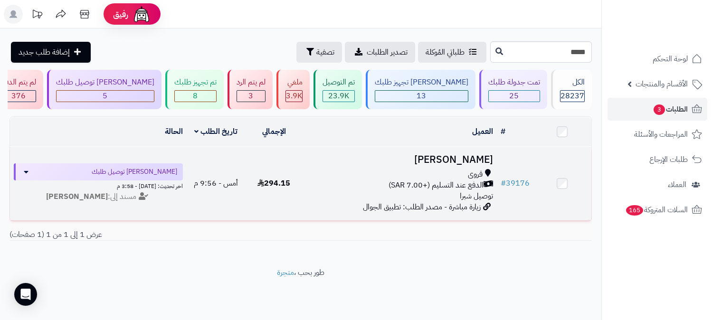
click at [478, 161] on h3 "[PERSON_NAME]" at bounding box center [400, 159] width 186 height 11
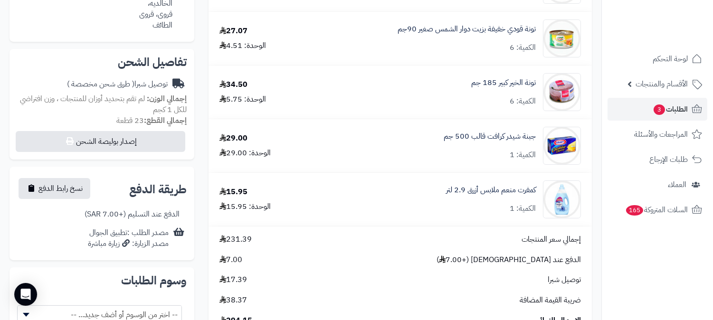
scroll to position [105, 0]
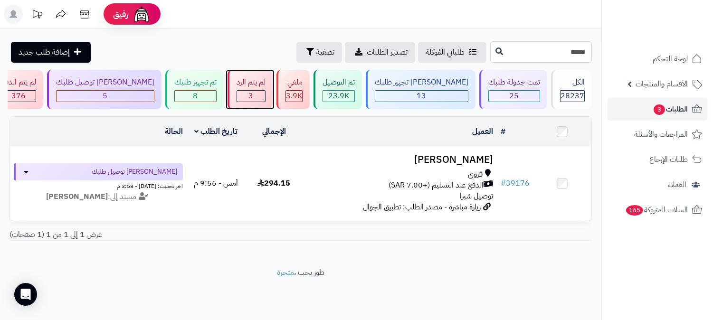
click at [265, 81] on div "لم يتم الرد" at bounding box center [250, 82] width 29 height 11
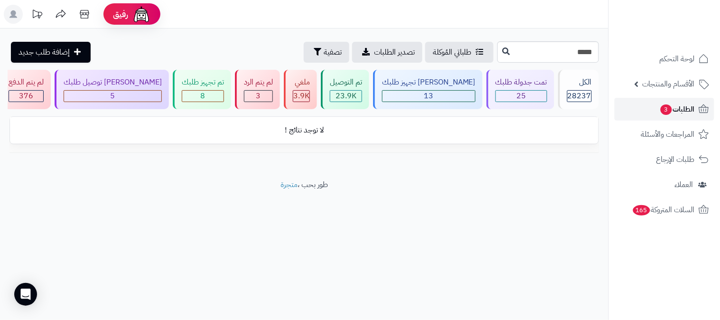
click at [676, 106] on span "الطلبات 3" at bounding box center [677, 109] width 35 height 13
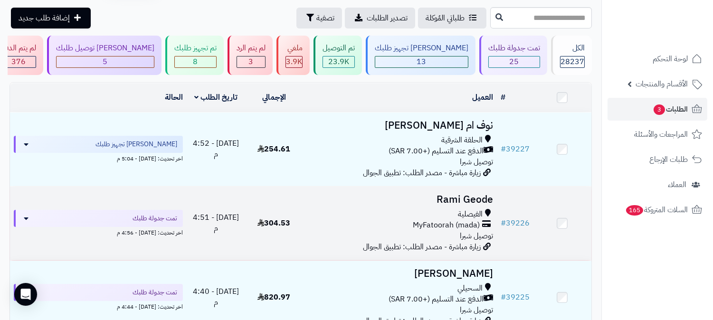
scroll to position [53, 0]
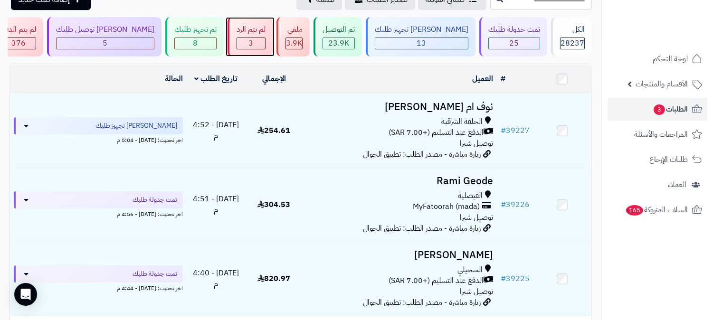
click at [265, 40] on div "3" at bounding box center [251, 43] width 28 height 11
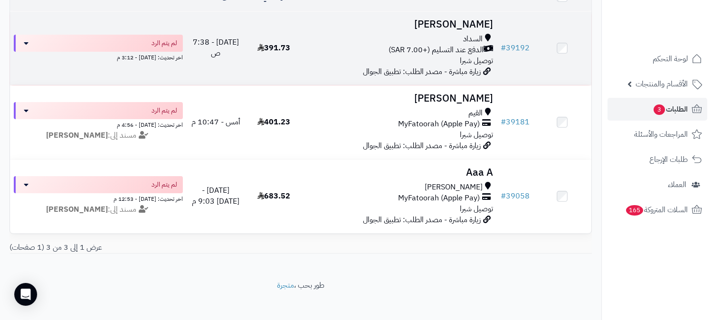
scroll to position [149, 0]
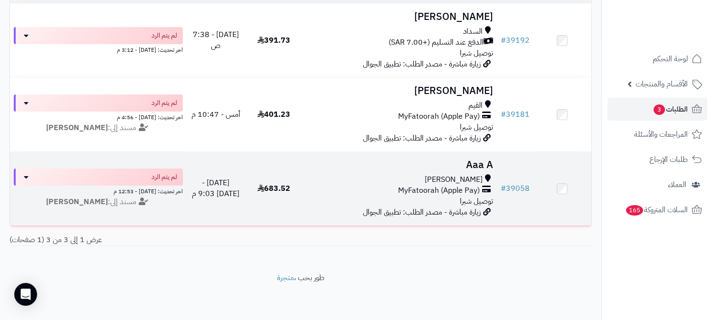
click at [467, 160] on h3 "Aaa A" at bounding box center [400, 165] width 186 height 11
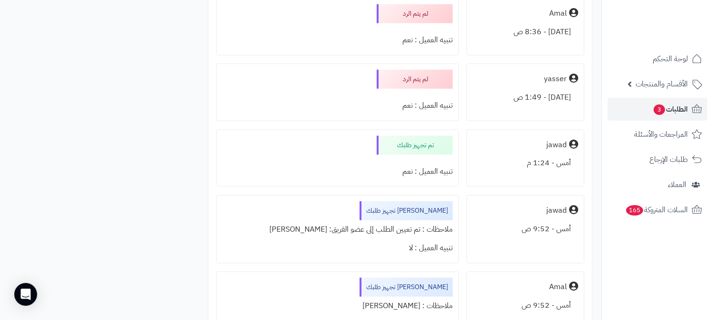
scroll to position [1635, 0]
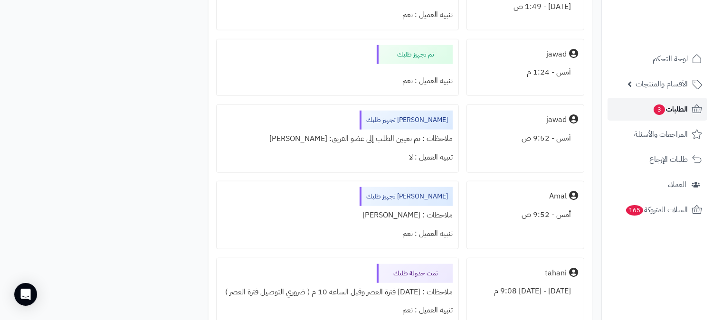
click at [674, 105] on span "الطلبات 3" at bounding box center [669, 109] width 35 height 13
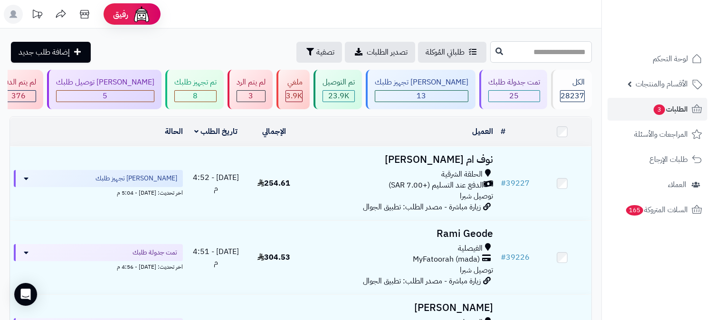
click at [560, 57] on input "text" at bounding box center [541, 51] width 102 height 21
type input "*****"
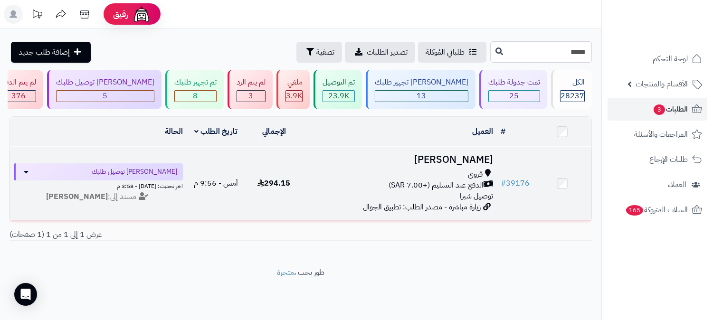
click at [482, 162] on h3 "هاني بدر" at bounding box center [400, 159] width 186 height 11
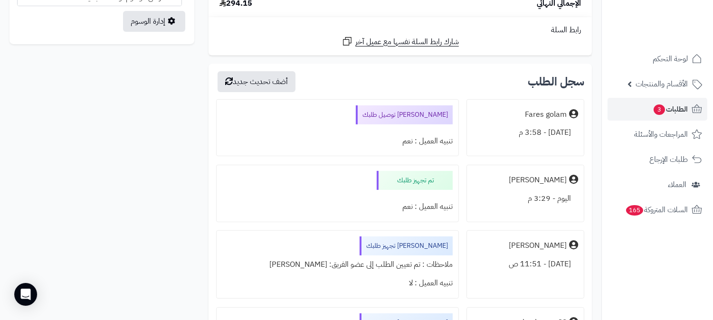
scroll to position [580, 0]
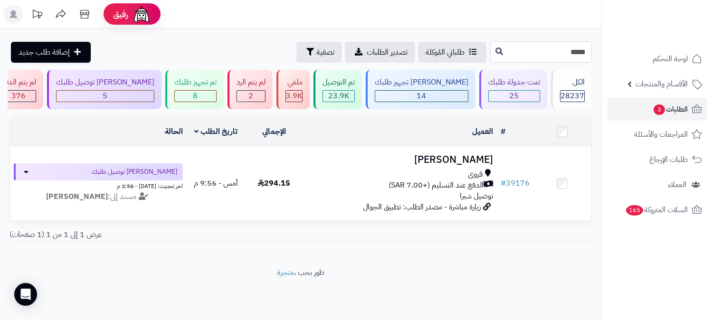
drag, startPoint x: 581, startPoint y: 53, endPoint x: 594, endPoint y: 49, distance: 13.4
click at [594, 49] on div "***** طلباتي المُوكلة تصدير الطلبات تصفية إضافة طلب جديد" at bounding box center [300, 51] width 601 height 21
type input "*****"
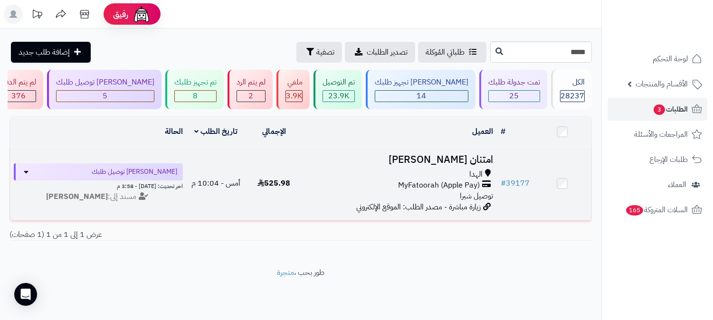
click at [468, 163] on h3 "امتنان محمد" at bounding box center [400, 159] width 186 height 11
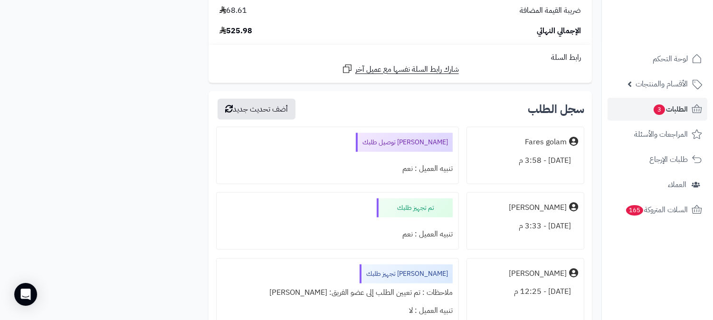
scroll to position [1918, 0]
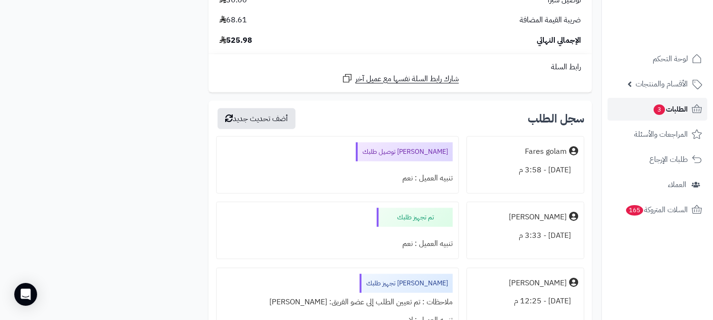
click at [675, 105] on span "الطلبات 3" at bounding box center [669, 109] width 35 height 13
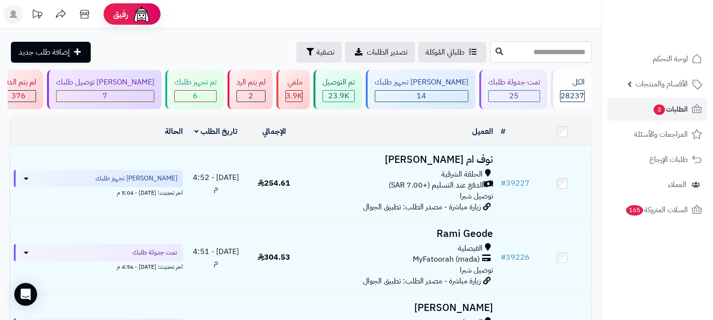
click at [548, 51] on input "text" at bounding box center [541, 51] width 102 height 21
type input "*****"
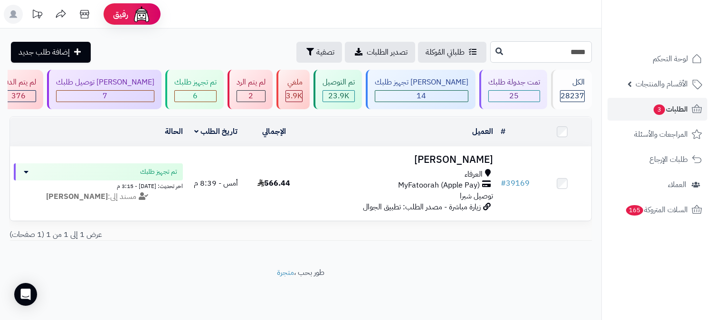
click at [575, 50] on input "*****" at bounding box center [541, 51] width 102 height 21
type input "*****"
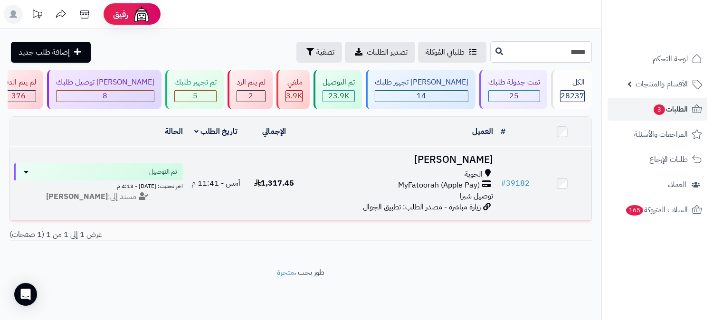
click at [452, 154] on h3 "[PERSON_NAME]" at bounding box center [400, 159] width 186 height 11
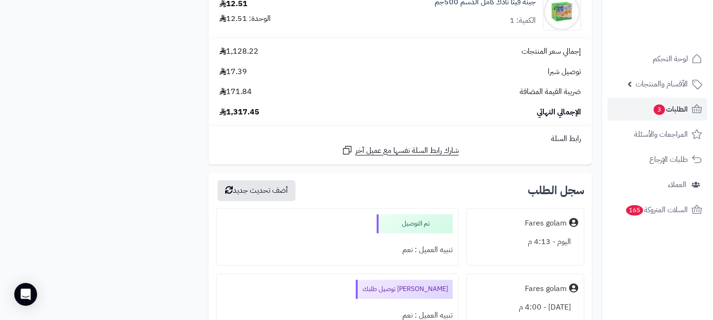
scroll to position [3473, 0]
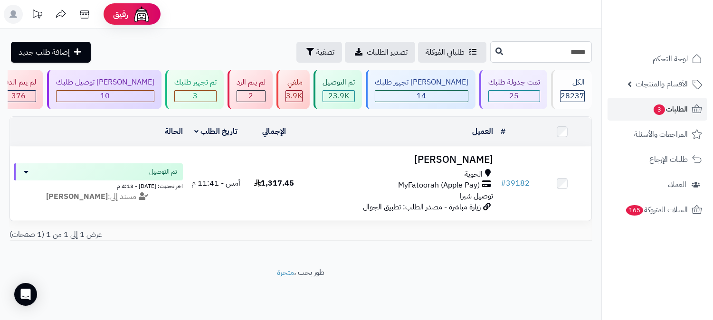
drag, startPoint x: 577, startPoint y: 53, endPoint x: 586, endPoint y: 50, distance: 9.9
click at [586, 50] on input "*****" at bounding box center [541, 51] width 102 height 21
type input "*****"
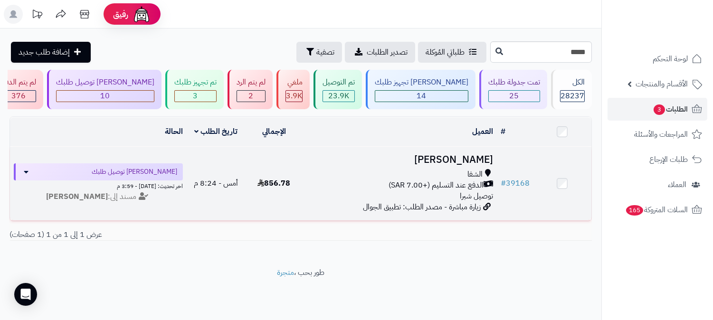
click at [480, 159] on h3 "[PERSON_NAME]" at bounding box center [400, 159] width 186 height 11
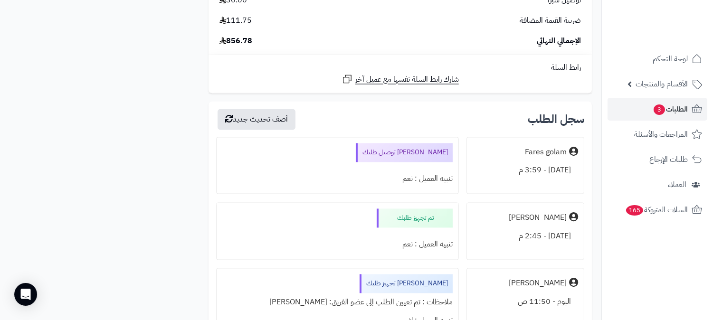
scroll to position [3333, 0]
click at [678, 106] on span "الطلبات 3" at bounding box center [669, 109] width 35 height 13
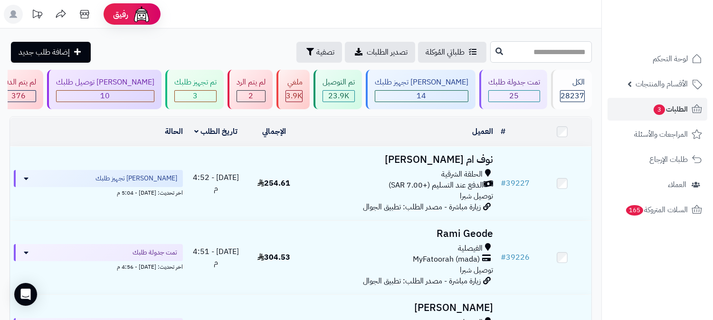
click at [548, 54] on input "text" at bounding box center [541, 51] width 102 height 21
type input "*****"
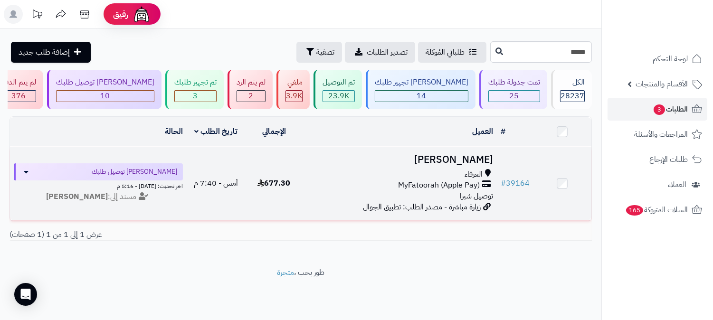
click at [482, 156] on h3 "ماجد العتيبي" at bounding box center [400, 159] width 186 height 11
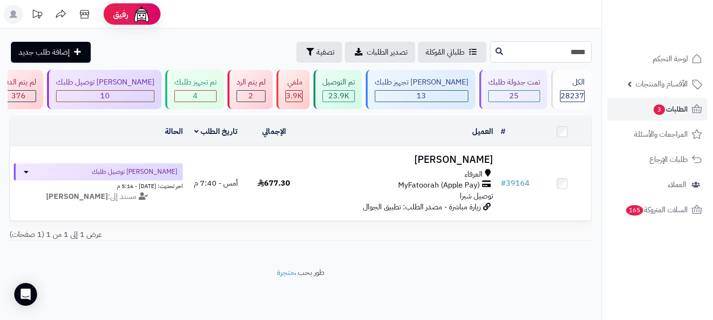
drag, startPoint x: 581, startPoint y: 53, endPoint x: 588, endPoint y: 53, distance: 6.6
click at [588, 53] on input "*****" at bounding box center [541, 51] width 102 height 21
type input "*****"
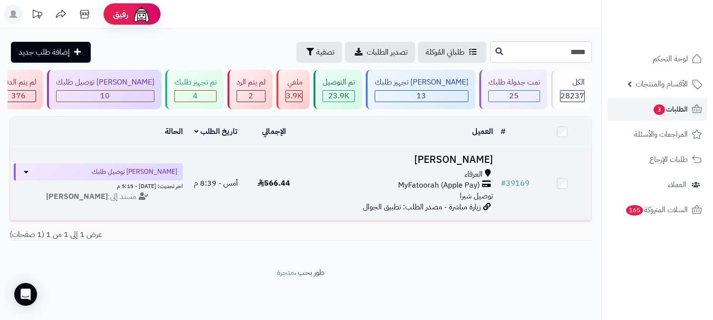
click at [466, 160] on h3 "[PERSON_NAME]" at bounding box center [400, 159] width 186 height 11
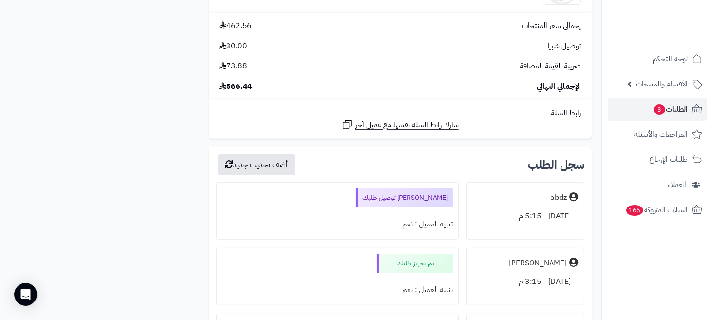
scroll to position [1058, 0]
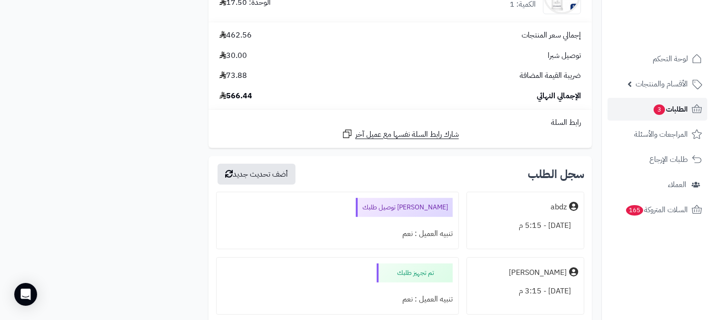
click at [663, 109] on span "الطلبات 3" at bounding box center [669, 109] width 35 height 13
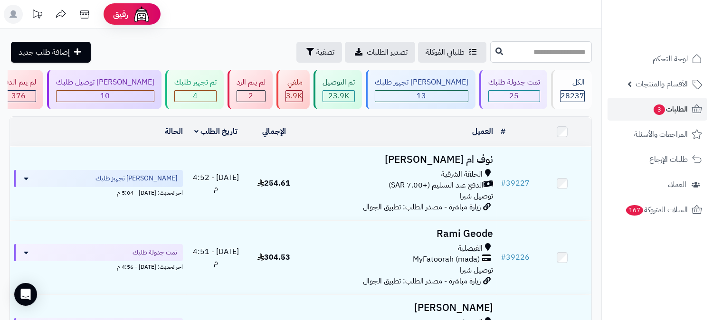
click at [513, 53] on input "text" at bounding box center [541, 51] width 102 height 21
type input "*****"
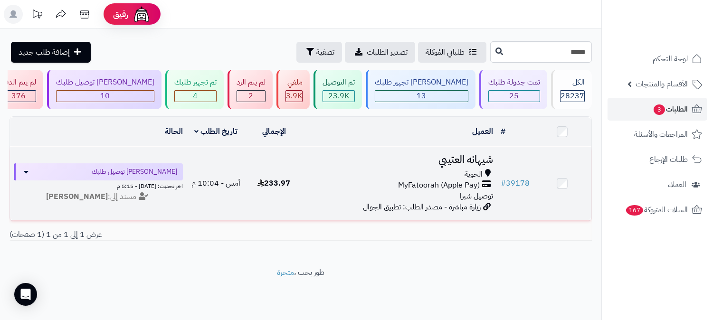
click at [459, 160] on h3 "شيهانه العتيبي" at bounding box center [400, 159] width 186 height 11
